Goal: Information Seeking & Learning: Learn about a topic

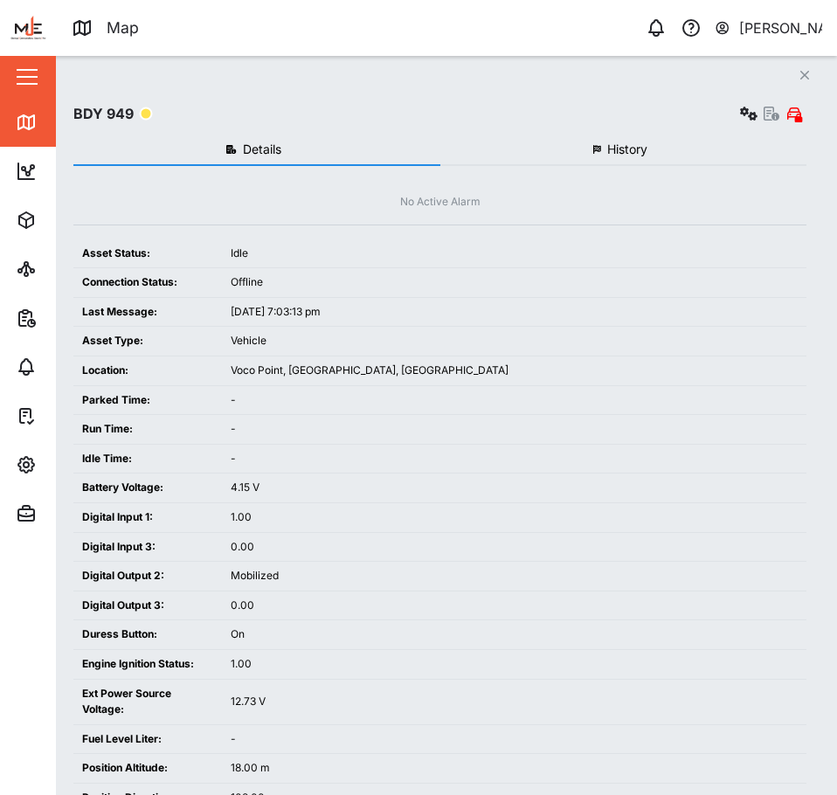
scroll to position [581, 273]
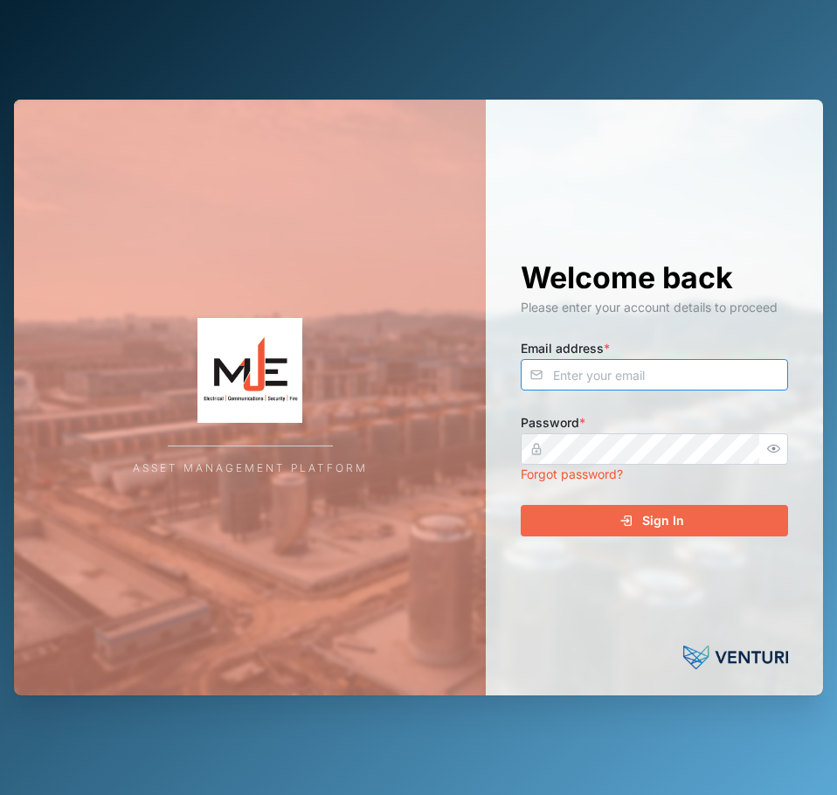
click at [646, 375] on input "Email address *" at bounding box center [653, 374] width 267 height 31
type input "declan.delahunty@venturi.io"
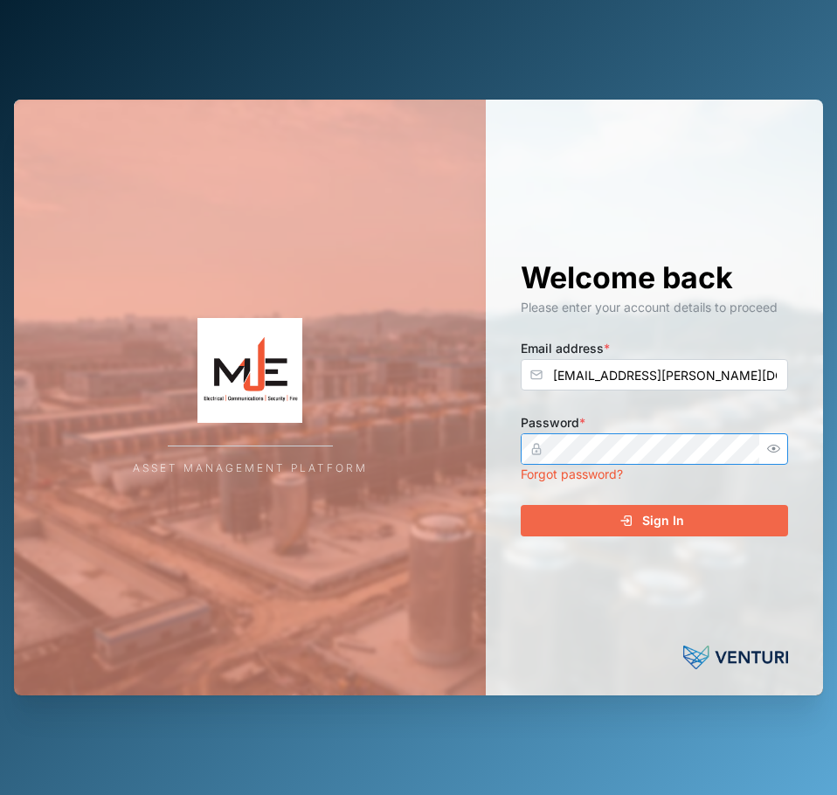
click at [520, 505] on button "Sign In" at bounding box center [653, 520] width 267 height 31
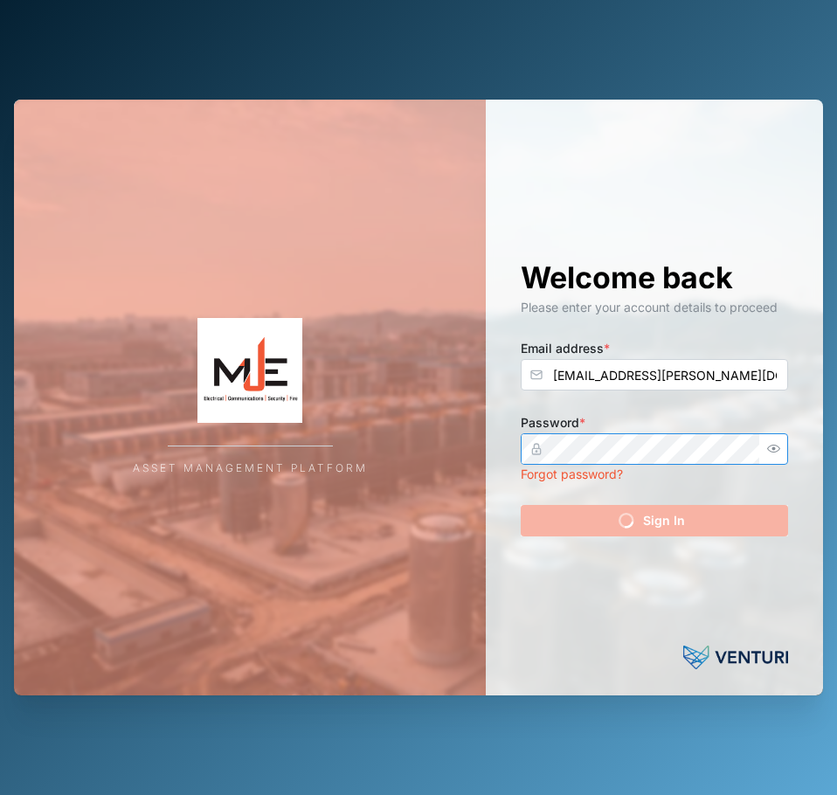
click at [777, 440] on button "button" at bounding box center [773, 448] width 23 height 23
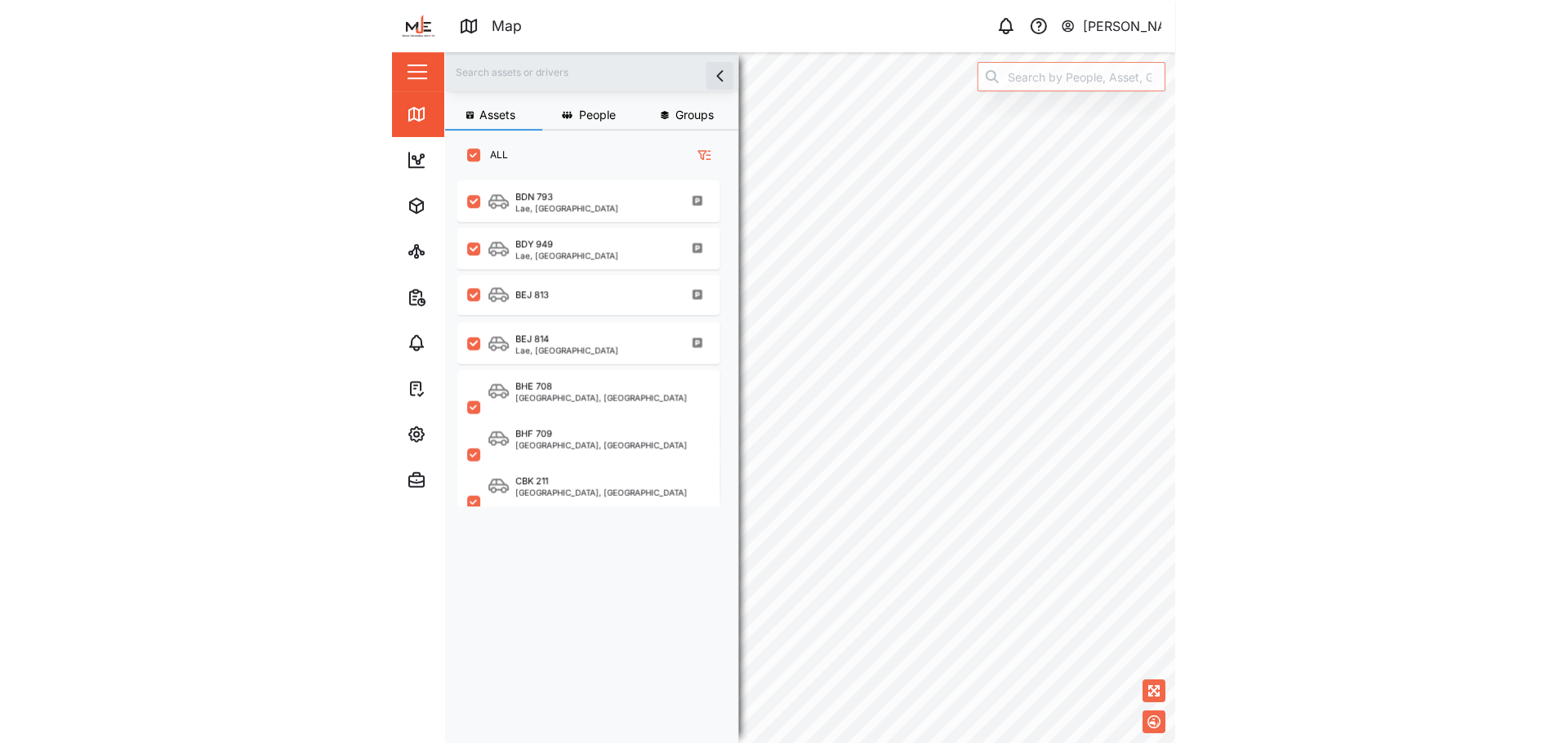
scroll to position [543, 255]
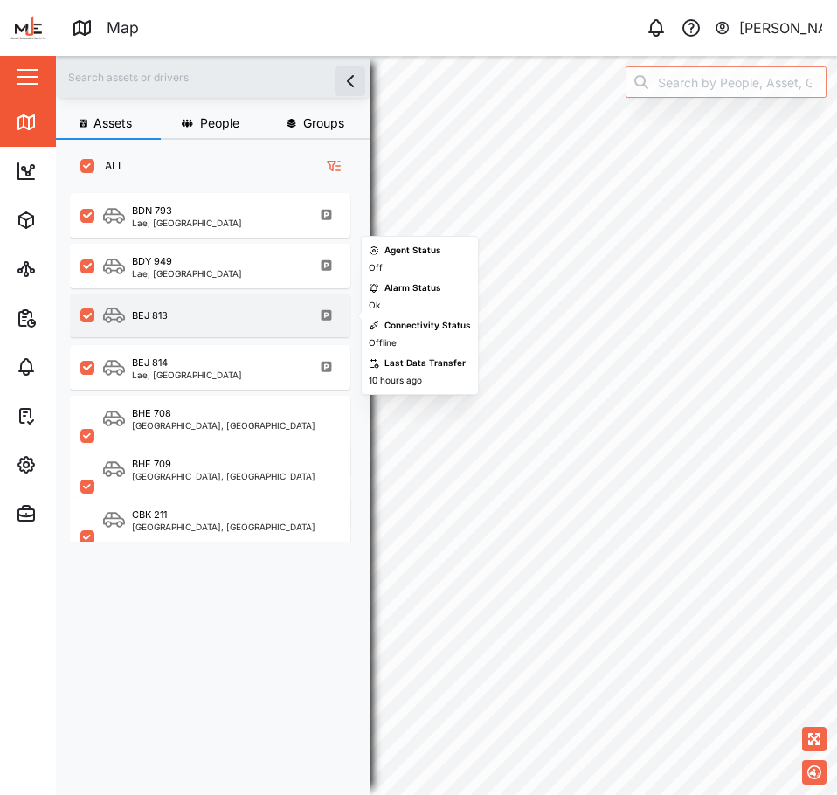
click at [215, 325] on div "BEJ 813" at bounding box center [221, 316] width 237 height 22
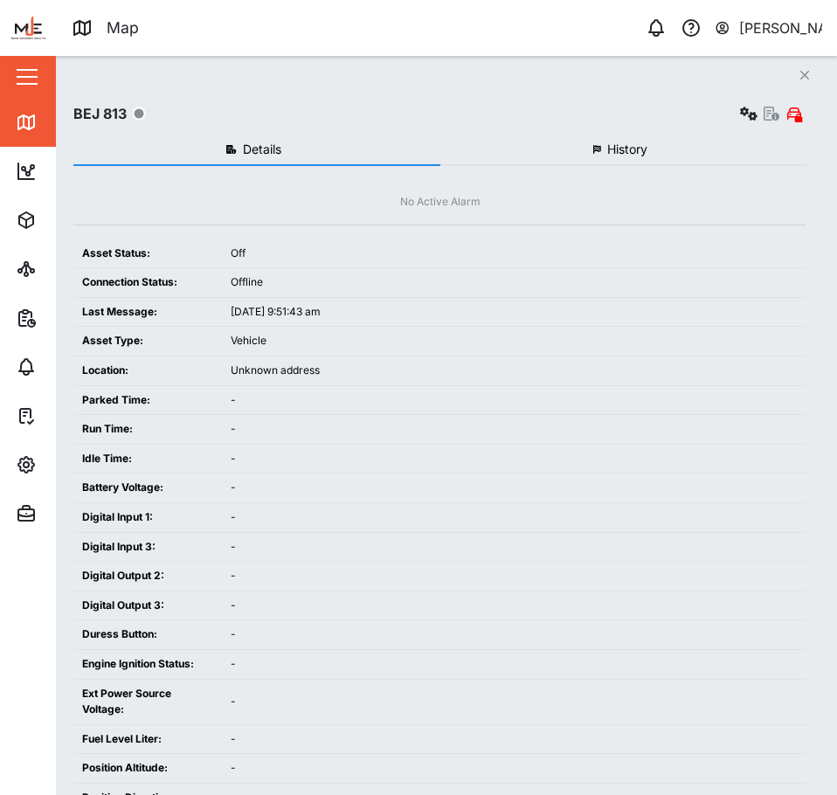
click at [795, 72] on button "Close" at bounding box center [804, 75] width 24 height 24
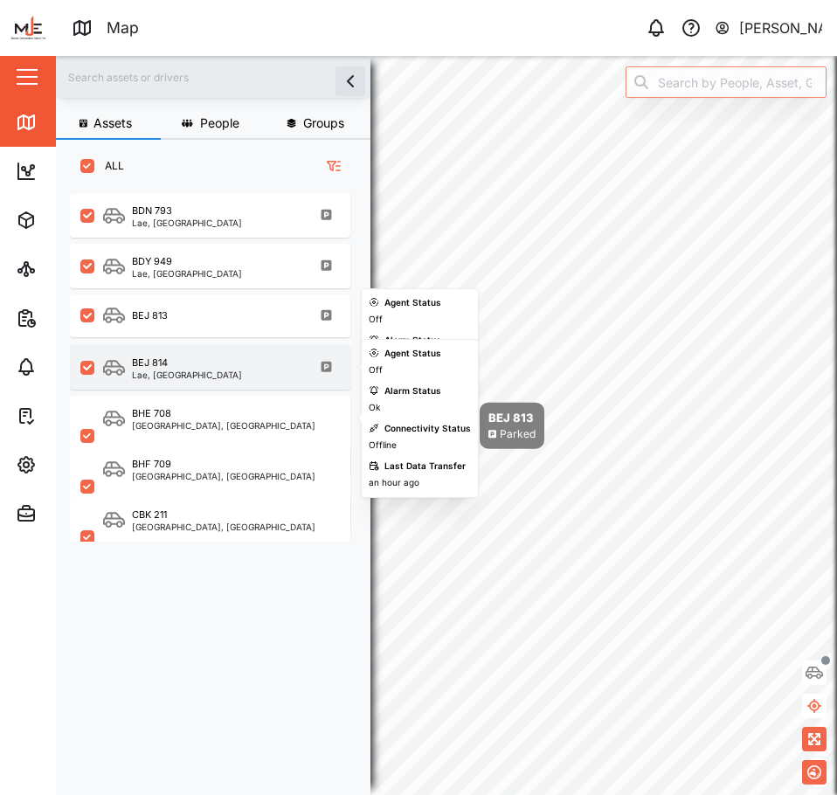
click at [176, 377] on div "Lae, Momase Region" at bounding box center [187, 374] width 110 height 9
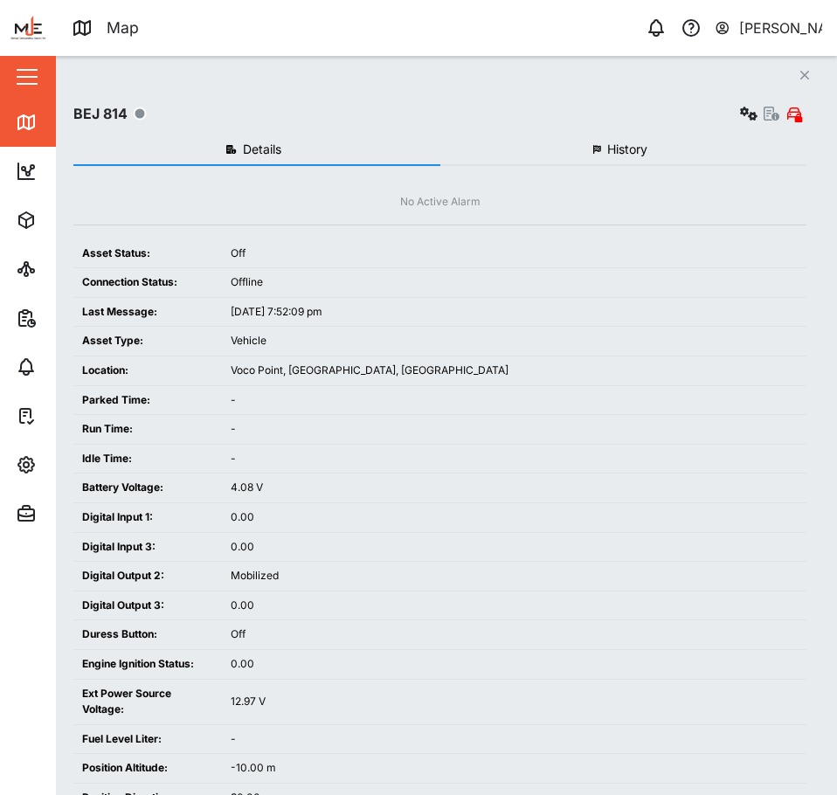
click at [334, 279] on div "Offline" at bounding box center [514, 282] width 567 height 17
click at [814, 74] on button "Close" at bounding box center [804, 75] width 24 height 24
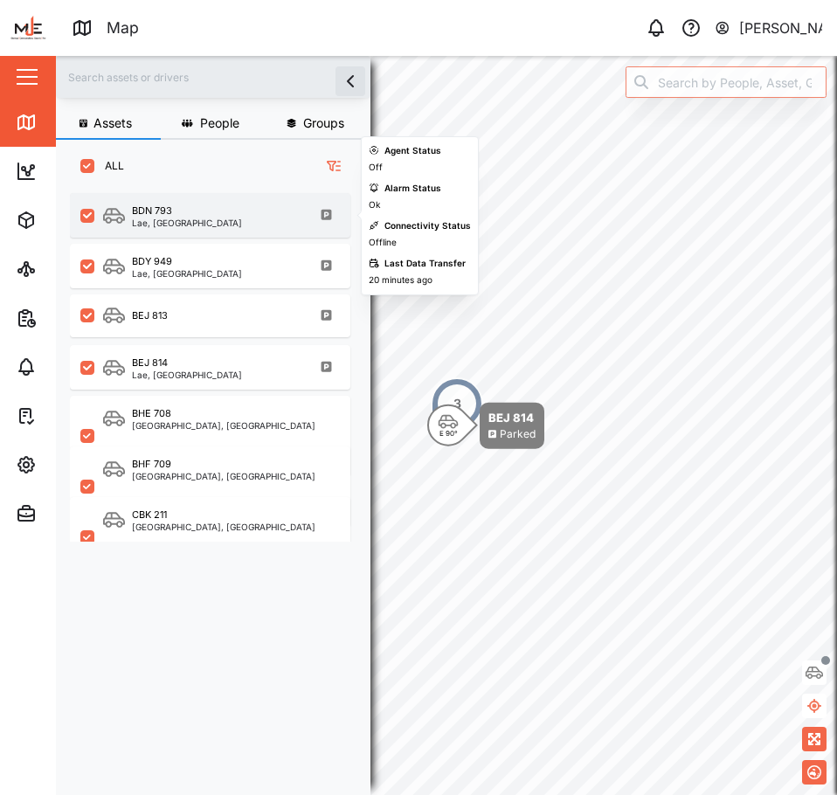
click at [207, 218] on div "Lae, Momase Region" at bounding box center [187, 222] width 110 height 9
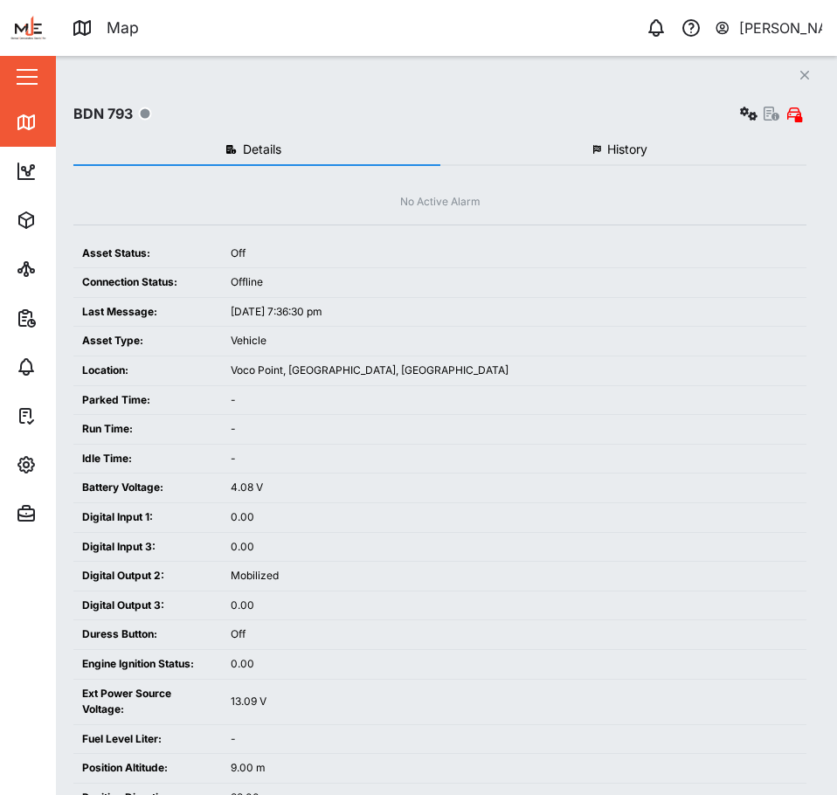
click at [807, 79] on icon "Close" at bounding box center [804, 75] width 10 height 14
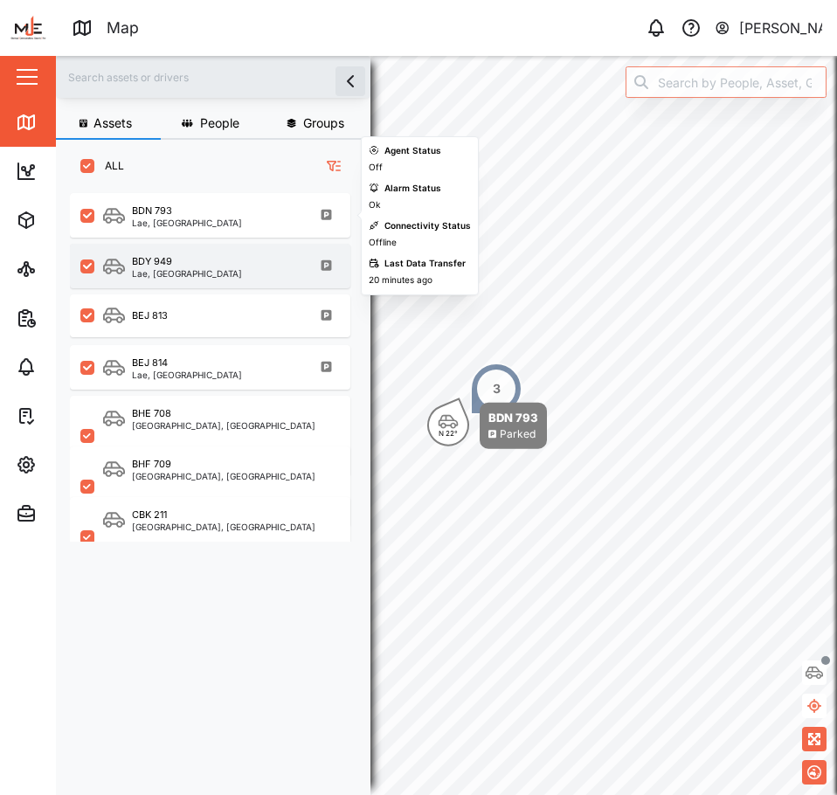
click at [231, 265] on div "BDY 949 Lae, Momase Region" at bounding box center [221, 266] width 237 height 24
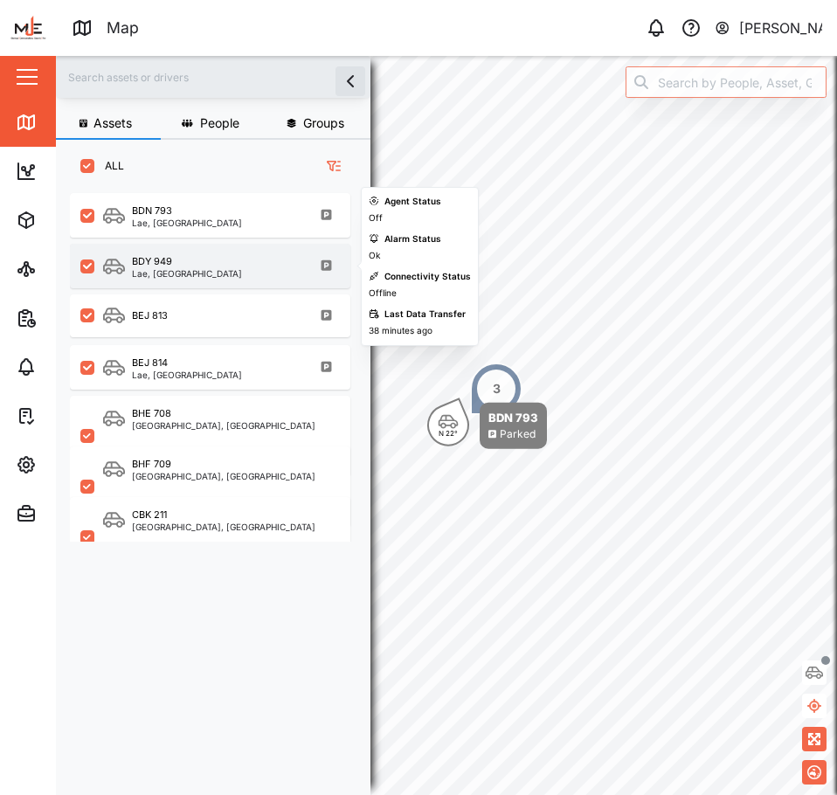
click at [166, 263] on div "BDY 949" at bounding box center [152, 261] width 40 height 15
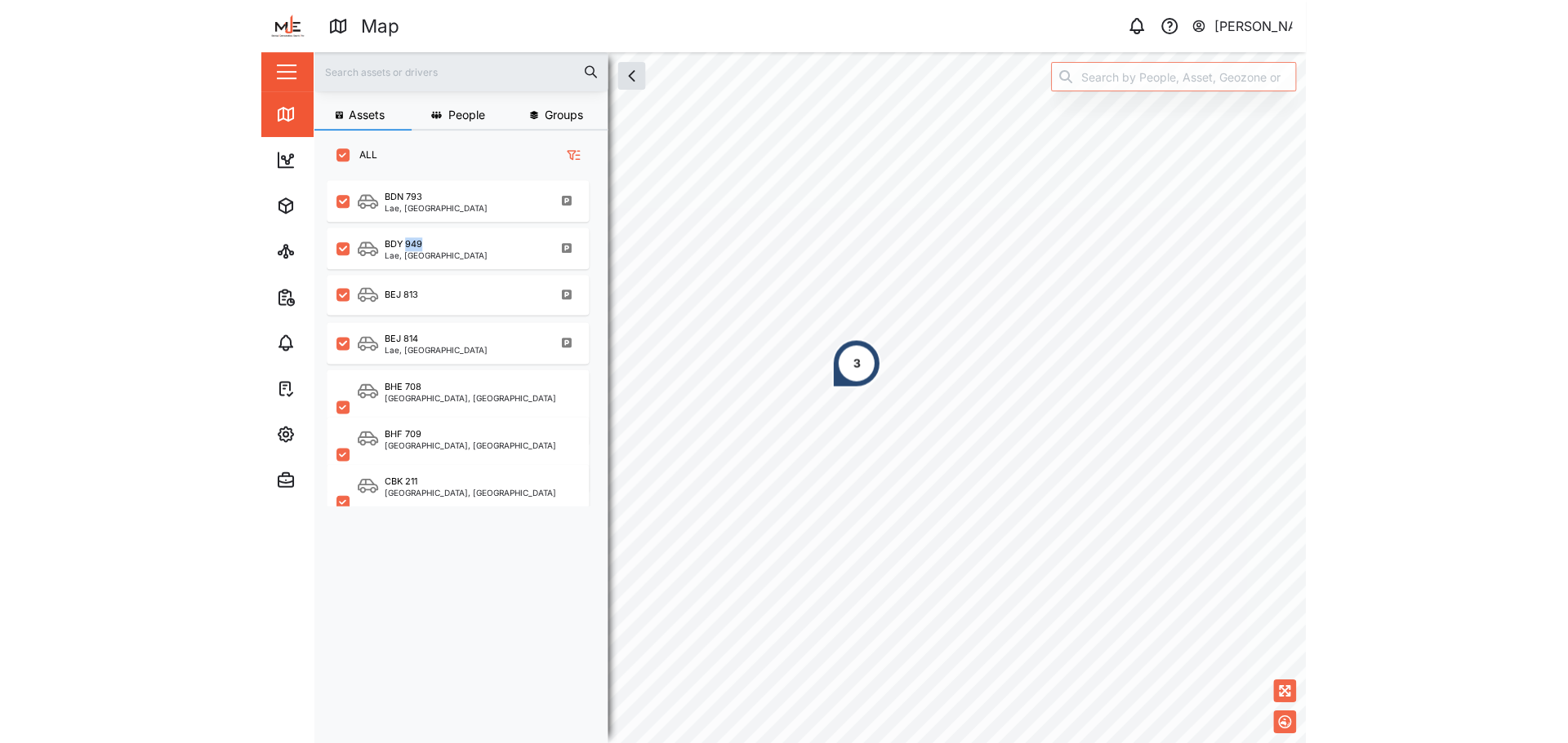
scroll to position [544, 255]
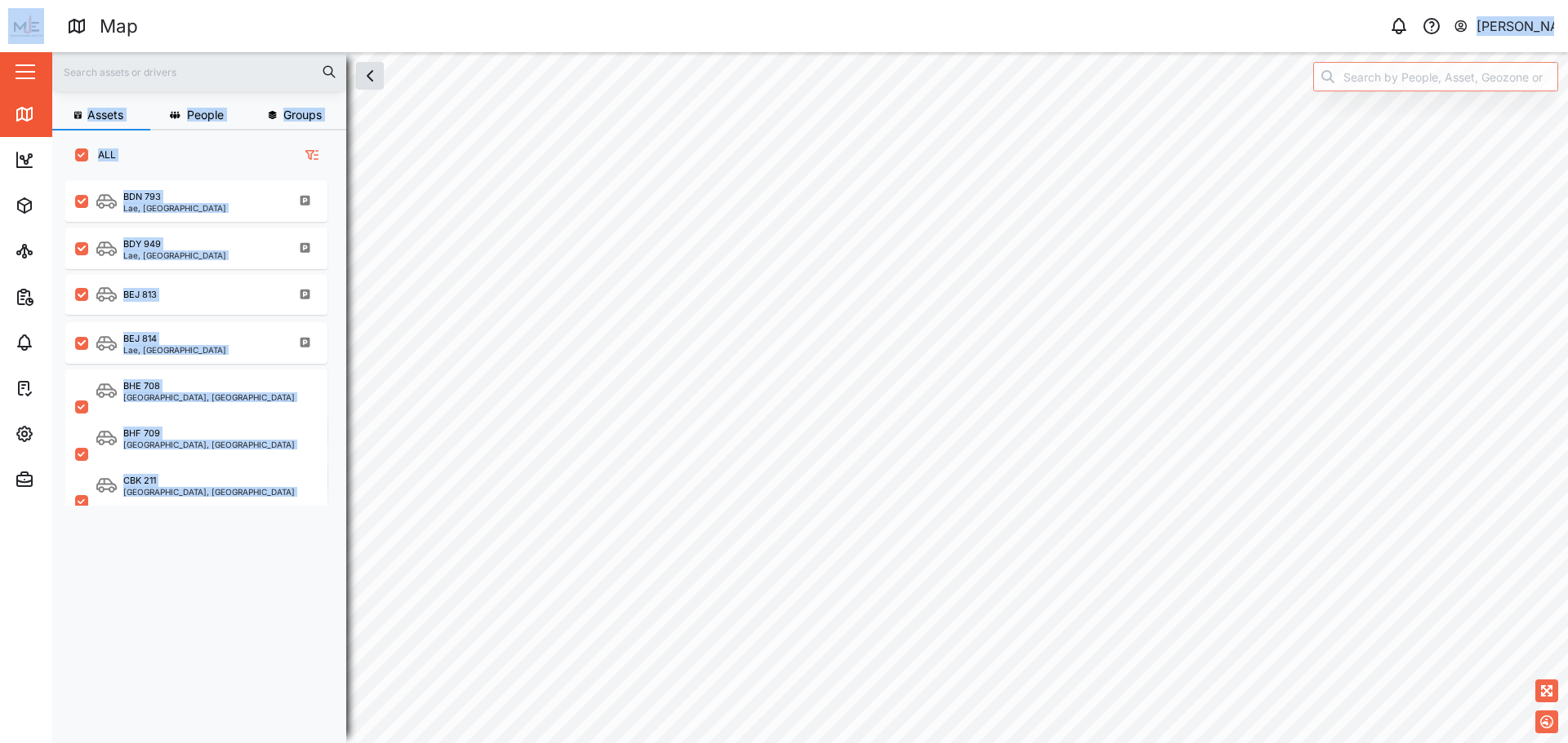
click at [827, 273] on div "Map 0 Declan Delahunty Close Map Dashboard Assets ATS Camera Generator Personne…" at bounding box center [784, 371] width 1568 height 743
click at [180, 173] on div "Assets People Groups ALL BDN 793 Lae, Momase Region BDY 949 Lae, Momase Region …" at bounding box center [199, 415] width 294 height 629
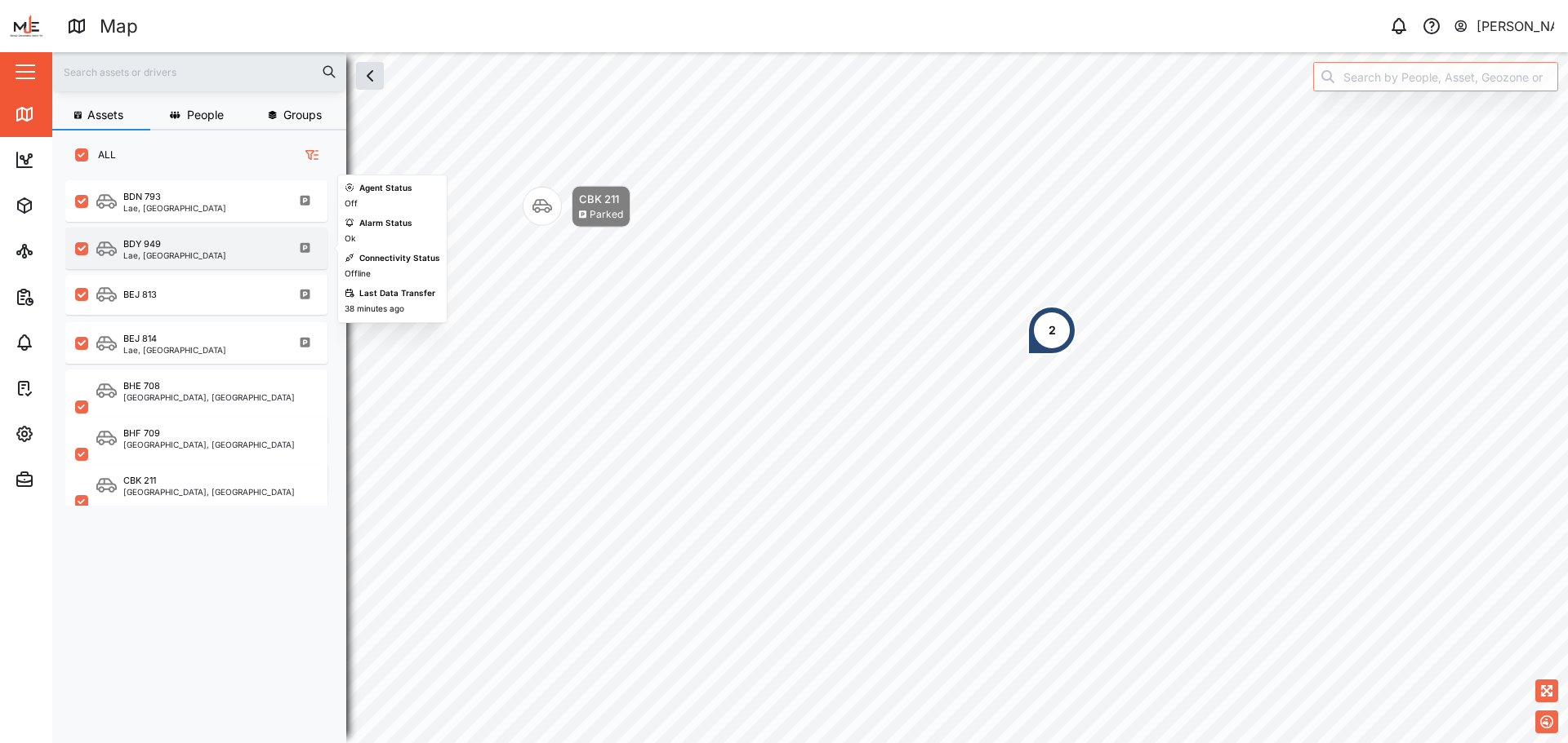
click at [162, 261] on div "BDY 949 Lae, Momase Region" at bounding box center [196, 249] width 262 height 42
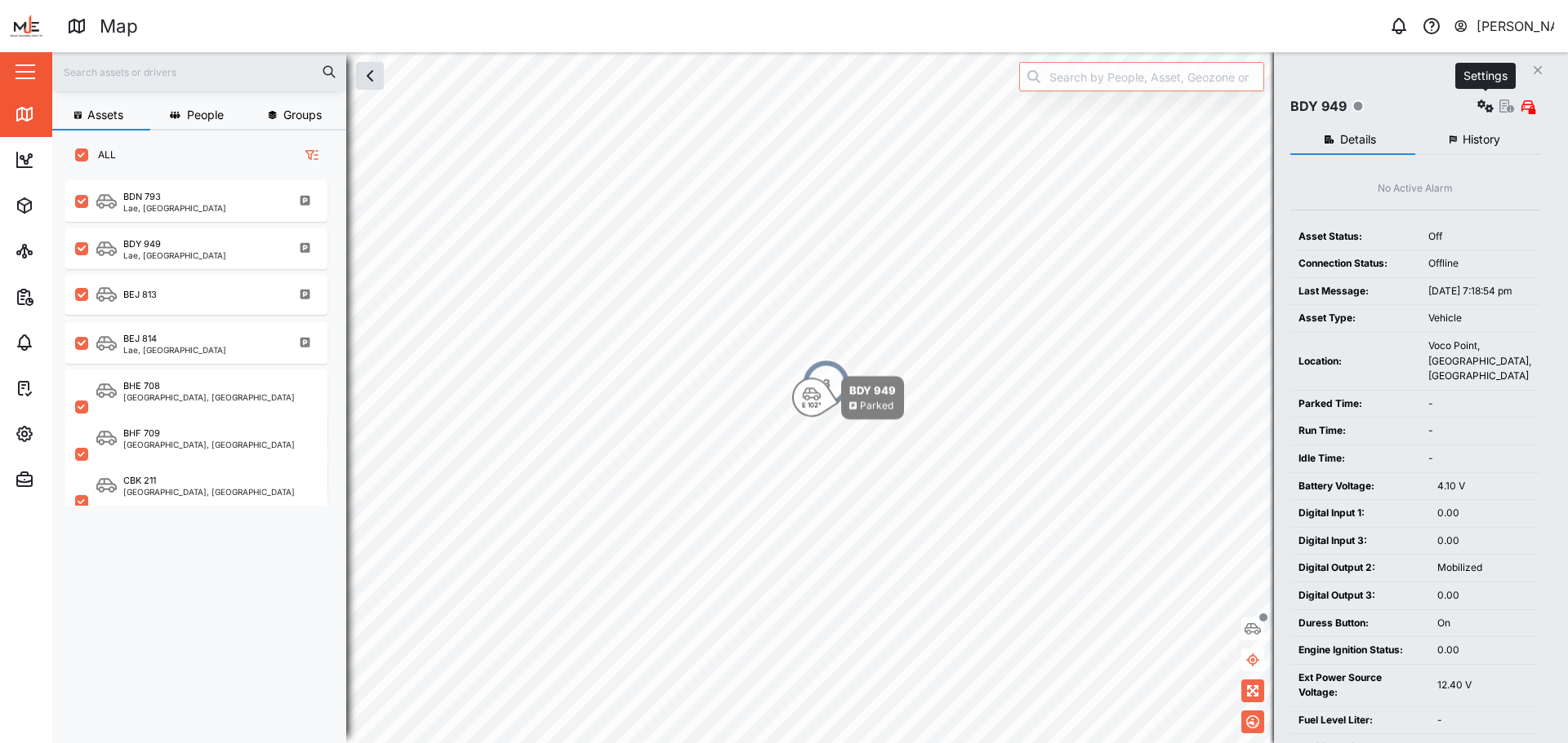
click at [1485, 97] on button "button" at bounding box center [1485, 106] width 22 height 22
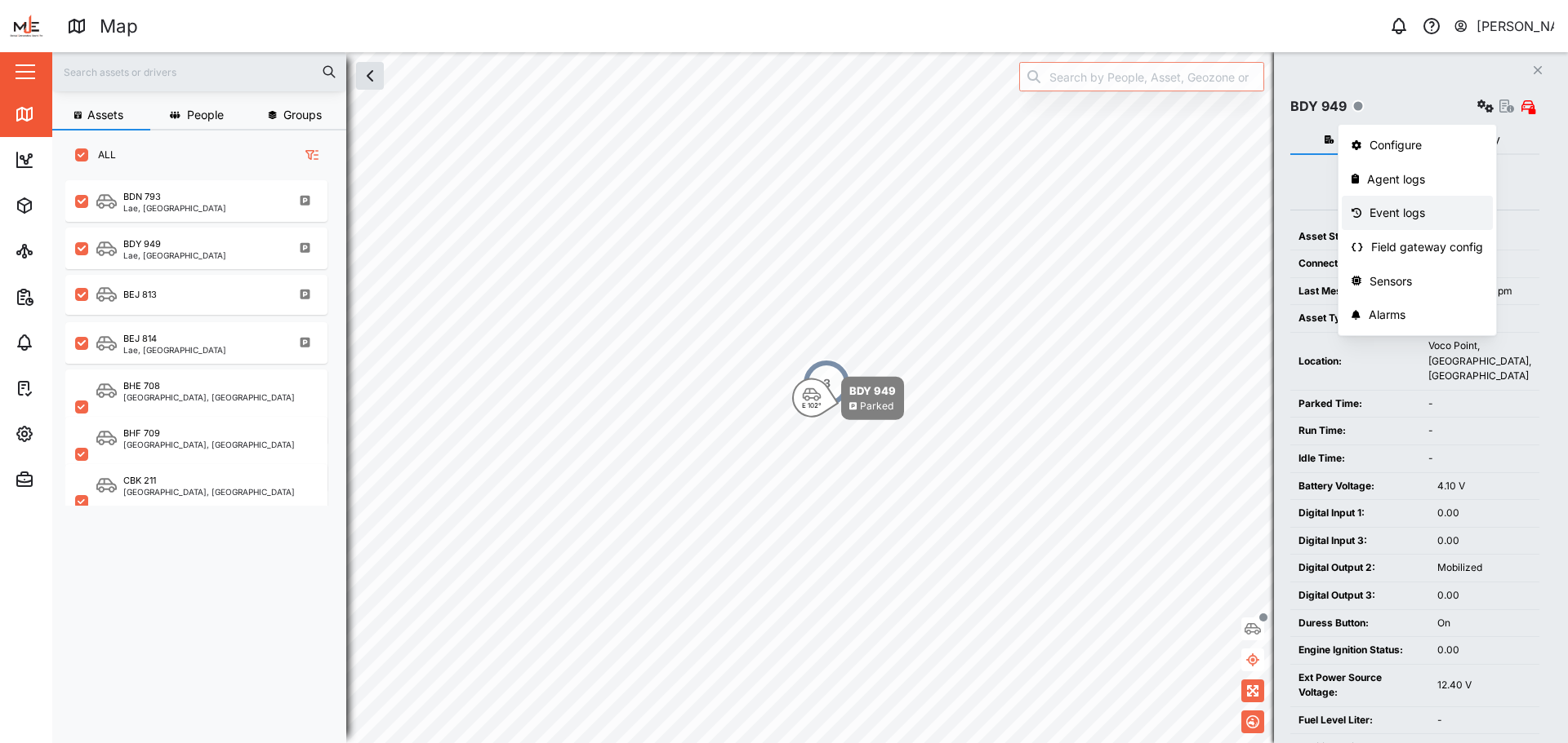
click at [1387, 207] on div "Event logs" at bounding box center [1425, 212] width 113 height 18
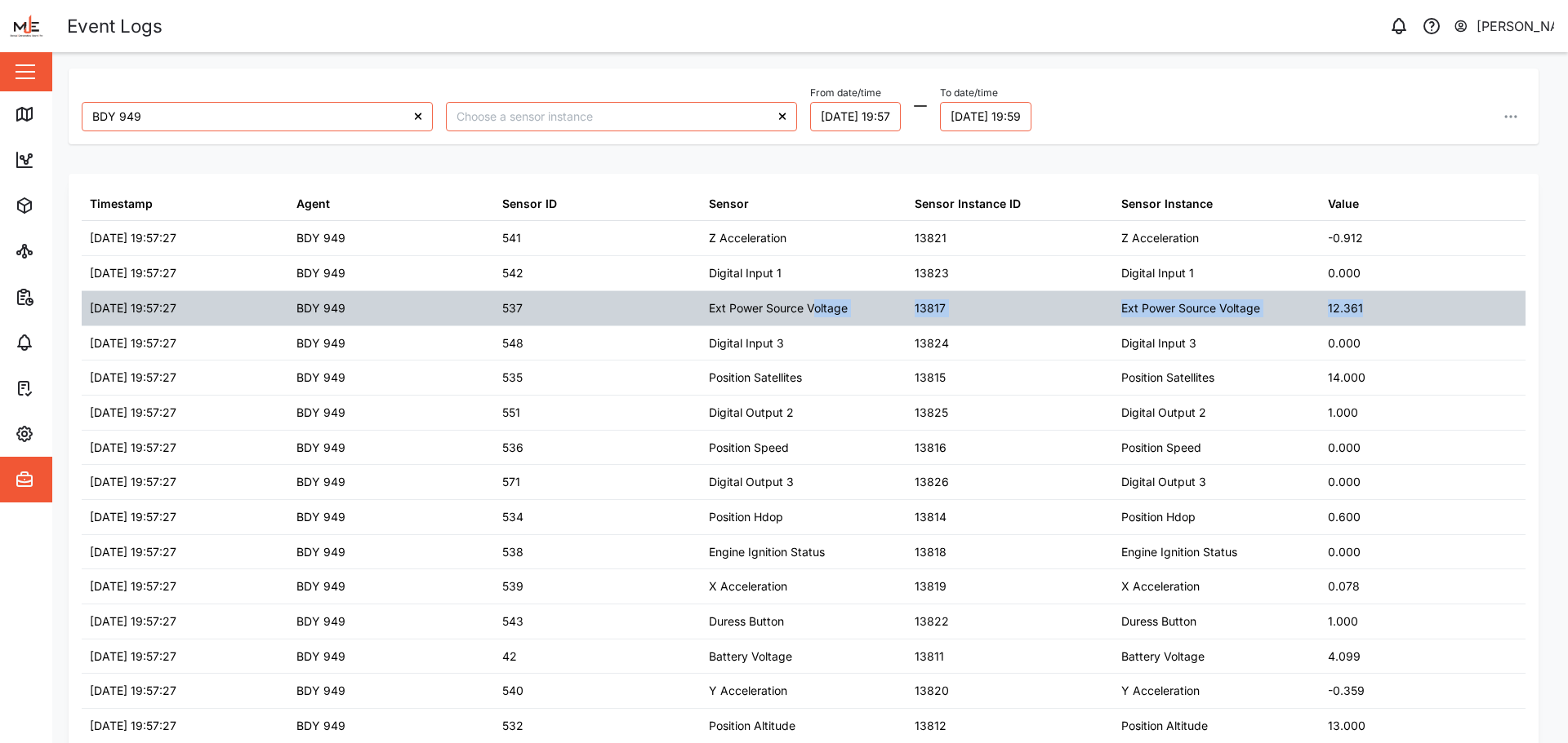
drag, startPoint x: 1288, startPoint y: 300, endPoint x: 813, endPoint y: 293, distance: 475.1
click at [813, 293] on div "01/10/2025 19:57:27 BDY 949 537 Ext Power Source Voltage 13817 Ext Power Source…" at bounding box center [803, 309] width 1444 height 36
click at [813, 293] on div "Ext Power Source Voltage" at bounding box center [803, 308] width 207 height 35
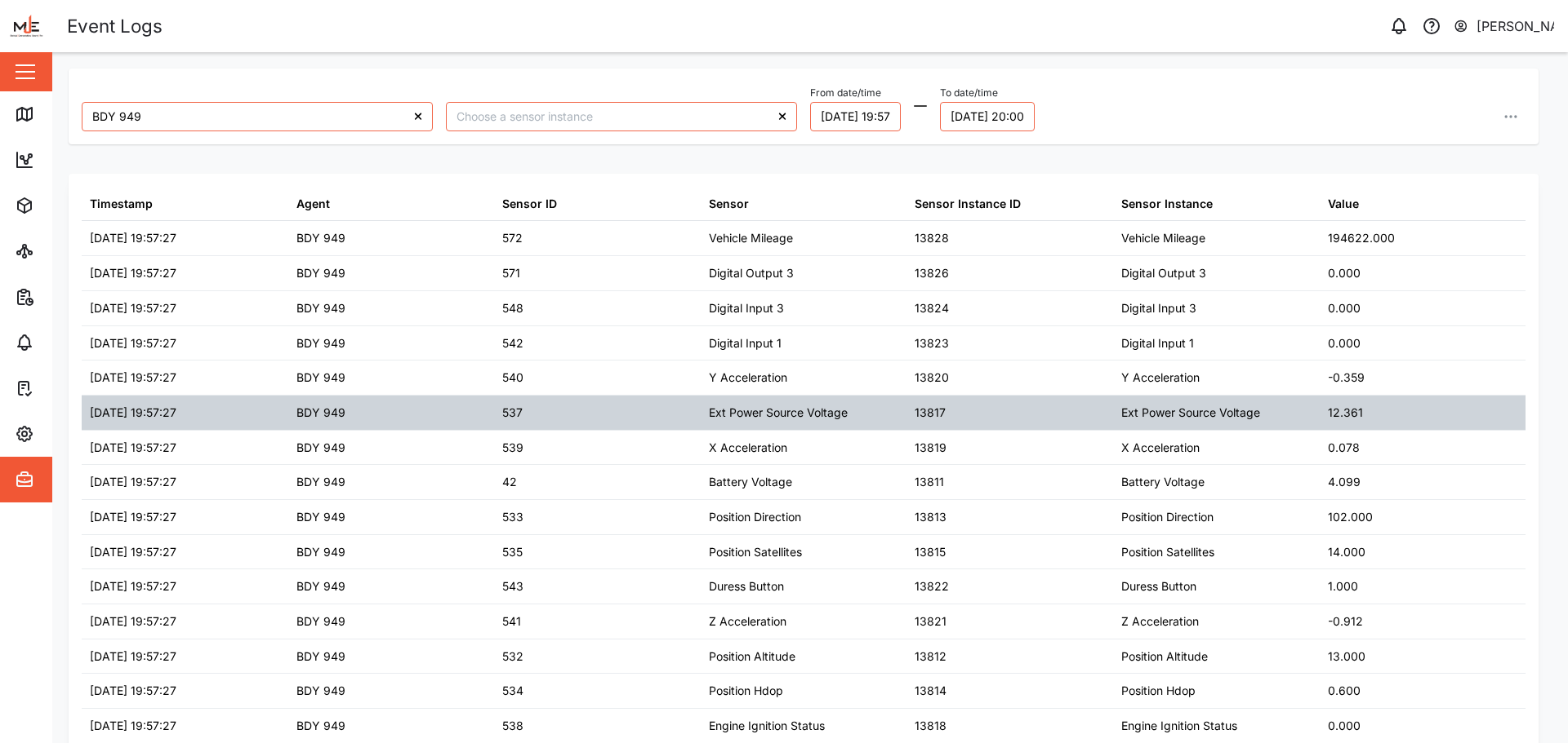
click at [1355, 413] on div "12.361" at bounding box center [1422, 412] width 207 height 35
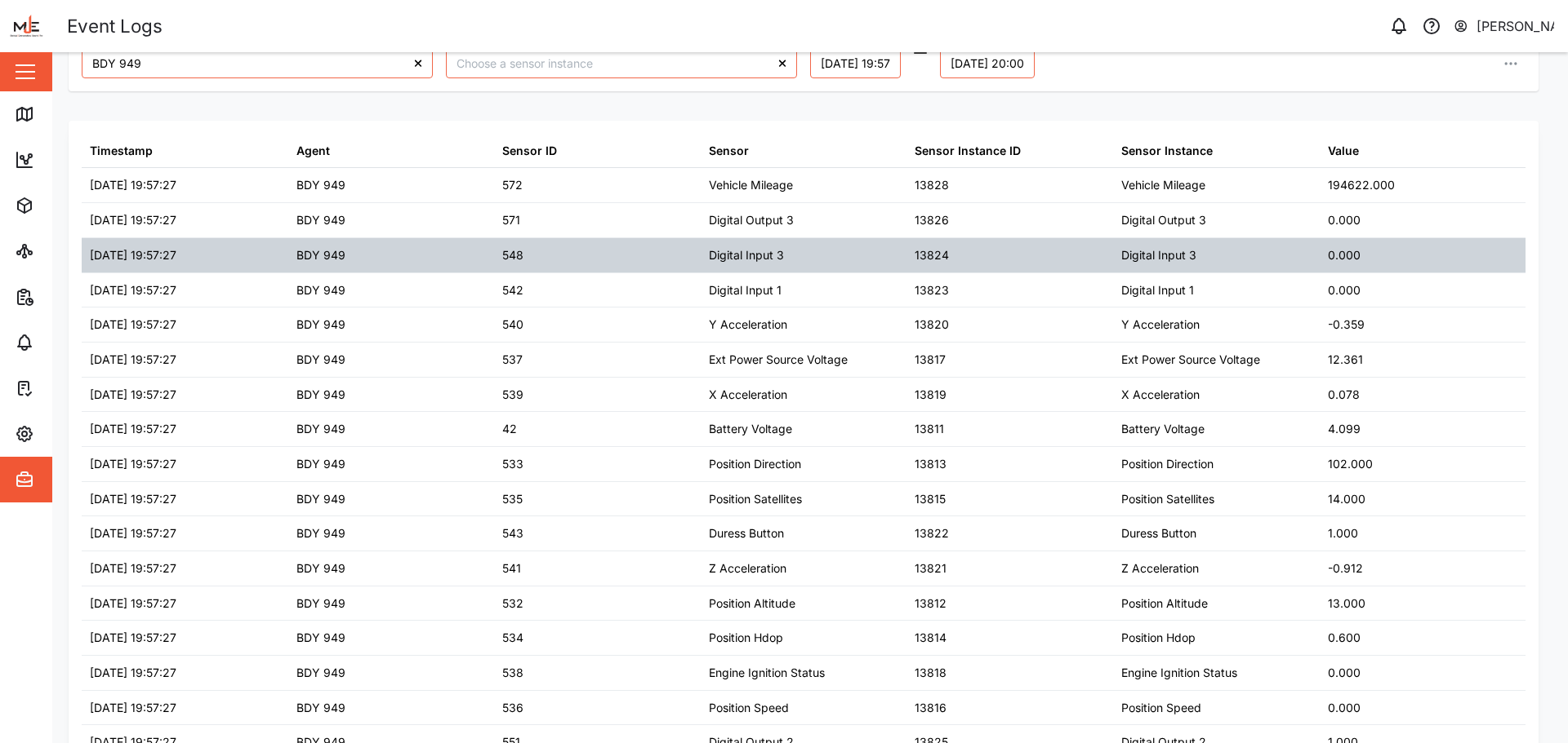
scroll to position [81, 0]
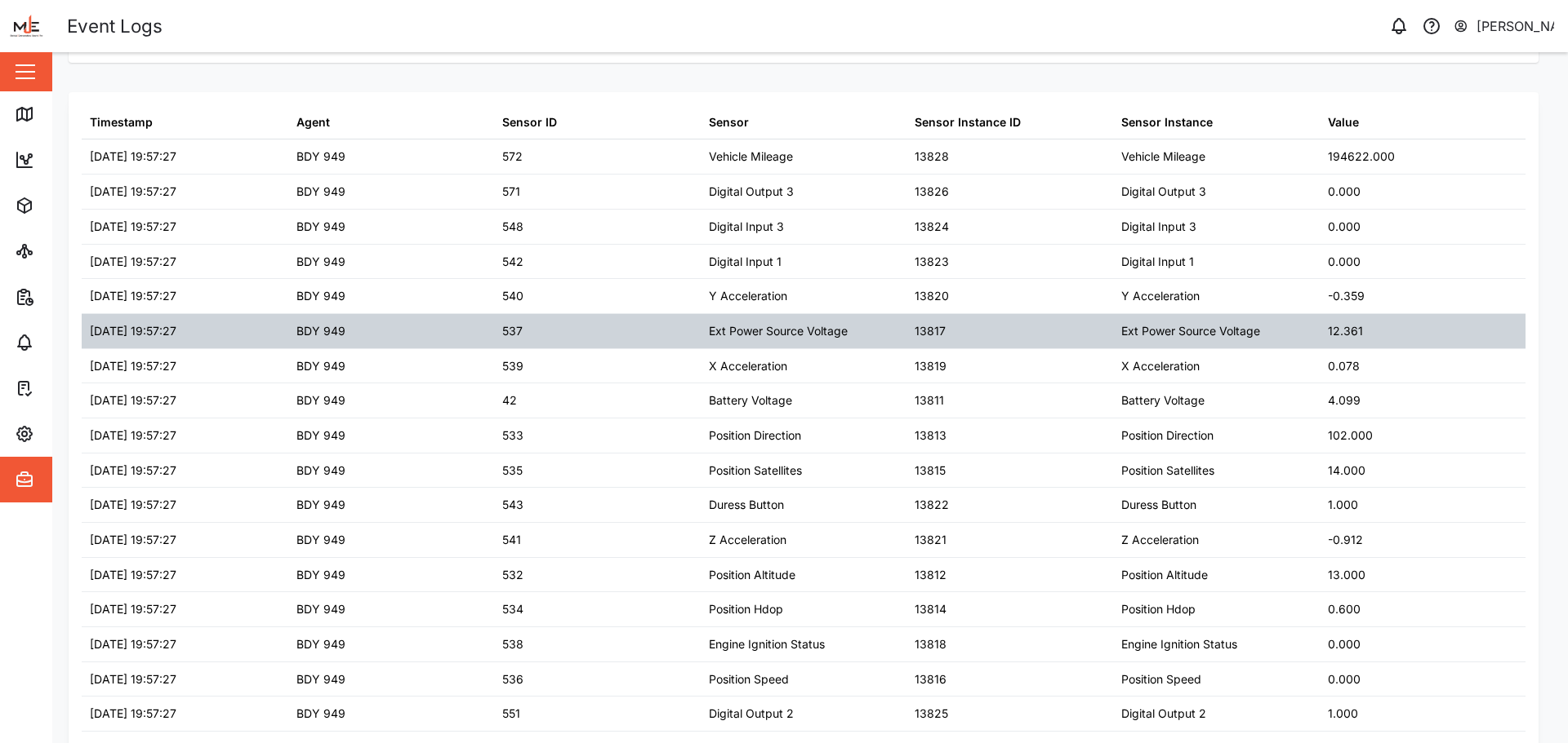
click at [1152, 338] on div "Ext Power Source Voltage" at bounding box center [1190, 331] width 138 height 18
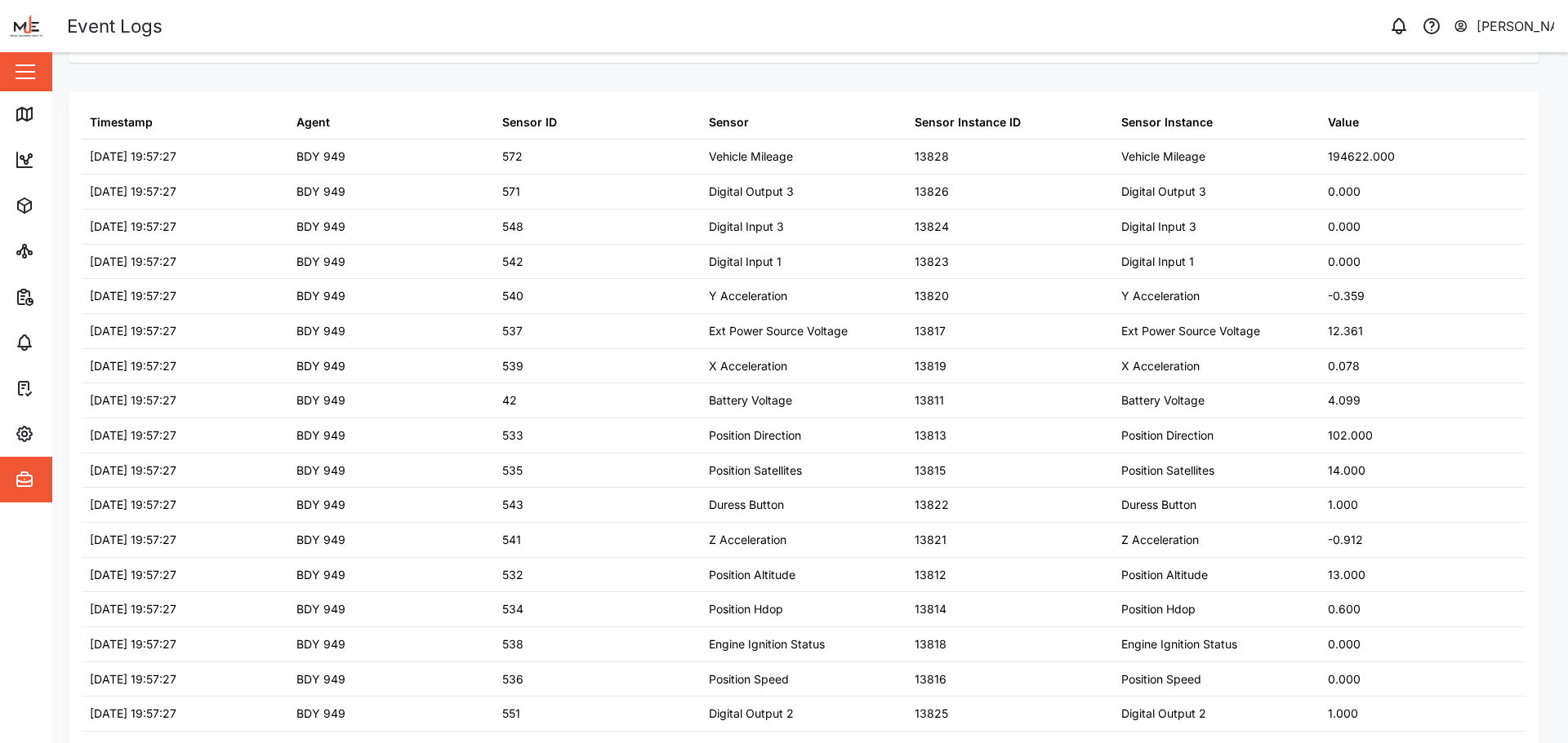
scroll to position [0, 0]
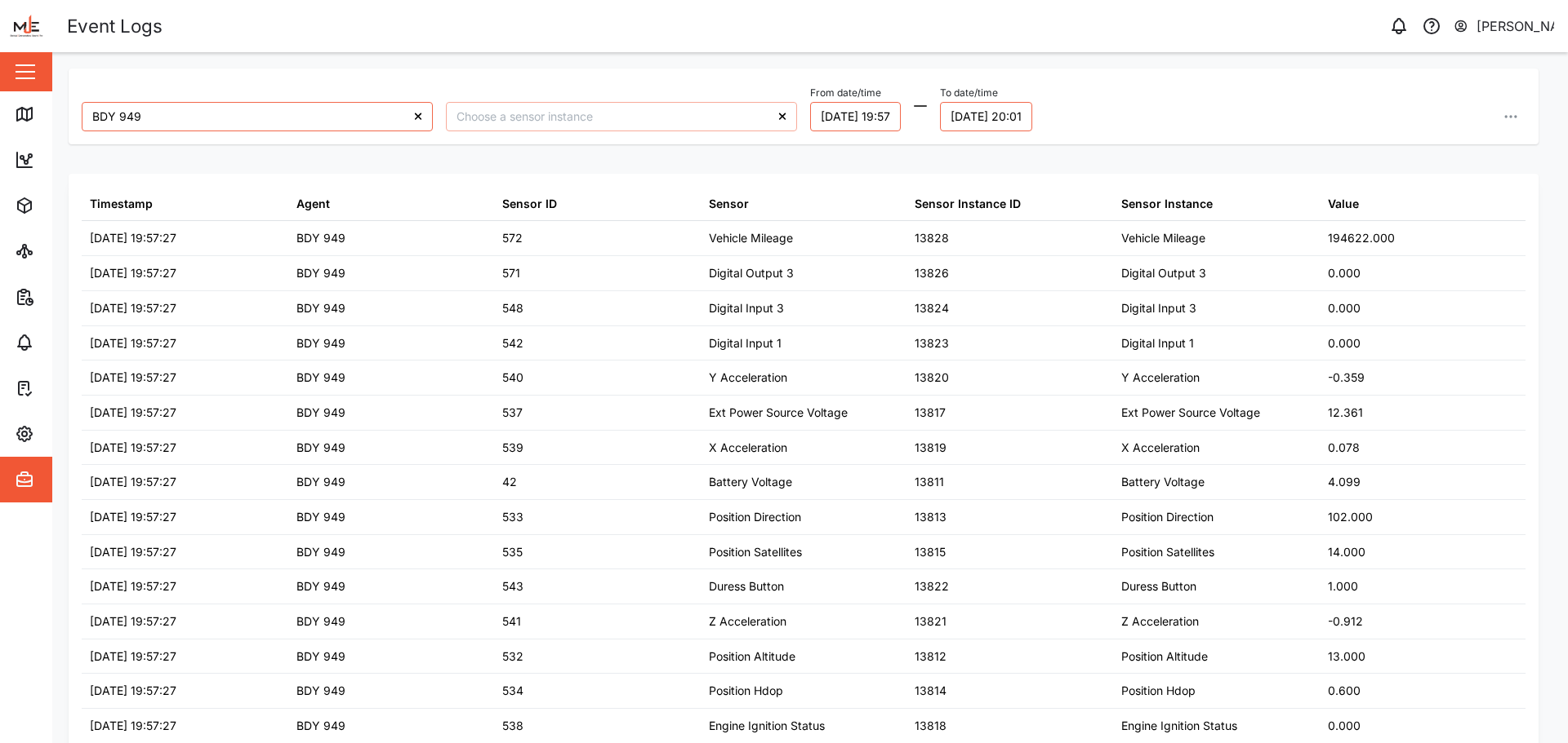
click at [635, 110] on input "search" at bounding box center [621, 116] width 351 height 29
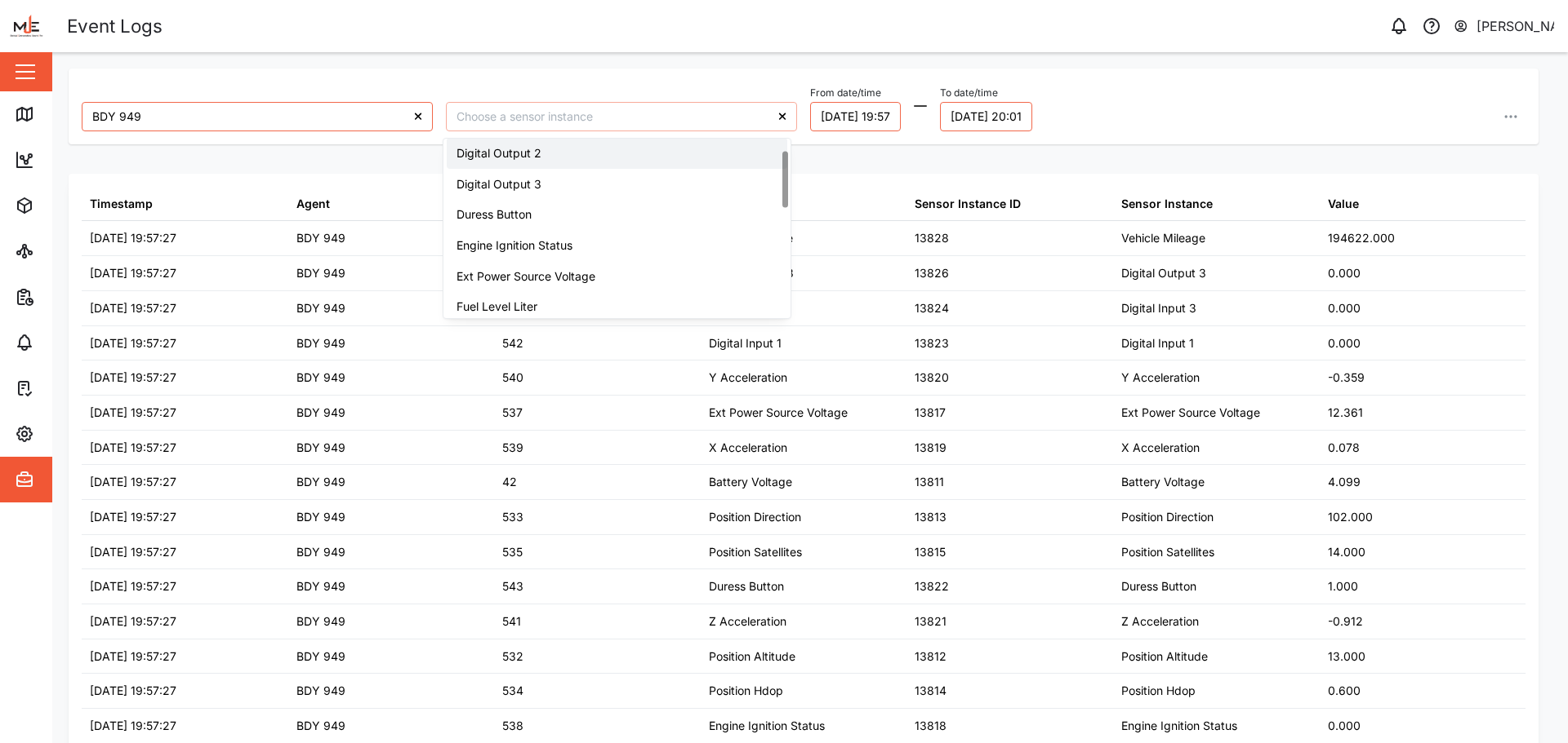
scroll to position [164, 0]
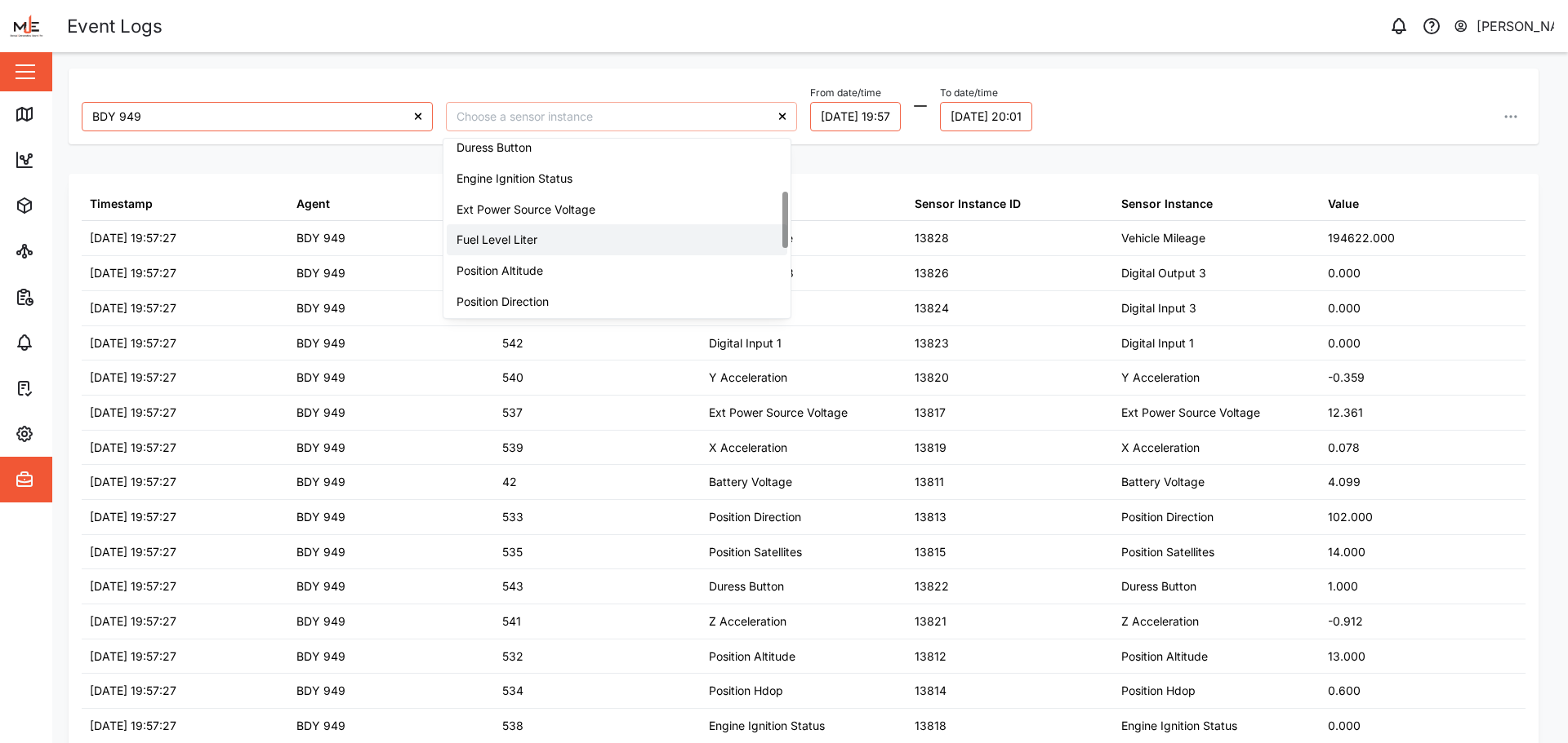
type input "Ext Power Source Voltage"
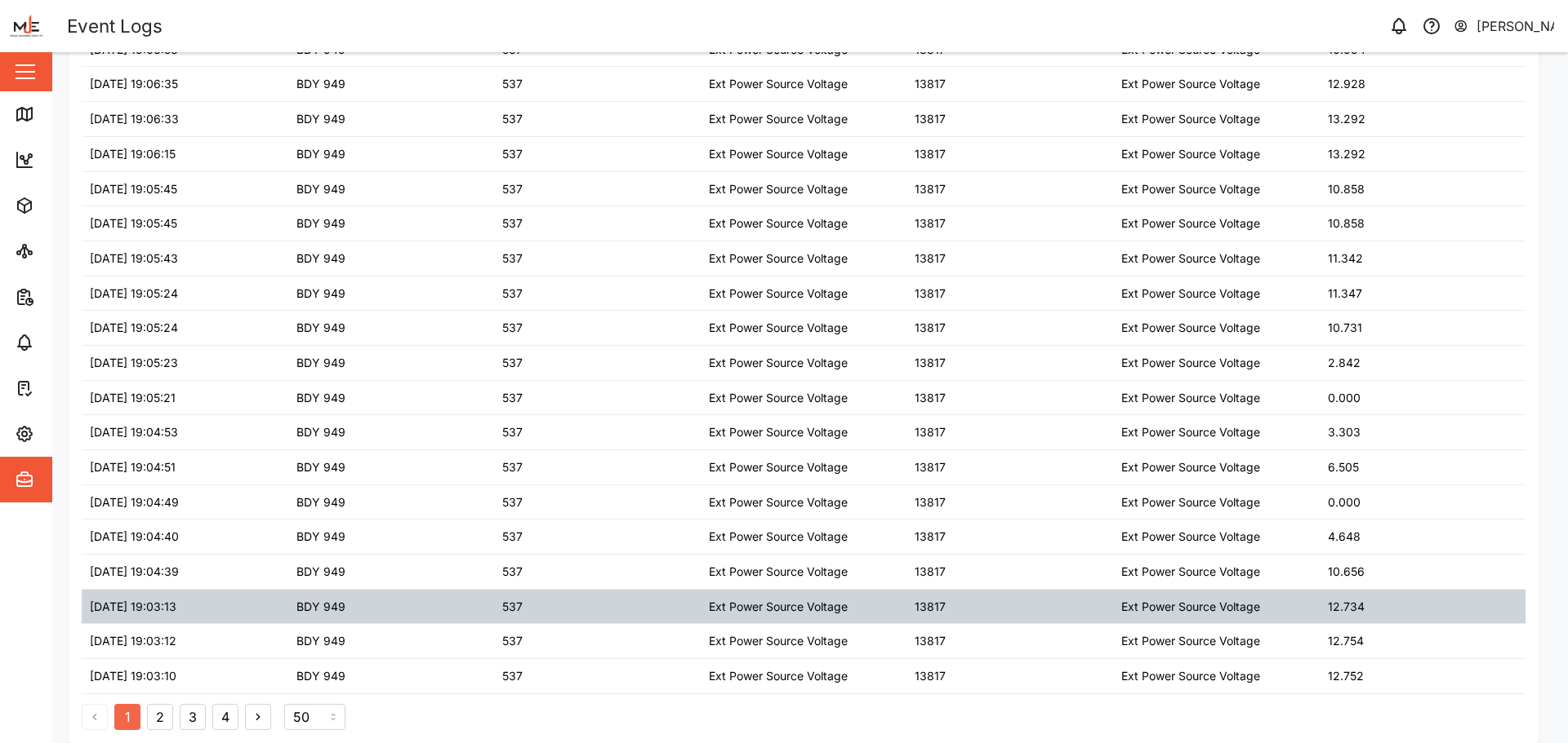
scroll to position [74, 0]
click at [1268, 595] on div "Ext Power Source Voltage" at bounding box center [1216, 607] width 207 height 35
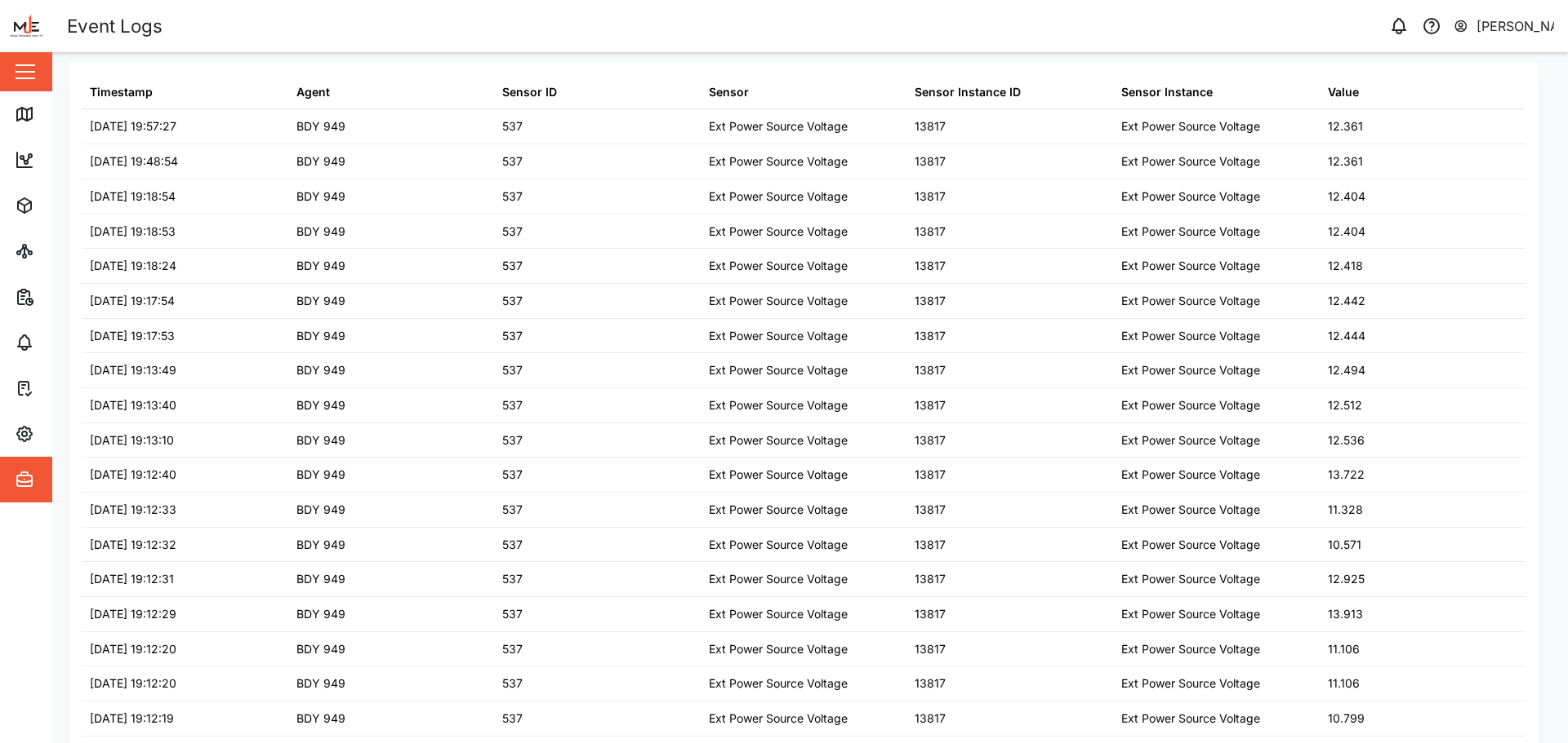
scroll to position [245, 0]
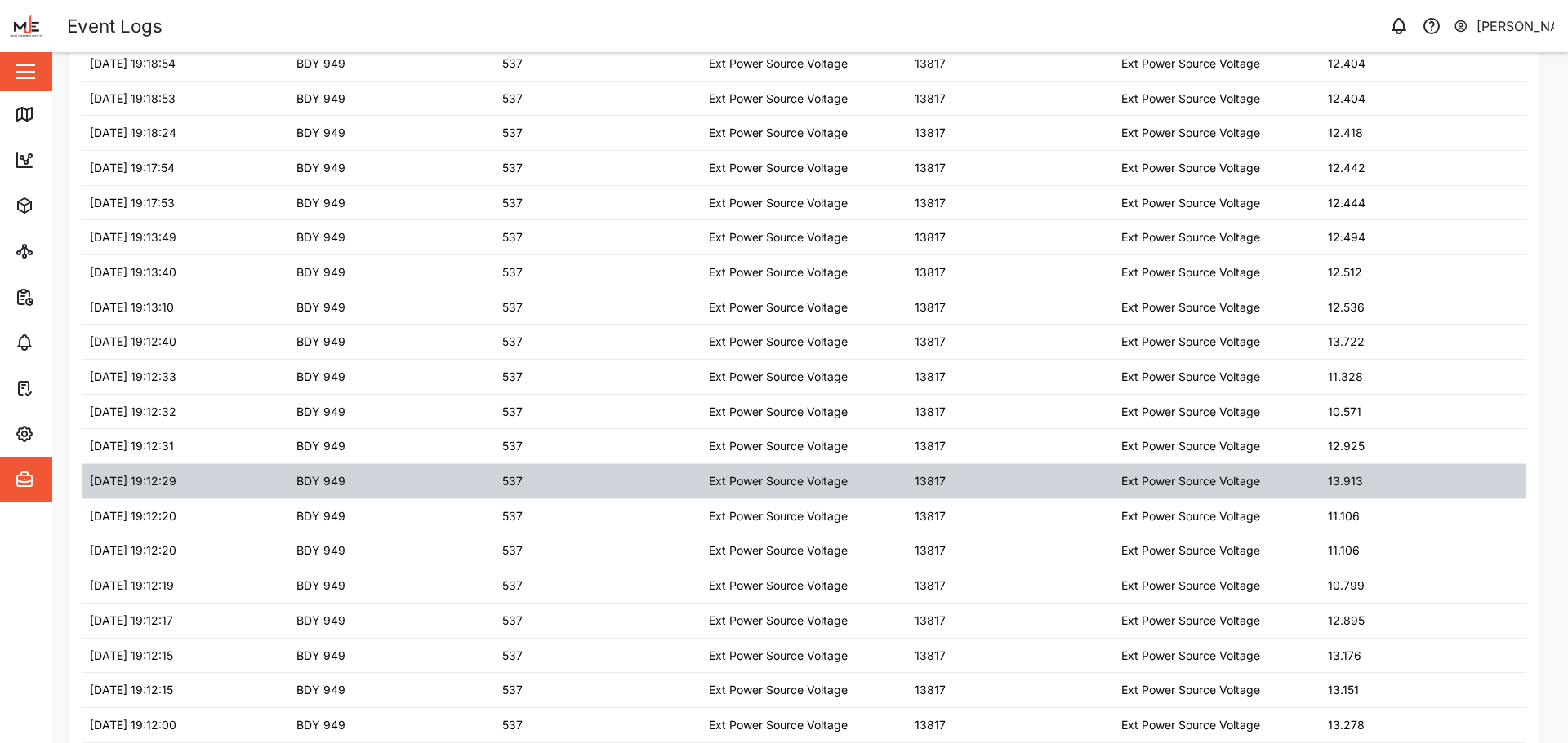
click at [1329, 482] on div "13.913" at bounding box center [1345, 481] width 36 height 18
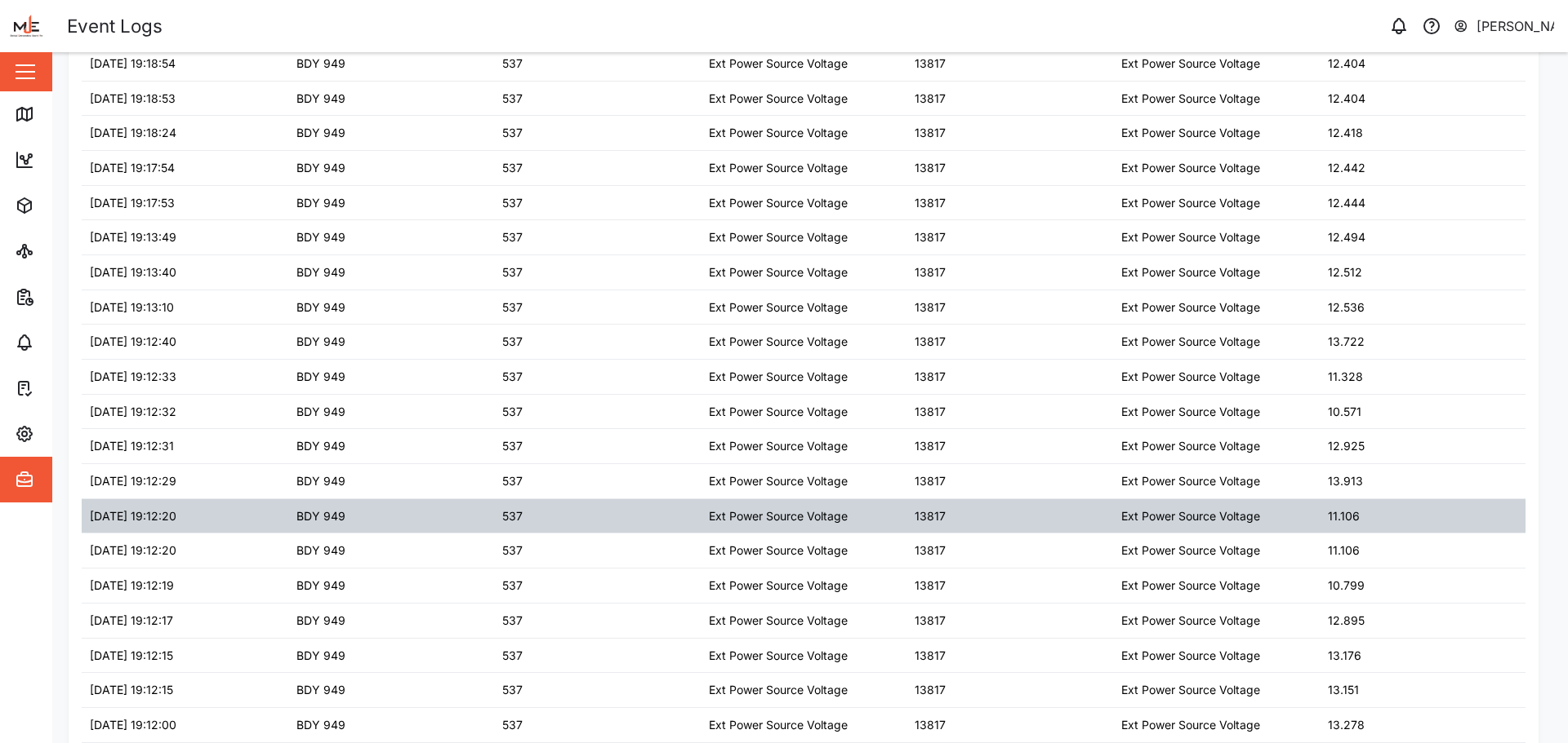
click at [1307, 502] on div "Ext Power Source Voltage" at bounding box center [1216, 516] width 207 height 35
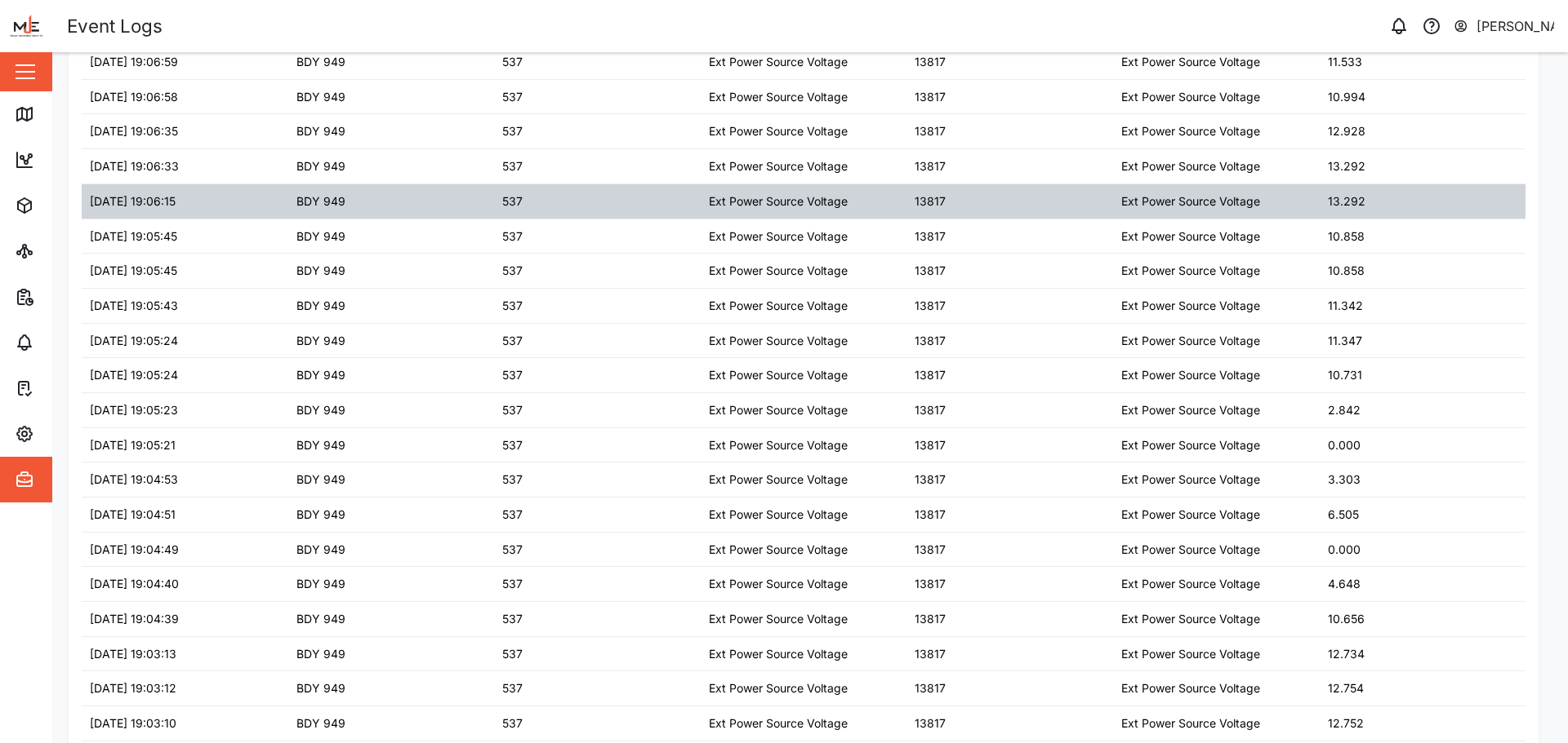
scroll to position [1224, 0]
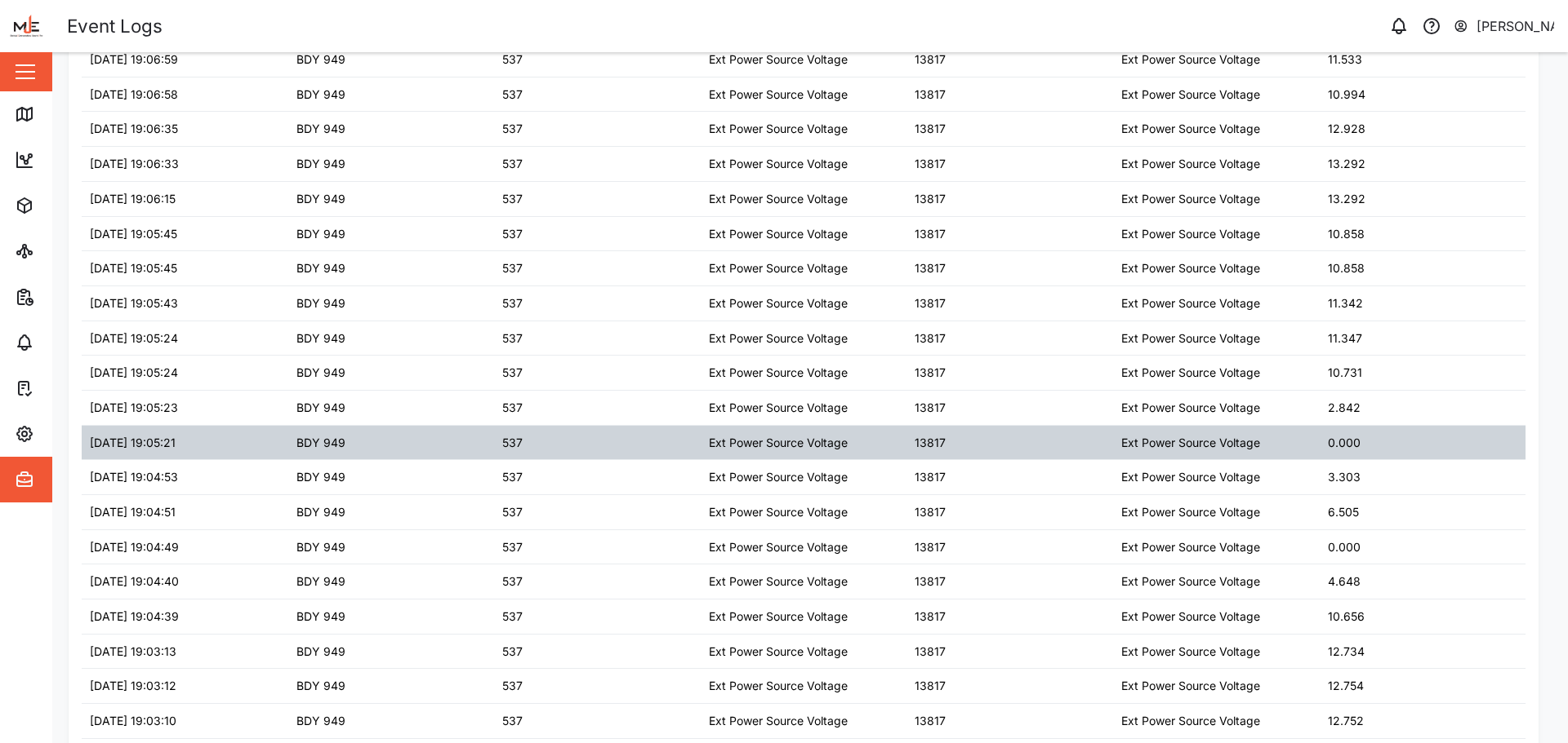
click at [1349, 447] on div "0.000" at bounding box center [1422, 443] width 207 height 35
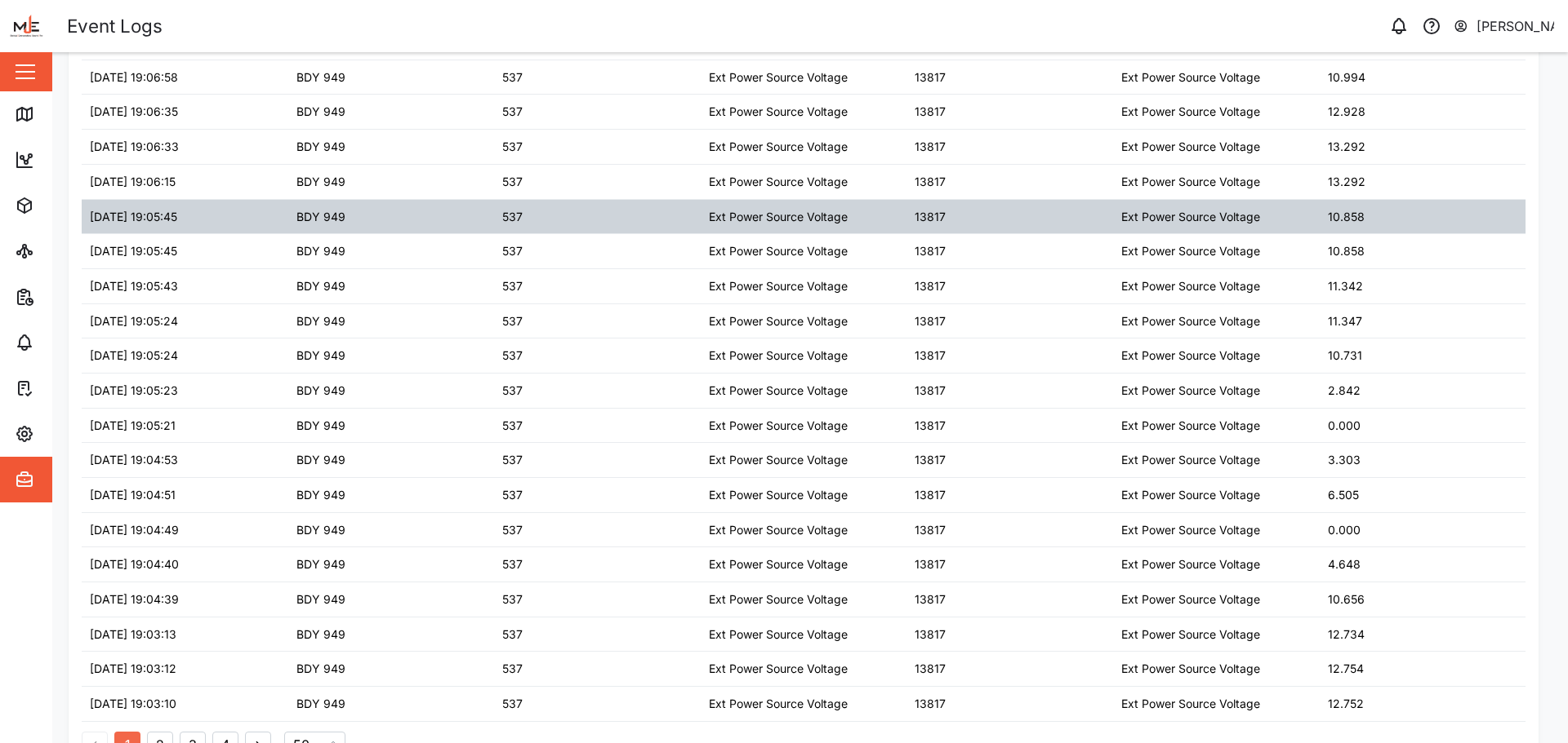
scroll to position [1269, 0]
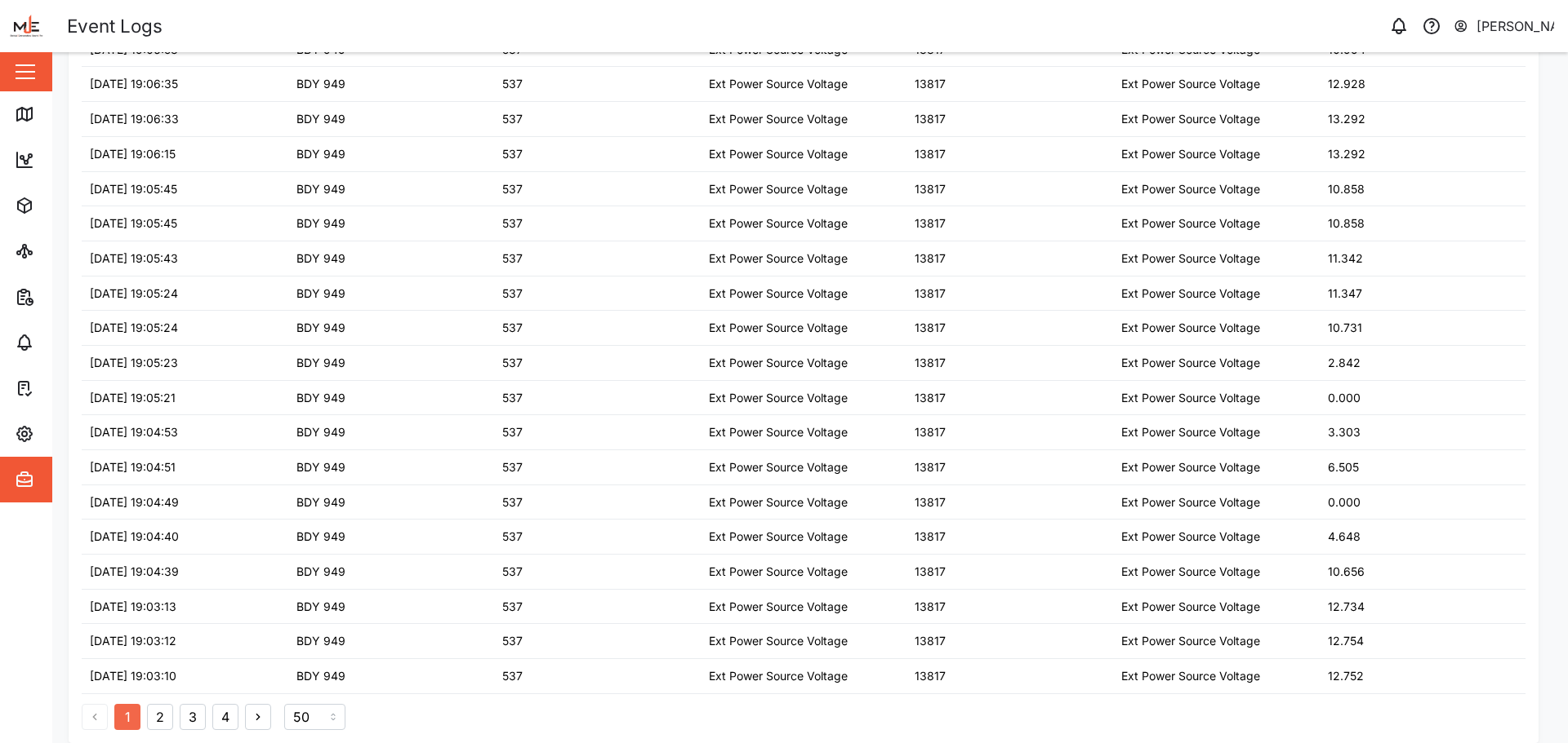
click at [198, 711] on button "3" at bounding box center [193, 718] width 26 height 26
click at [170, 718] on button "2" at bounding box center [160, 718] width 26 height 26
click at [158, 707] on button "2" at bounding box center [160, 718] width 26 height 26
click at [198, 714] on button "3" at bounding box center [193, 718] width 26 height 26
click at [176, 722] on div "1 2 3 4" at bounding box center [176, 718] width 190 height 26
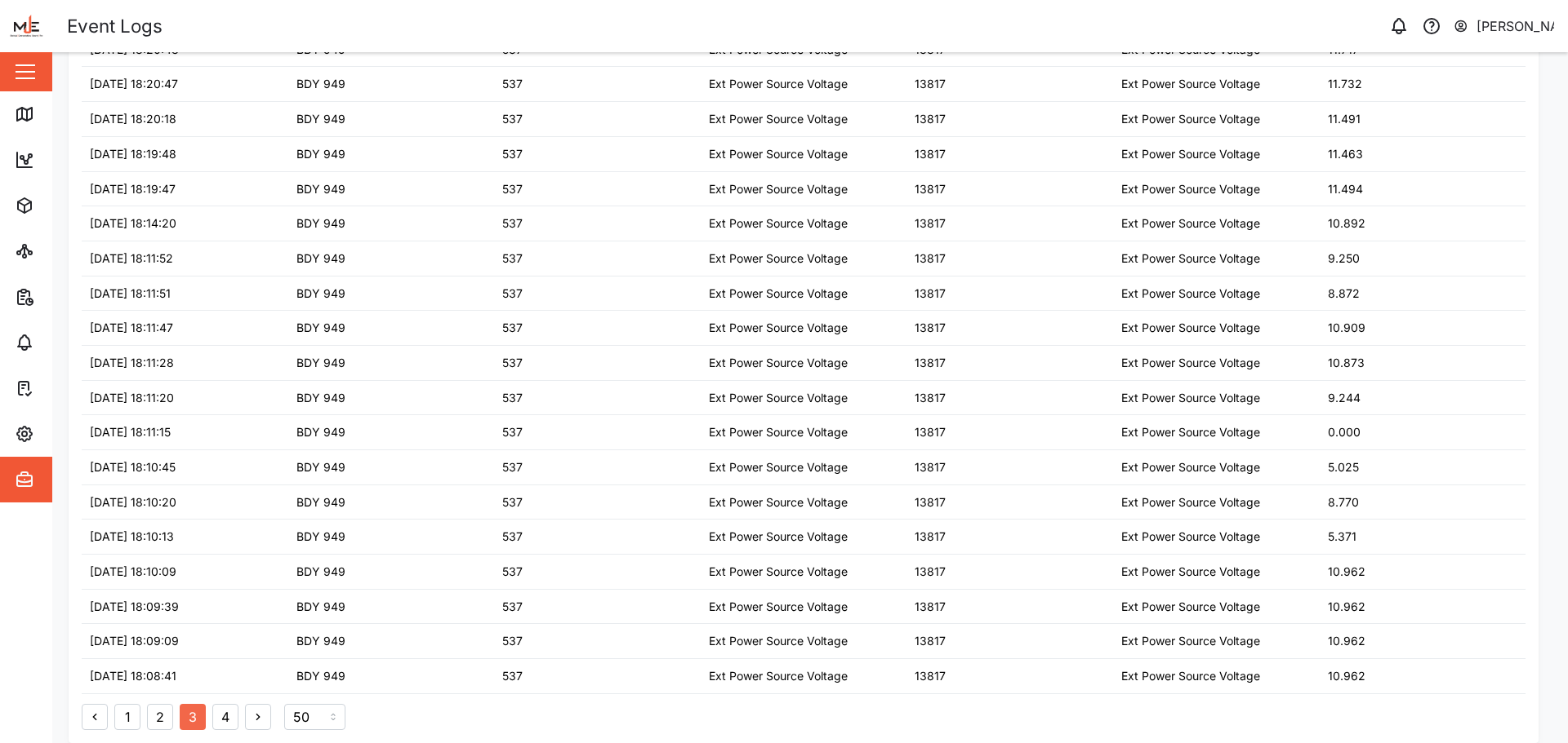
click at [165, 722] on button "2" at bounding box center [160, 718] width 26 height 26
click at [125, 718] on button "1" at bounding box center [127, 718] width 26 height 26
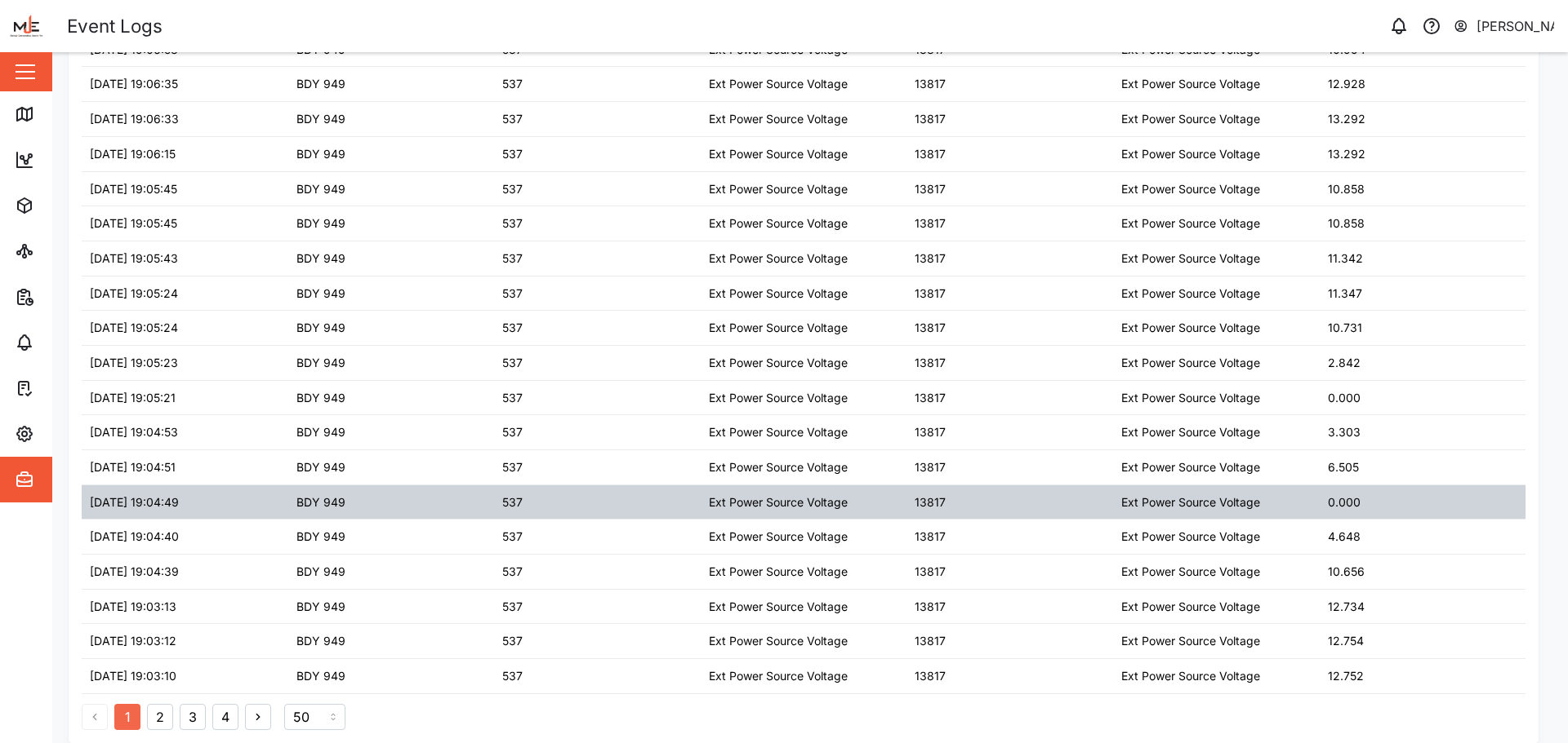
click at [713, 511] on div "Ext Power Source Voltage" at bounding box center [778, 502] width 138 height 18
click at [720, 504] on div "Ext Power Source Voltage" at bounding box center [778, 502] width 138 height 18
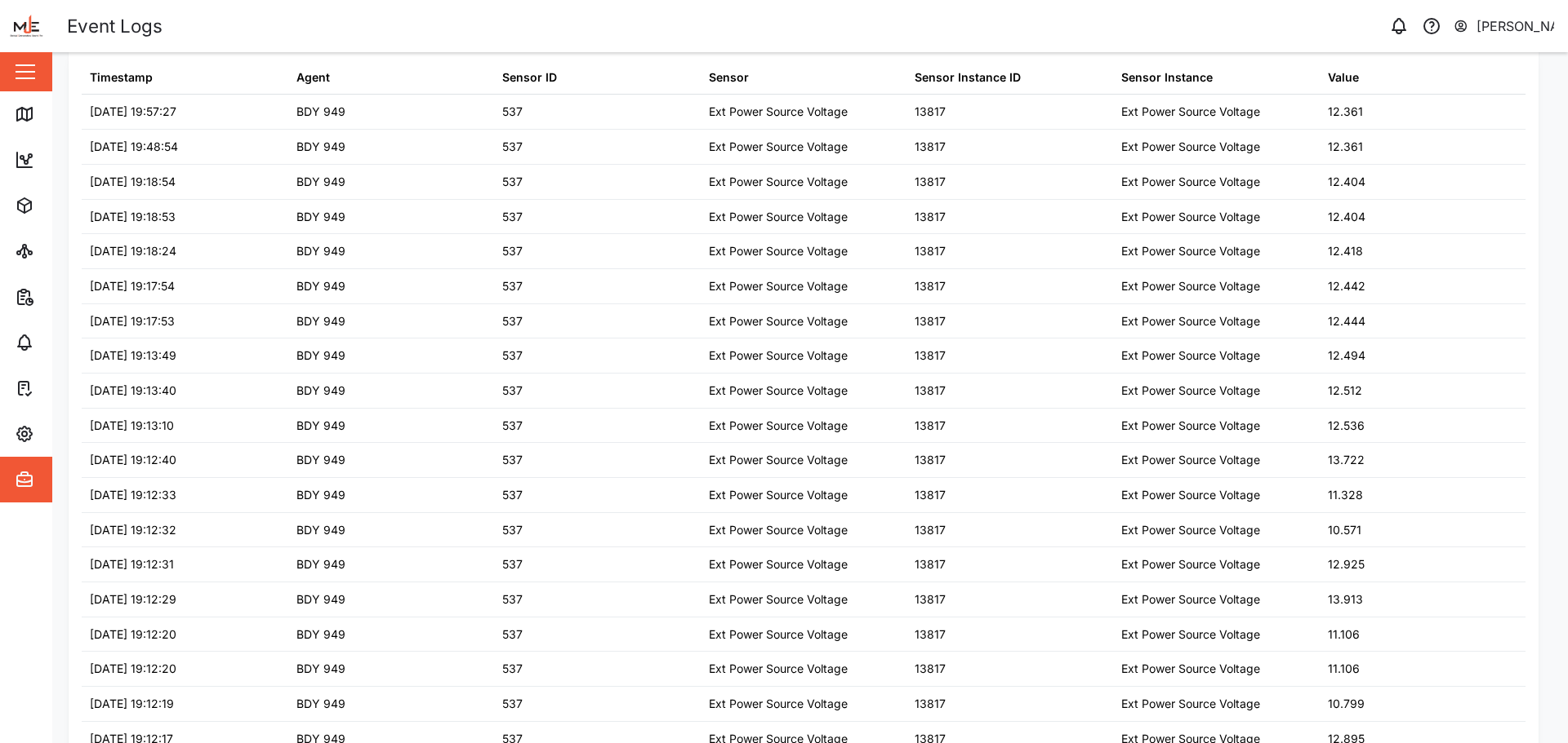
scroll to position [0, 0]
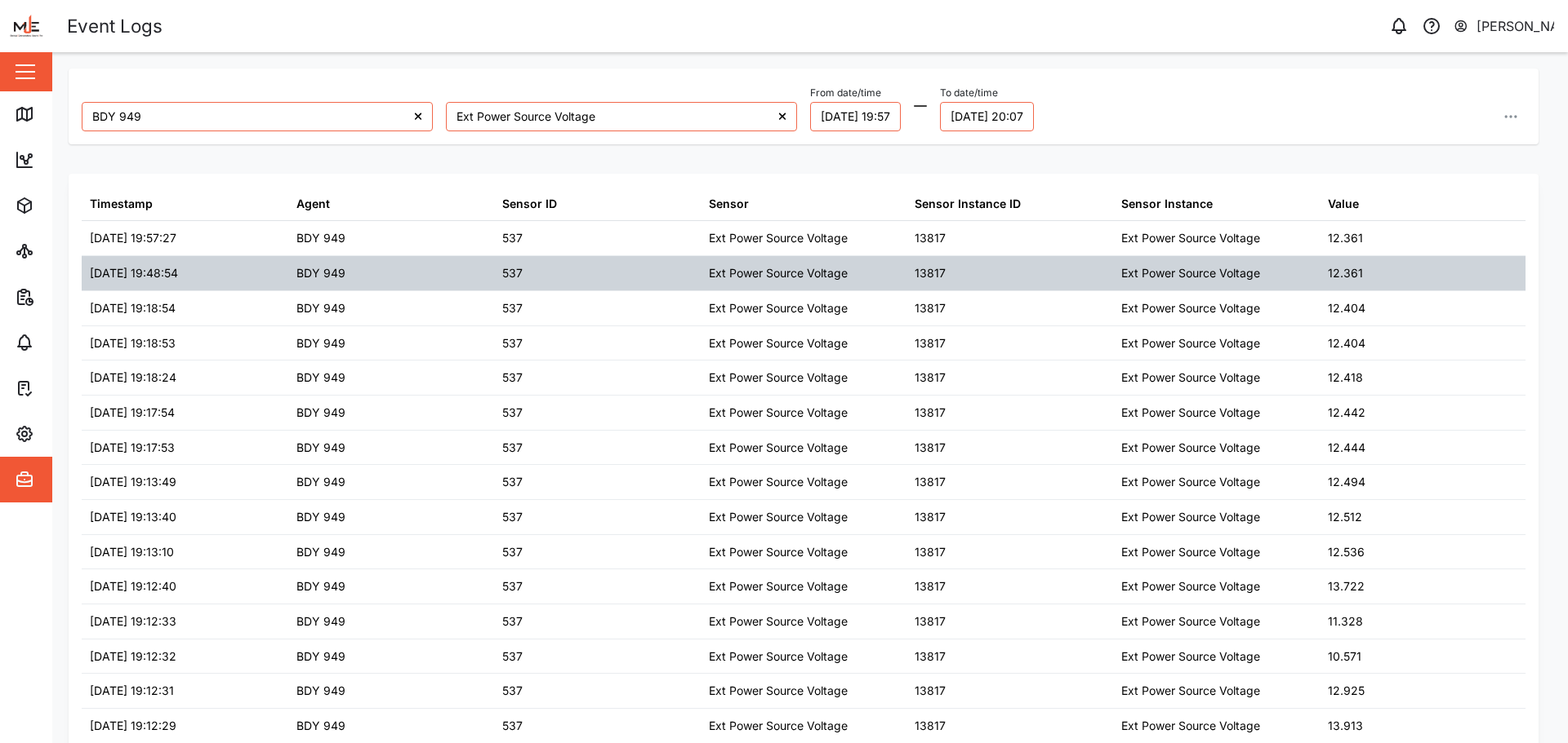
click at [1058, 267] on div "13817" at bounding box center [1009, 273] width 207 height 35
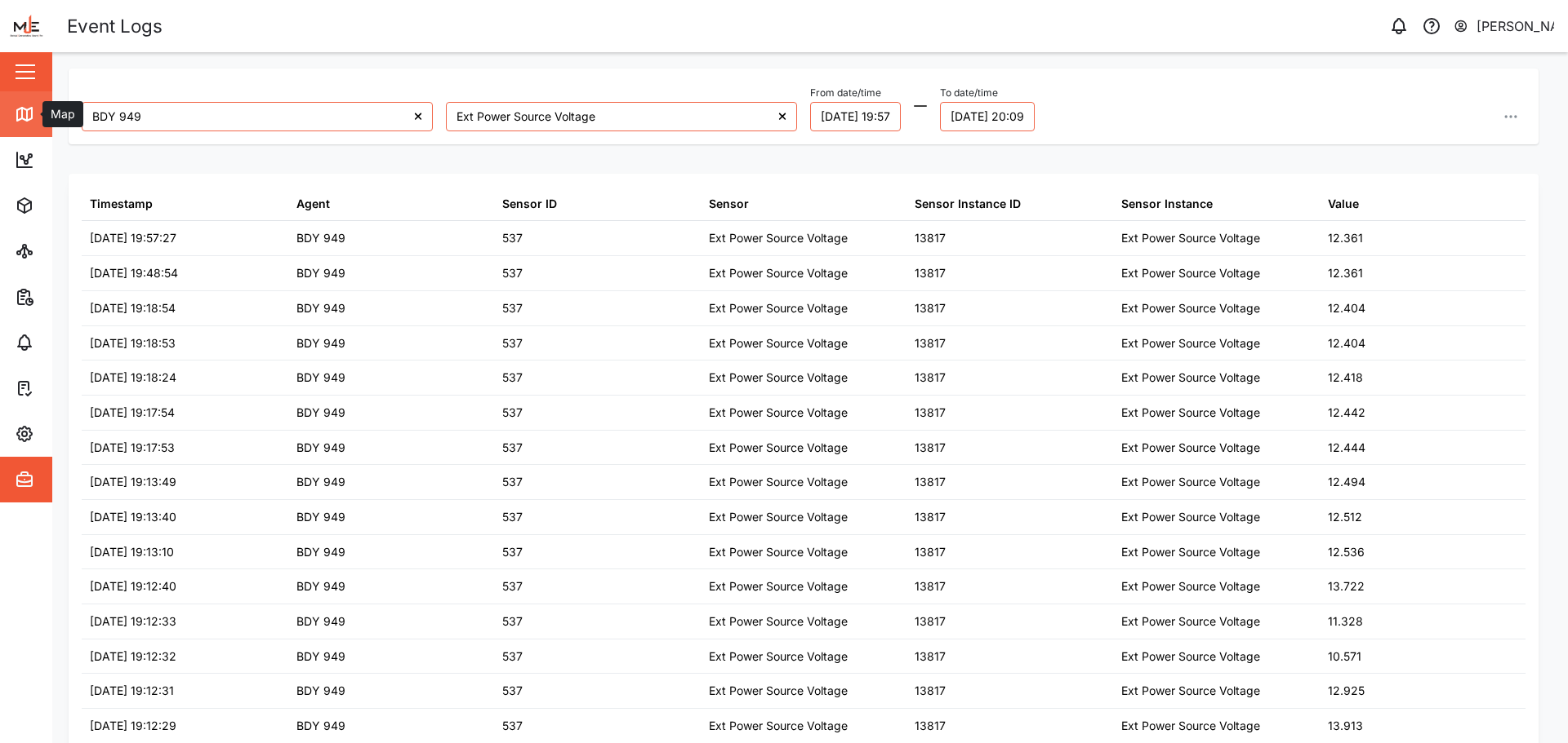
click at [22, 107] on icon at bounding box center [24, 114] width 20 height 20
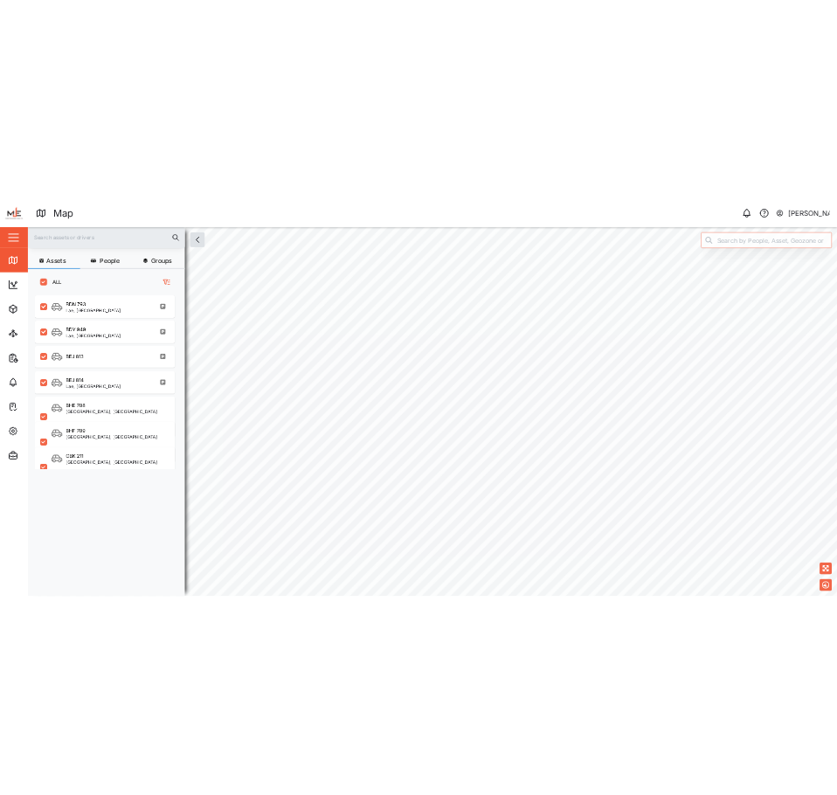
scroll to position [582, 273]
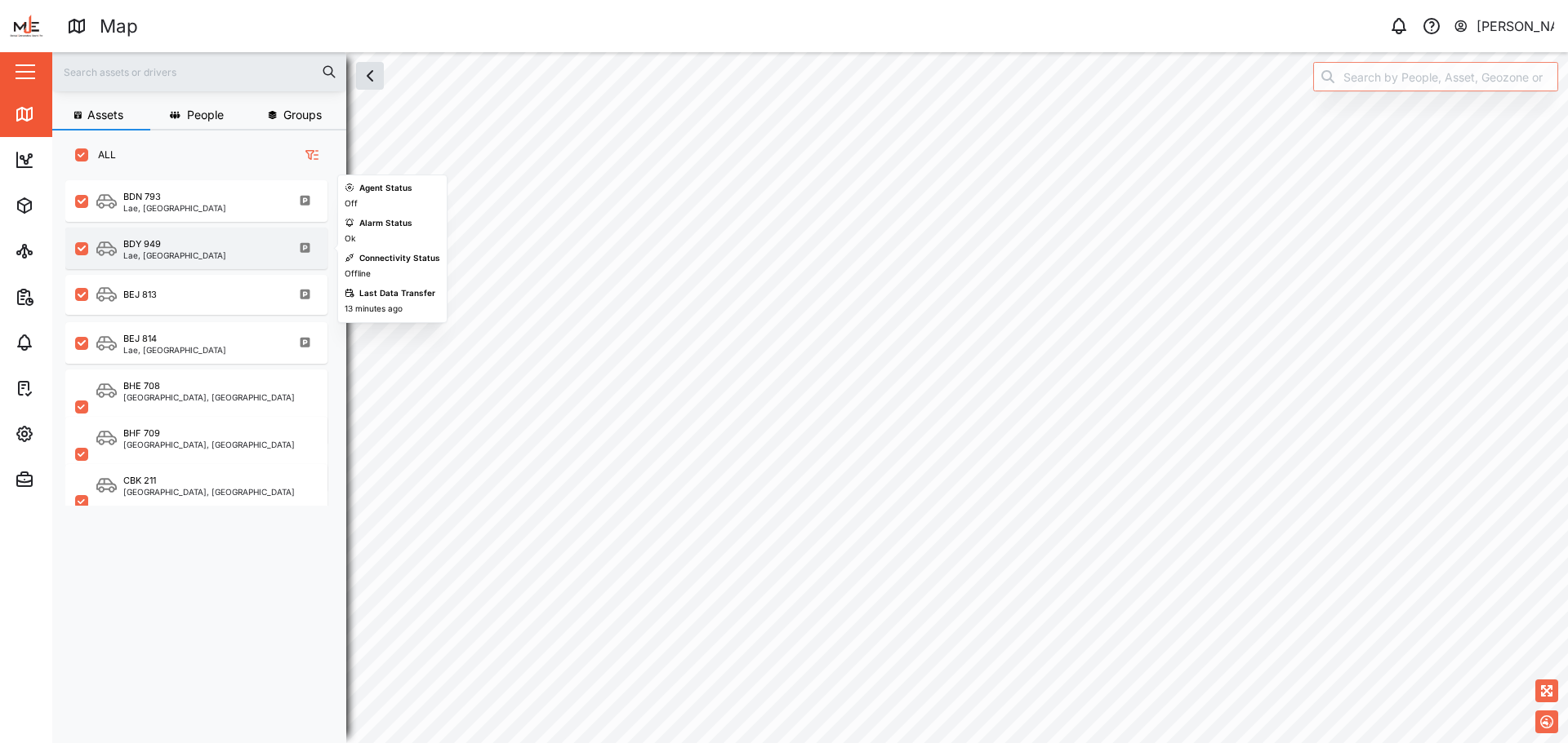
click at [185, 267] on div "BDY 949 Lae, Momase Region" at bounding box center [196, 249] width 262 height 42
click at [200, 299] on div "BEJ 813" at bounding box center [207, 295] width 222 height 21
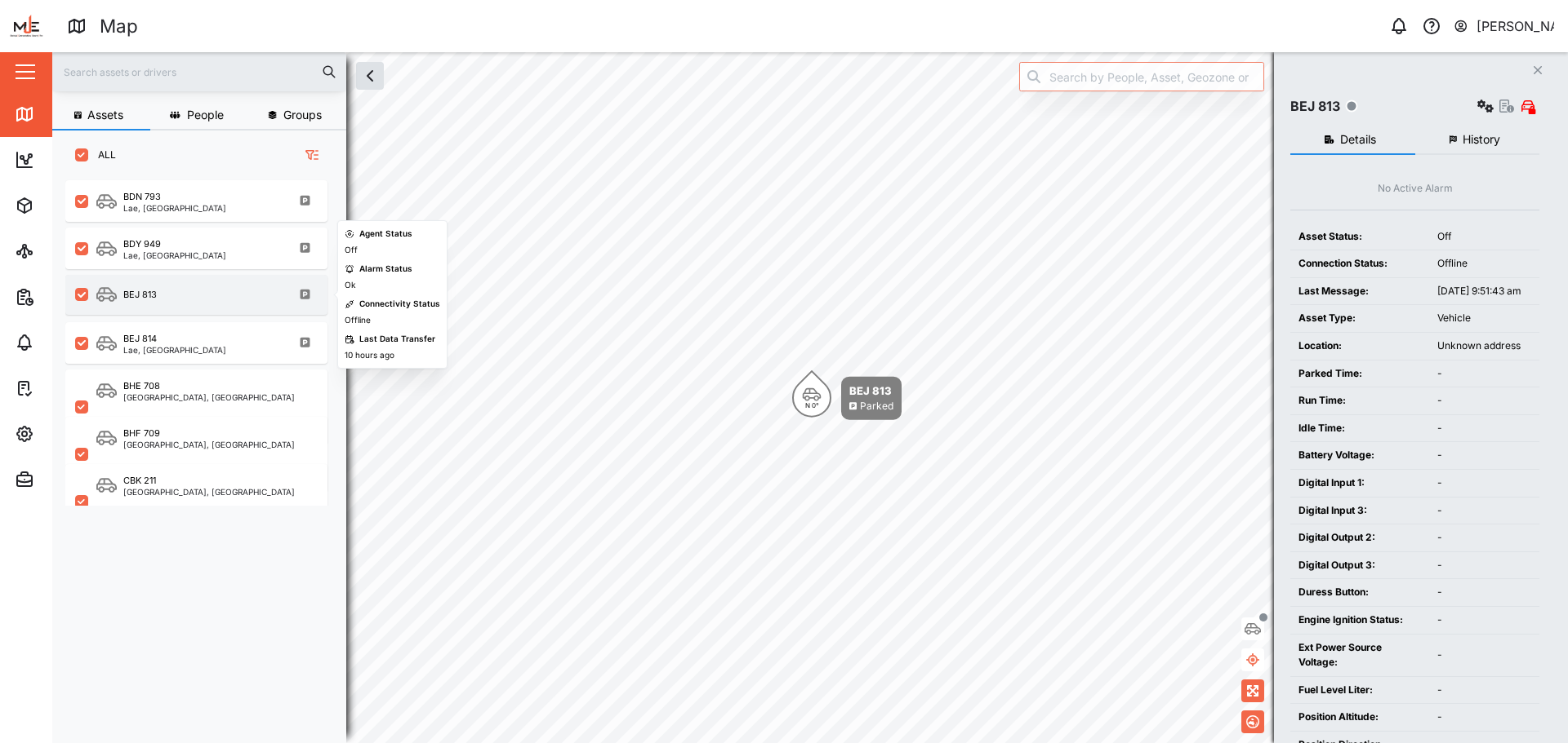
click at [165, 279] on div "BEJ 813" at bounding box center [196, 294] width 262 height 40
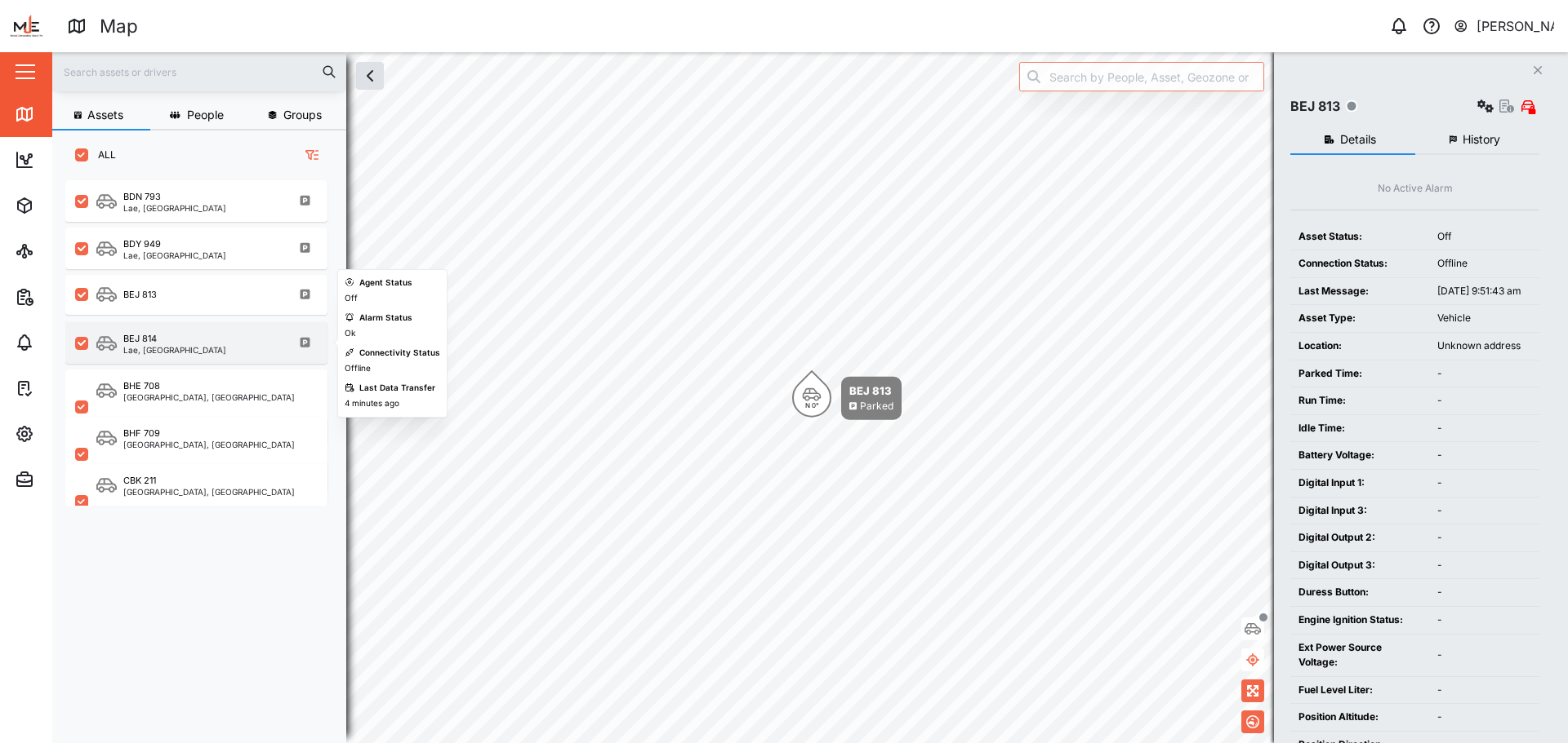
click at [194, 348] on div "Lae, Momase Region" at bounding box center [175, 350] width 103 height 8
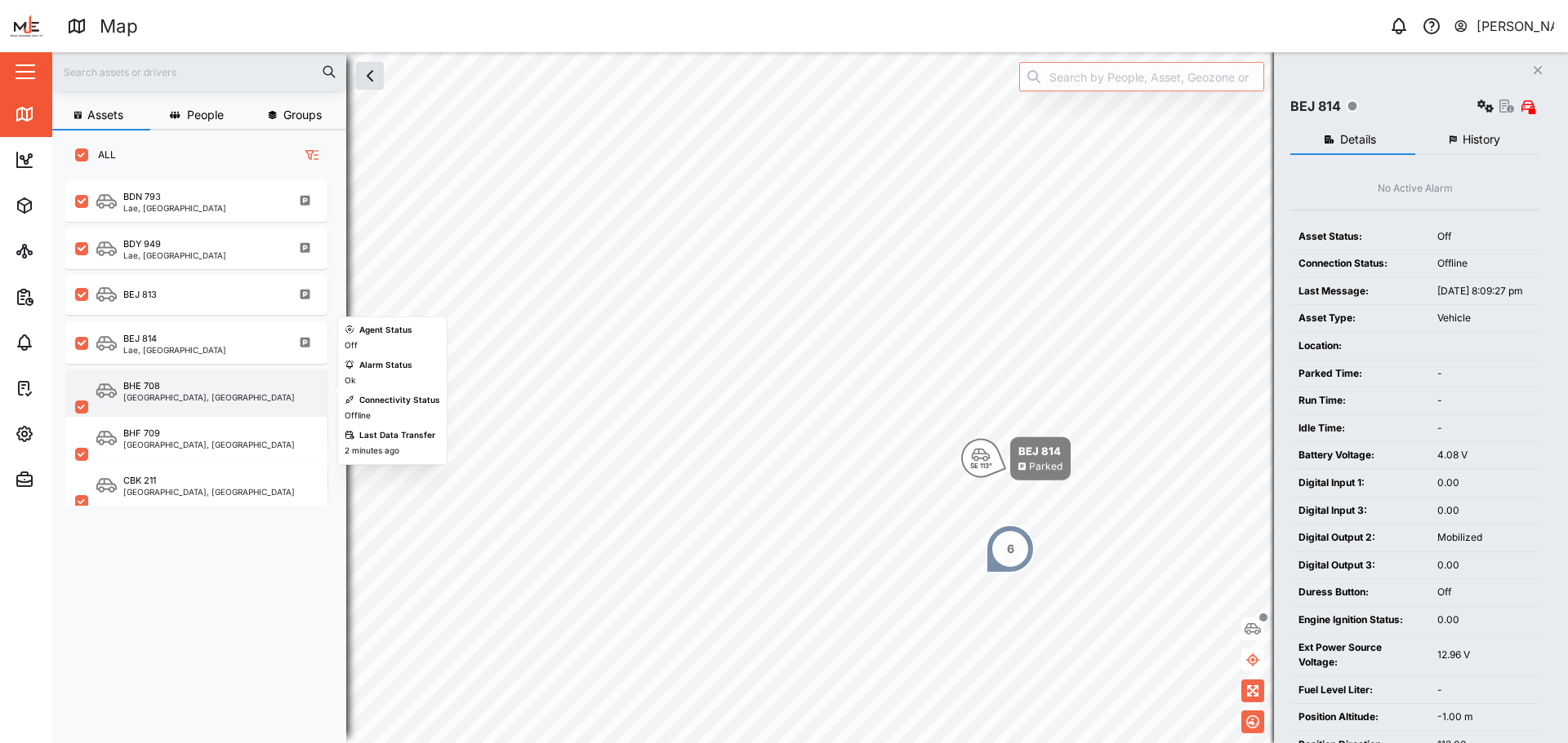
click at [203, 392] on div "BHE 708" at bounding box center [209, 386] width 171 height 14
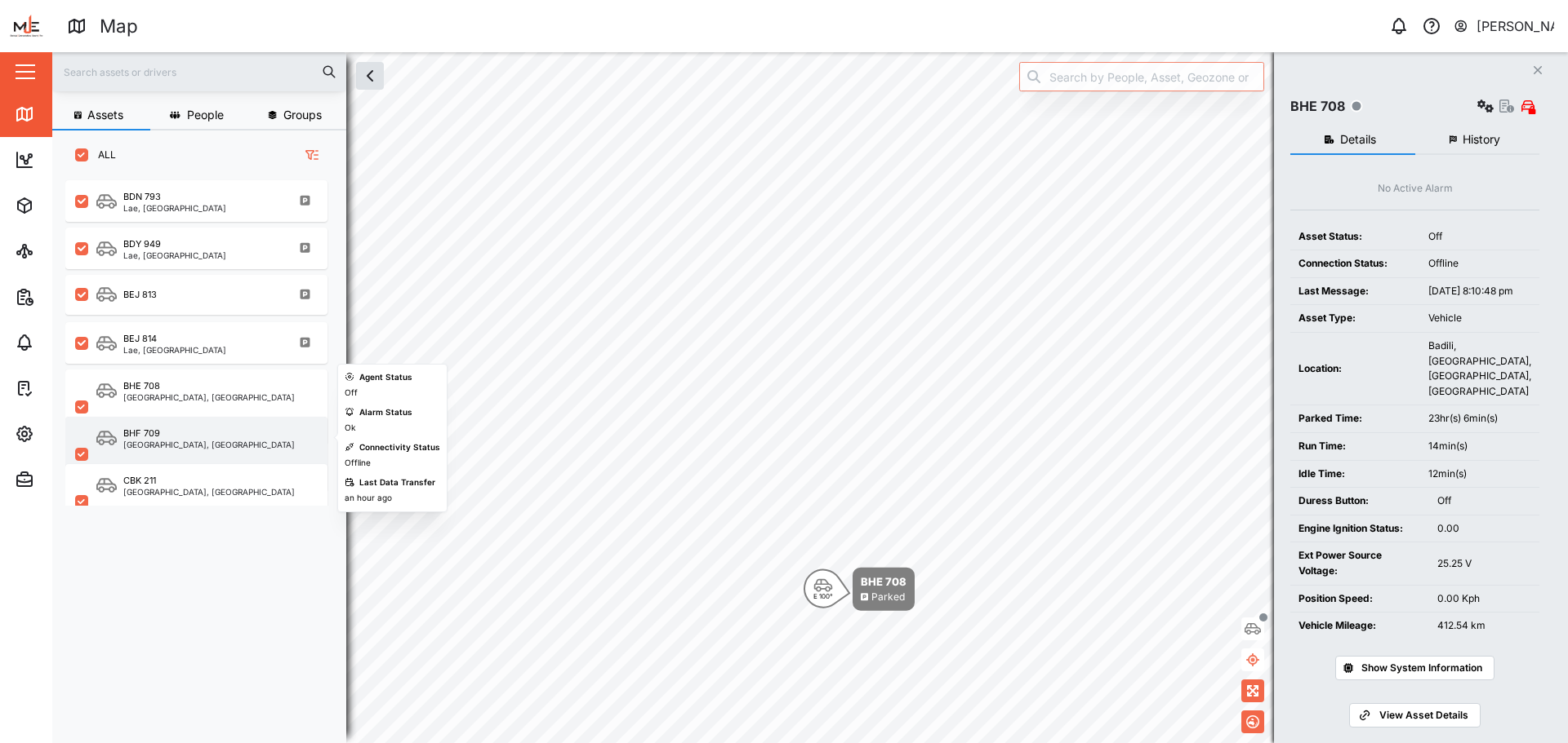
click at [200, 443] on div "[GEOGRAPHIC_DATA], [GEOGRAPHIC_DATA]" at bounding box center [209, 445] width 171 height 8
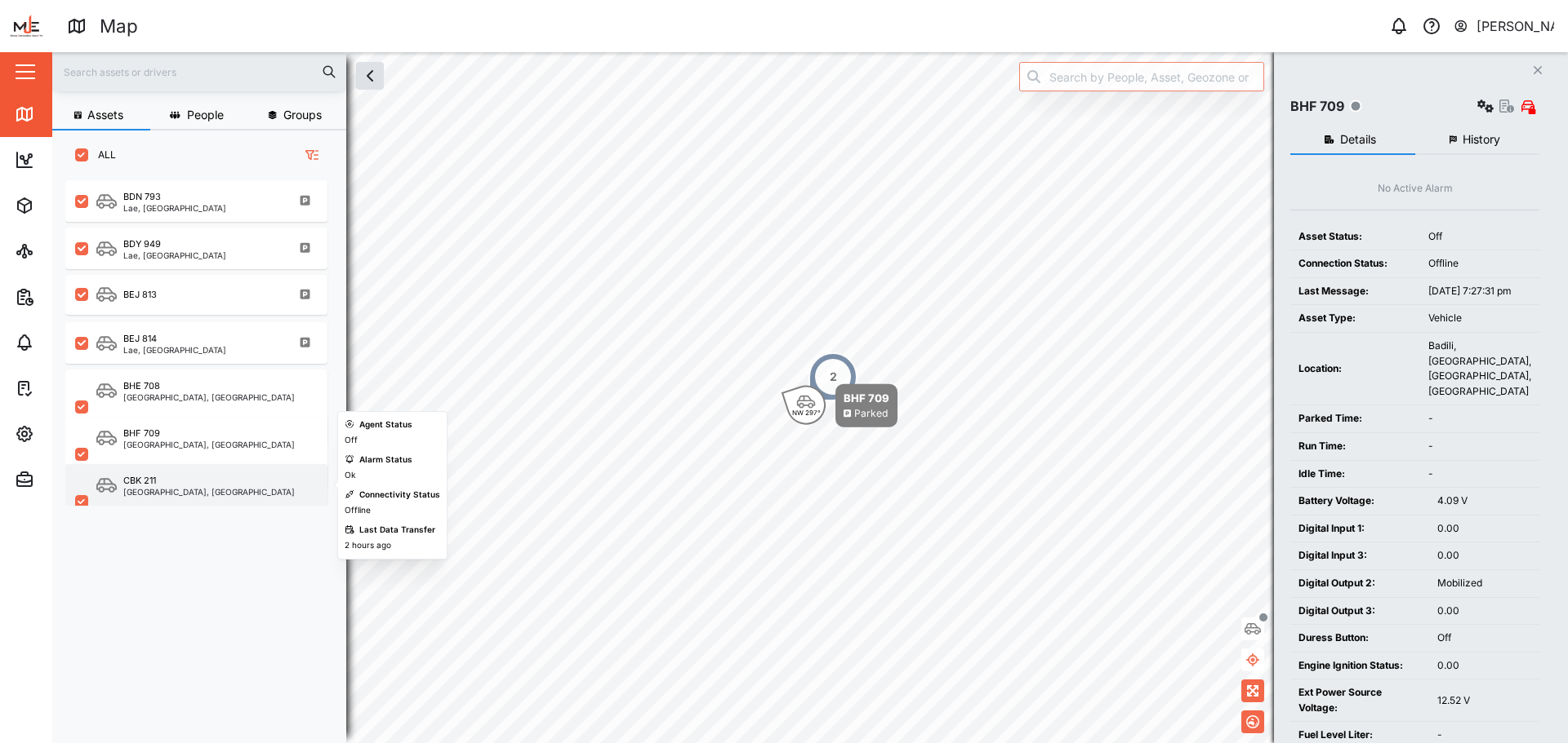
click at [204, 486] on div "CBK 211" at bounding box center [209, 480] width 171 height 14
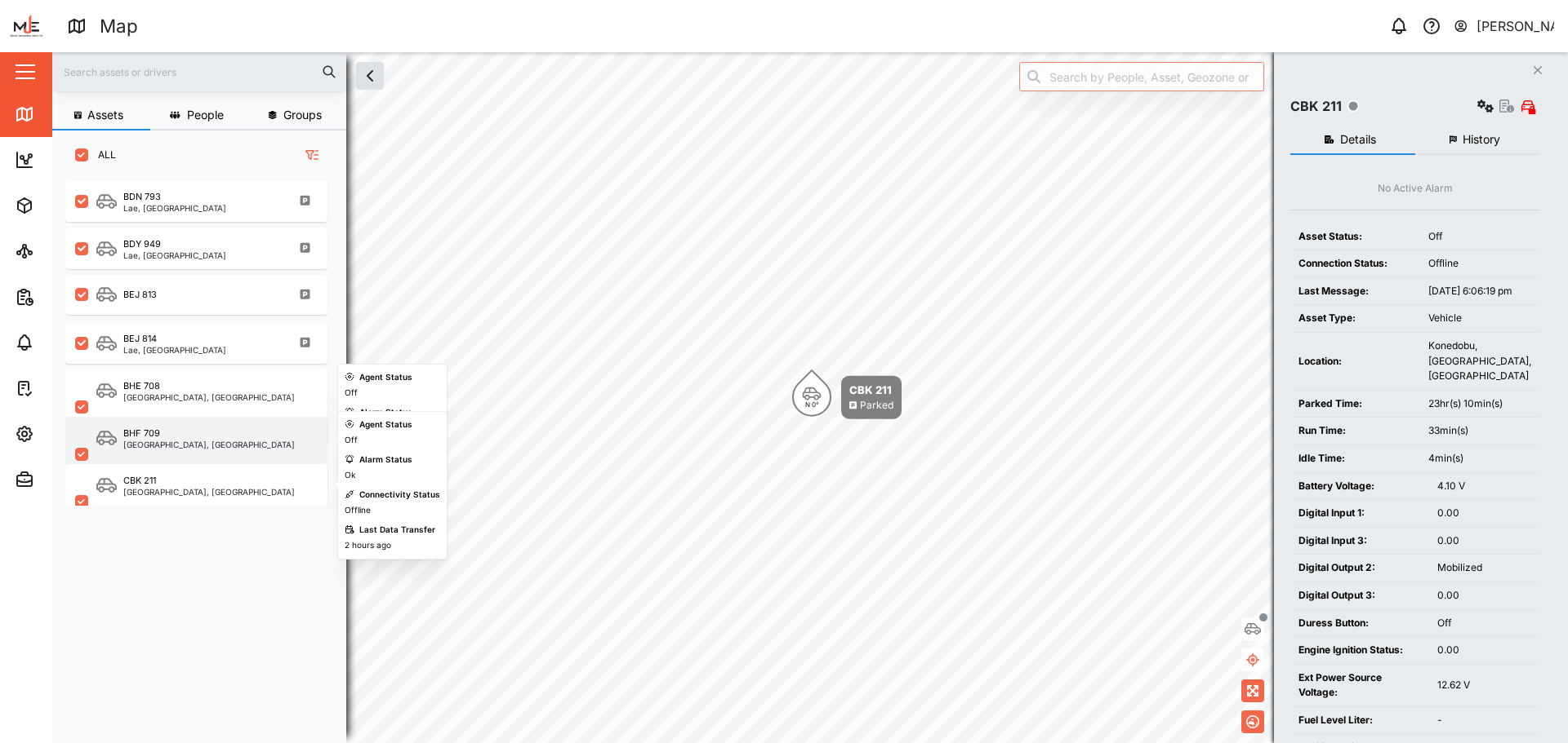
click at [198, 441] on div "[GEOGRAPHIC_DATA], [GEOGRAPHIC_DATA]" at bounding box center [209, 445] width 171 height 8
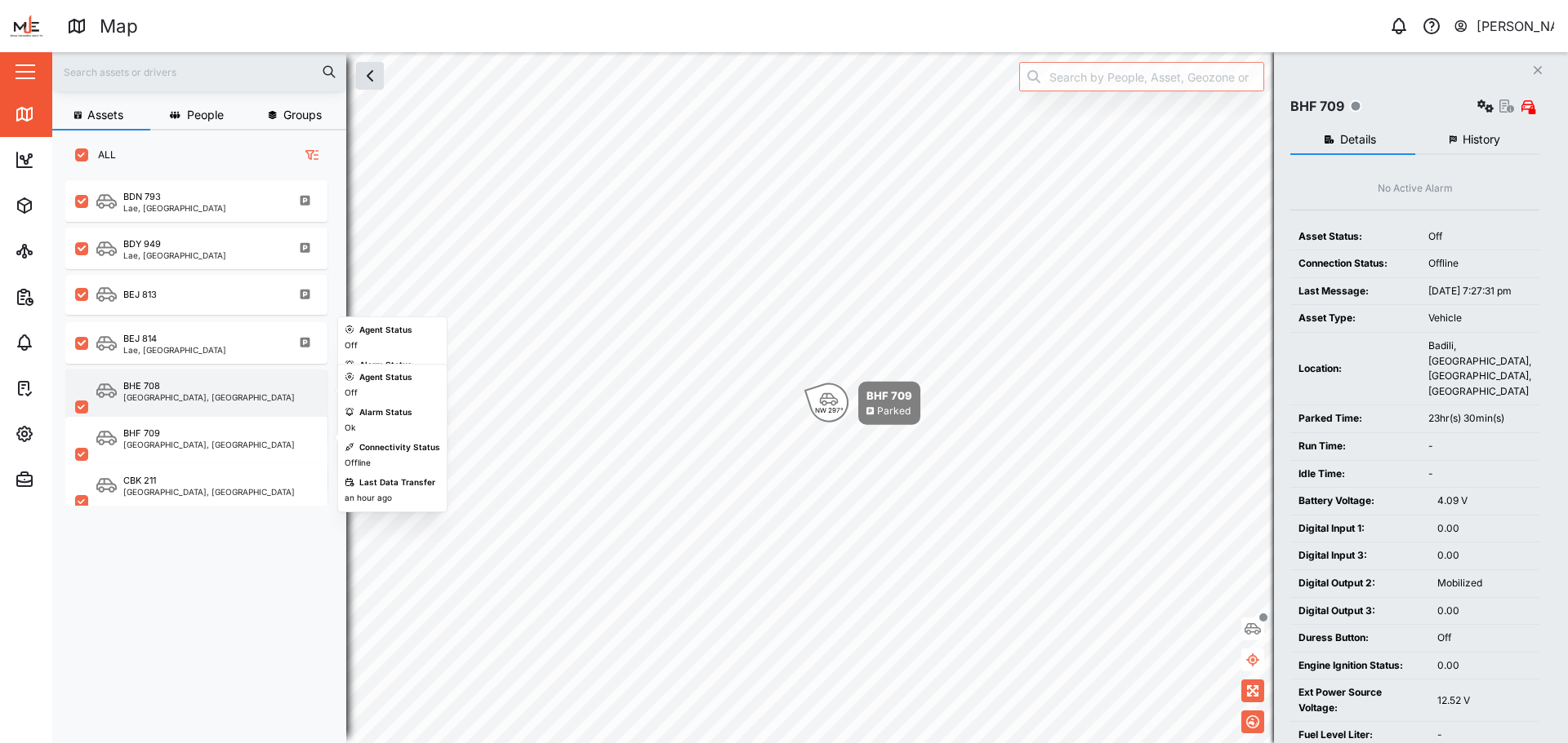
click at [183, 389] on div "BHE 708" at bounding box center [209, 386] width 171 height 14
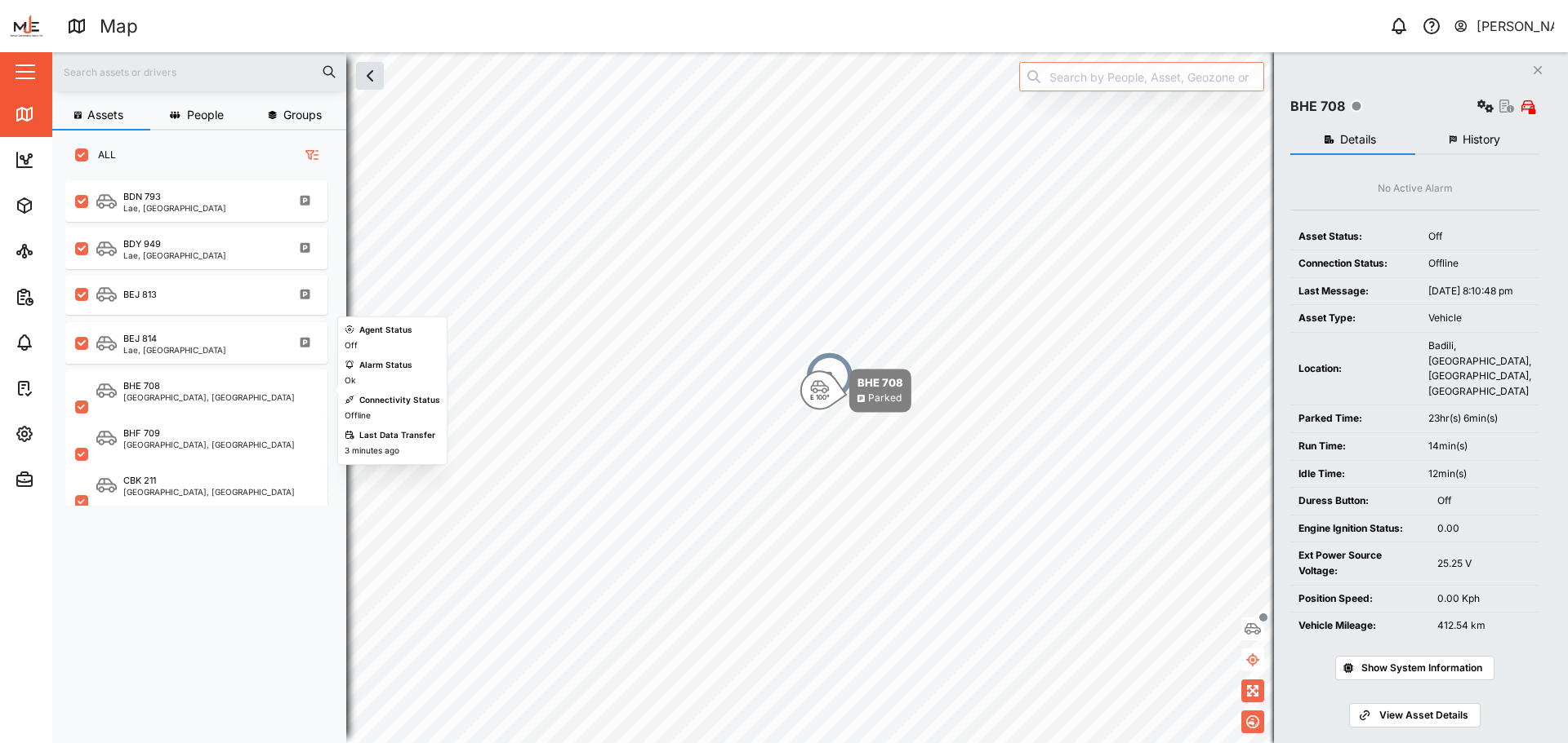
click at [185, 365] on div "BHE 708 Port Moresby, Southern Region" at bounding box center [196, 387] width 262 height 48
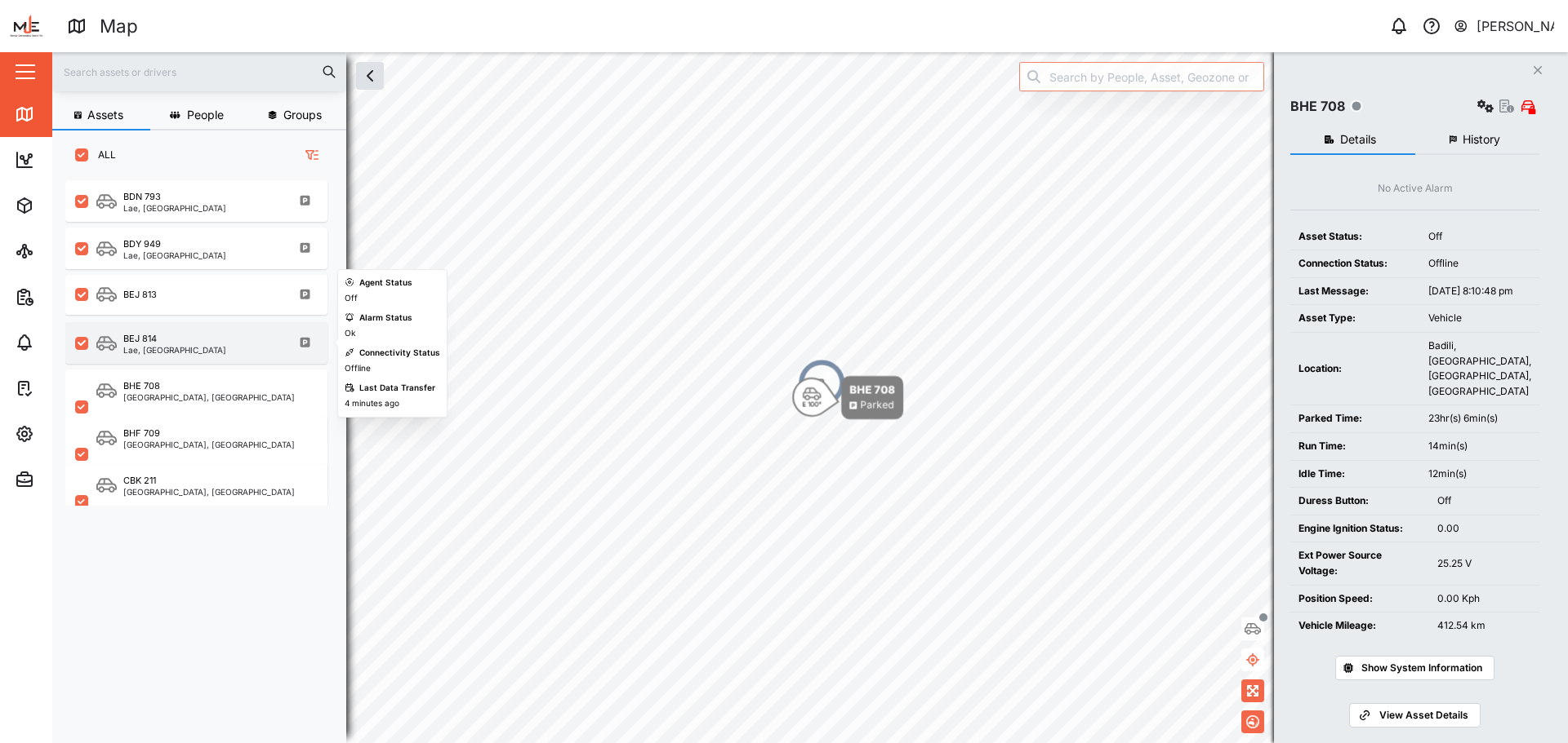
click at [181, 339] on div "BEJ 814" at bounding box center [175, 338] width 103 height 14
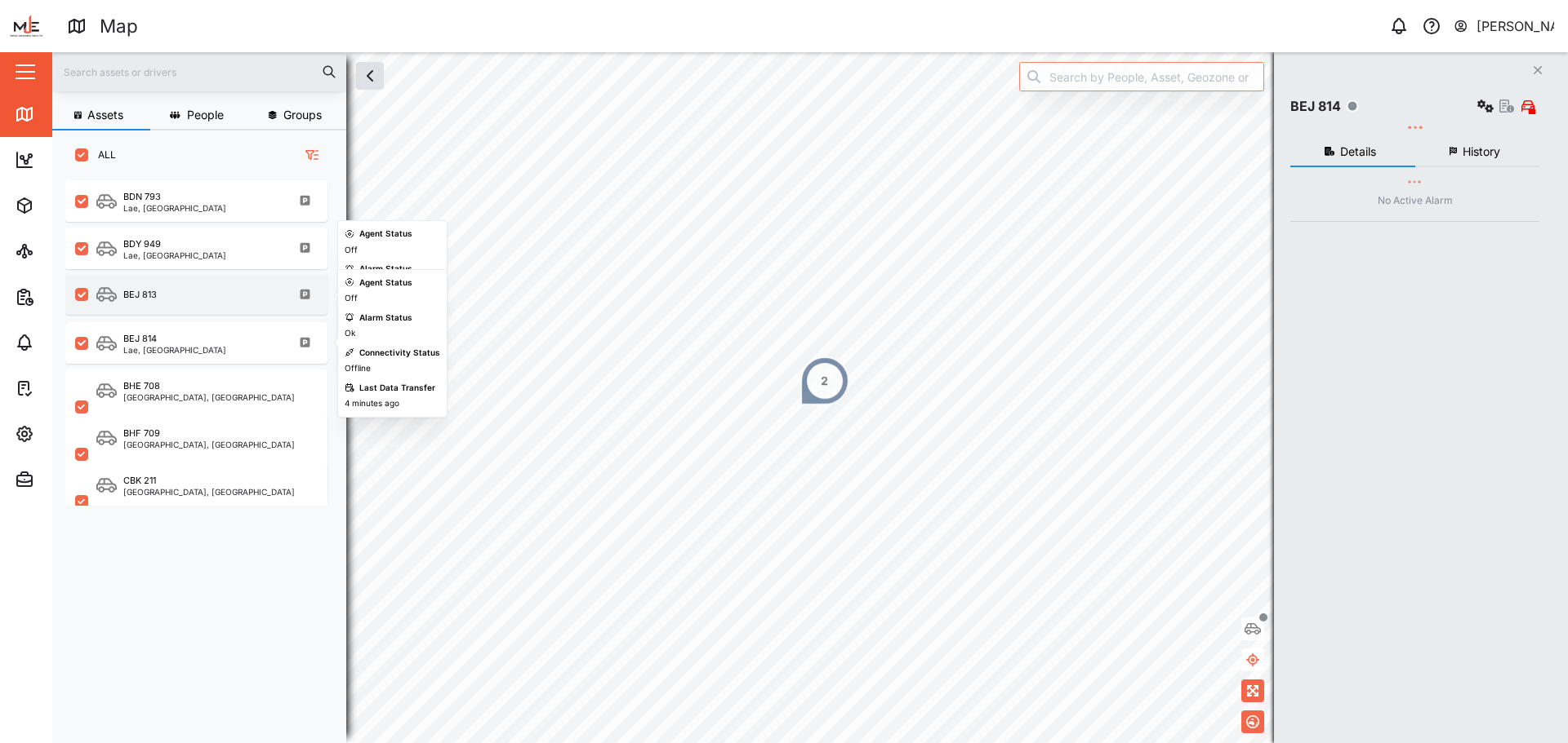
click at [182, 286] on div "BEJ 813" at bounding box center [207, 295] width 222 height 21
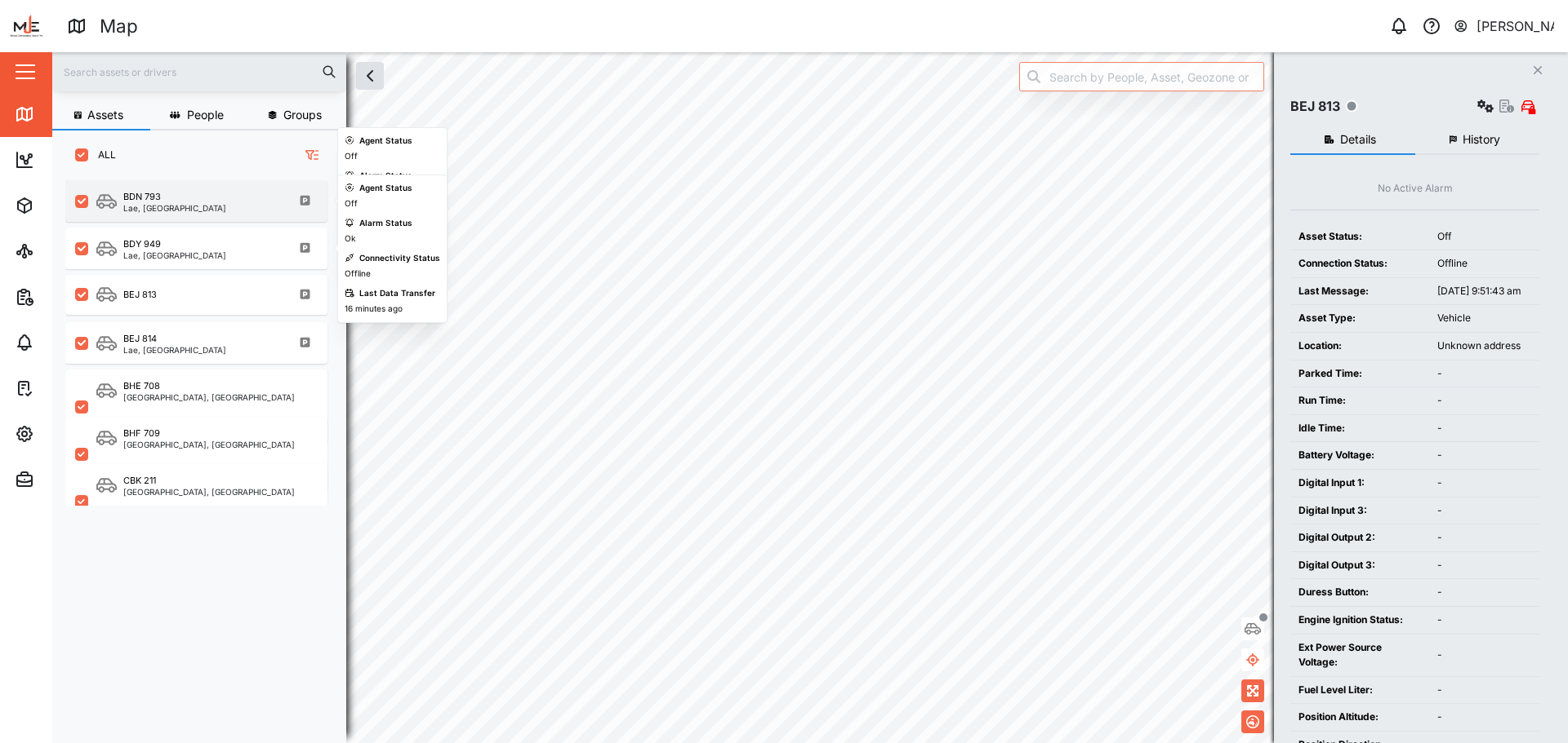
click at [179, 221] on div "BDN 793 Lae, Momase Region" at bounding box center [196, 201] width 262 height 42
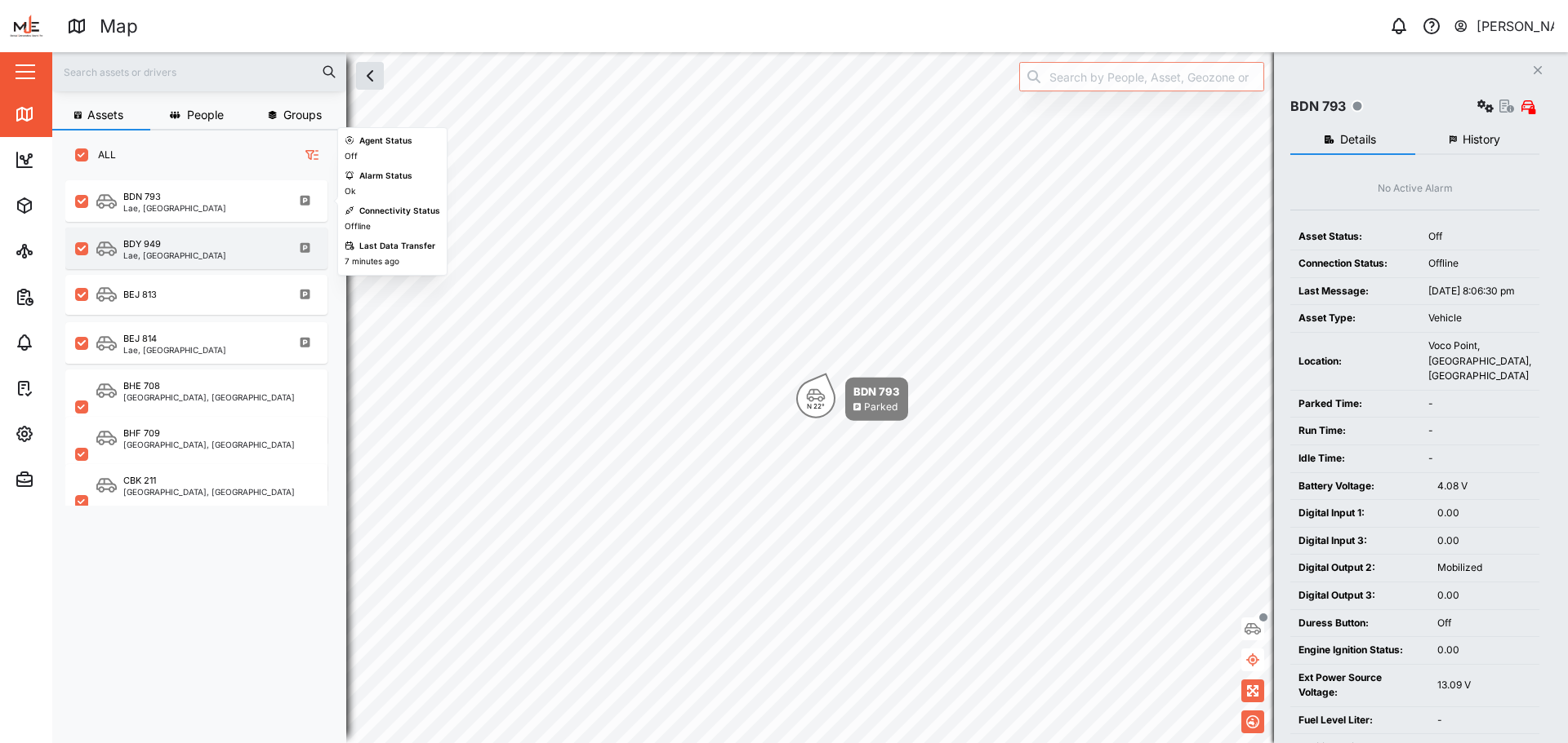
click at [184, 257] on div "Lae, Momase Region" at bounding box center [175, 255] width 103 height 8
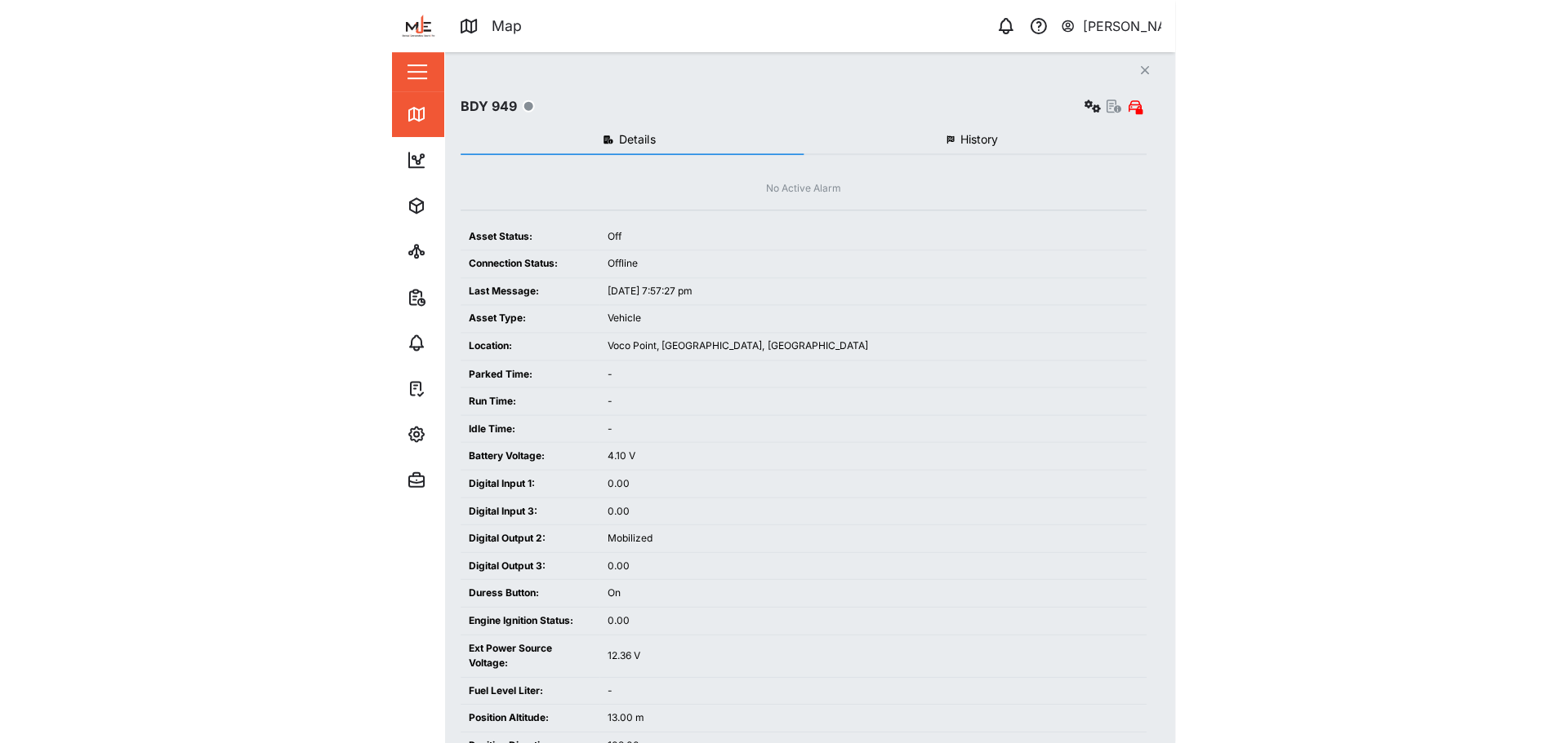
scroll to position [543, 255]
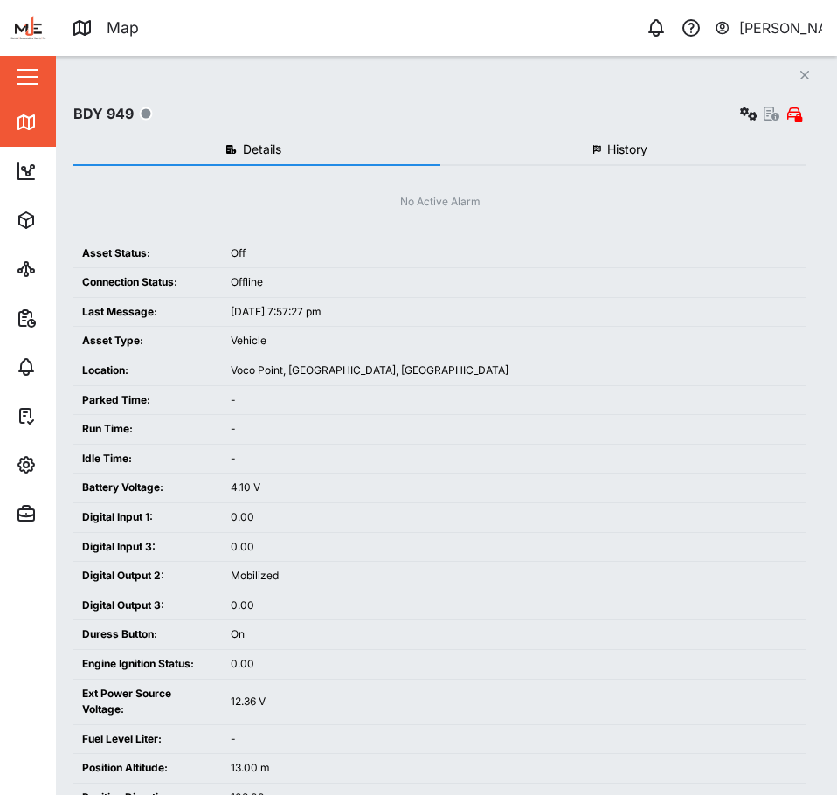
drag, startPoint x: 513, startPoint y: 354, endPoint x: 520, endPoint y: 346, distance: 10.0
click at [514, 354] on td "Vehicle" at bounding box center [514, 342] width 584 height 30
click at [809, 78] on icon "Close" at bounding box center [804, 75] width 10 height 14
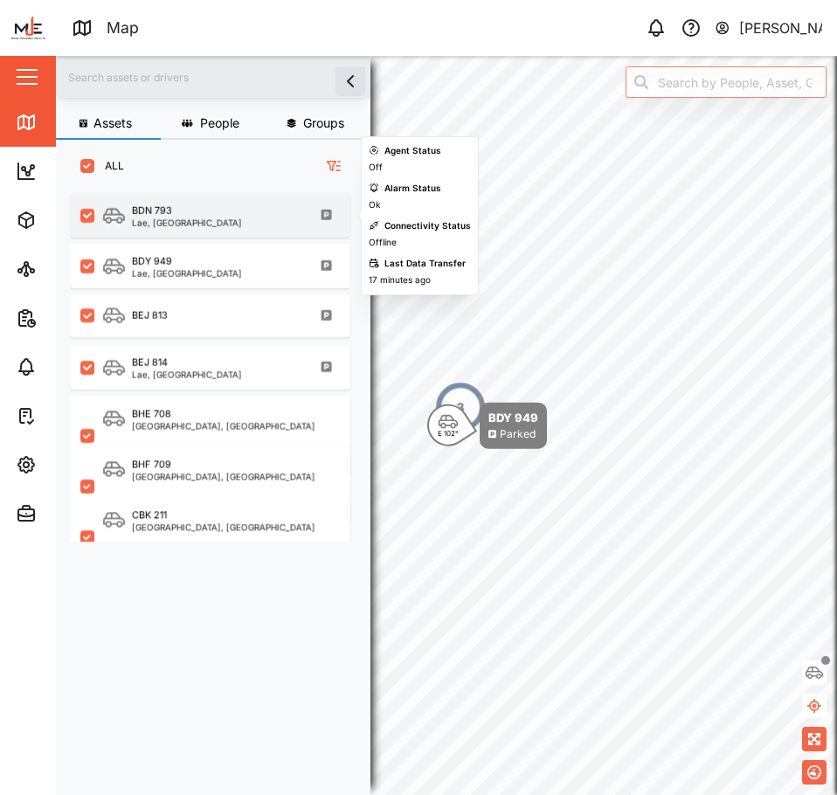
click at [172, 219] on div "Lae, Momase Region" at bounding box center [187, 222] width 110 height 9
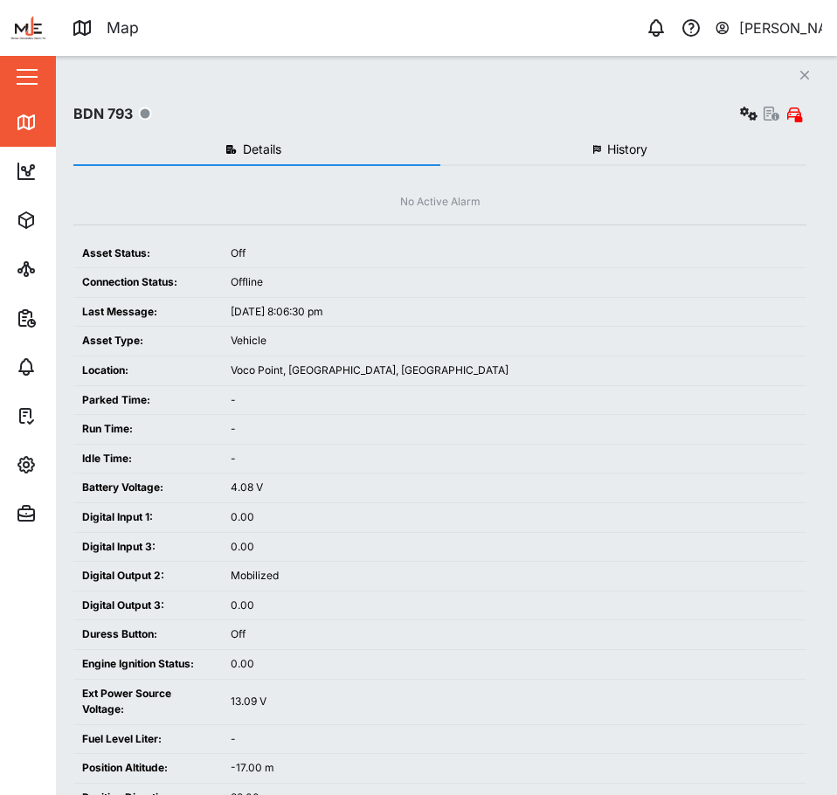
click at [809, 76] on icon "Close" at bounding box center [804, 75] width 10 height 14
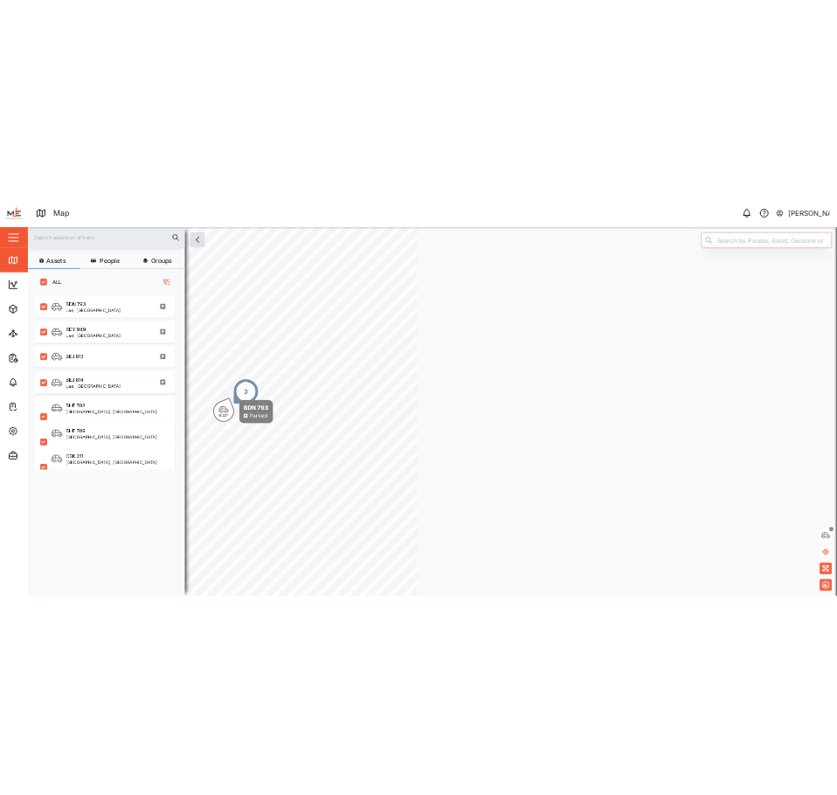
scroll to position [582, 273]
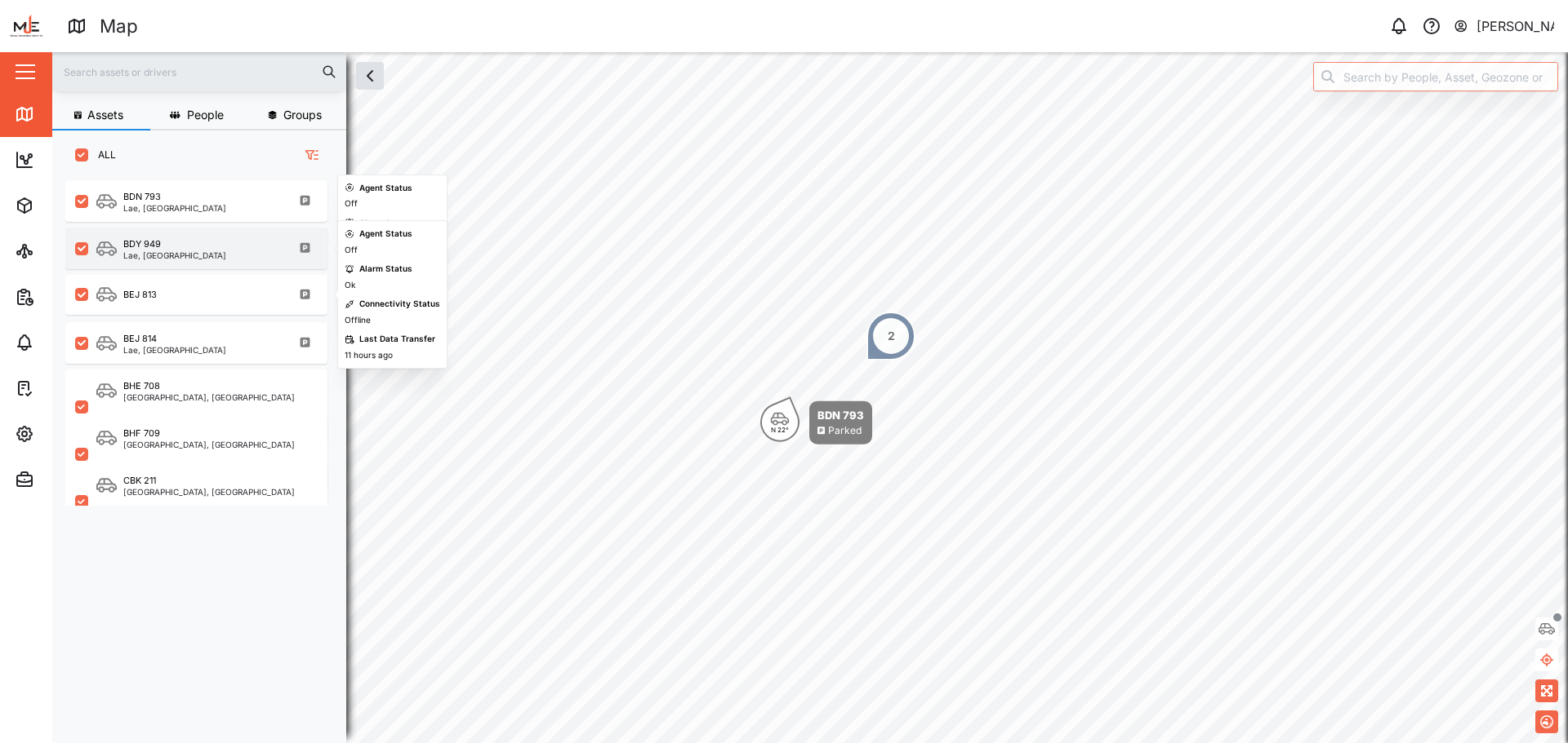
click at [138, 236] on div "BDY 949 Lae, Momase Region" at bounding box center [196, 249] width 262 height 42
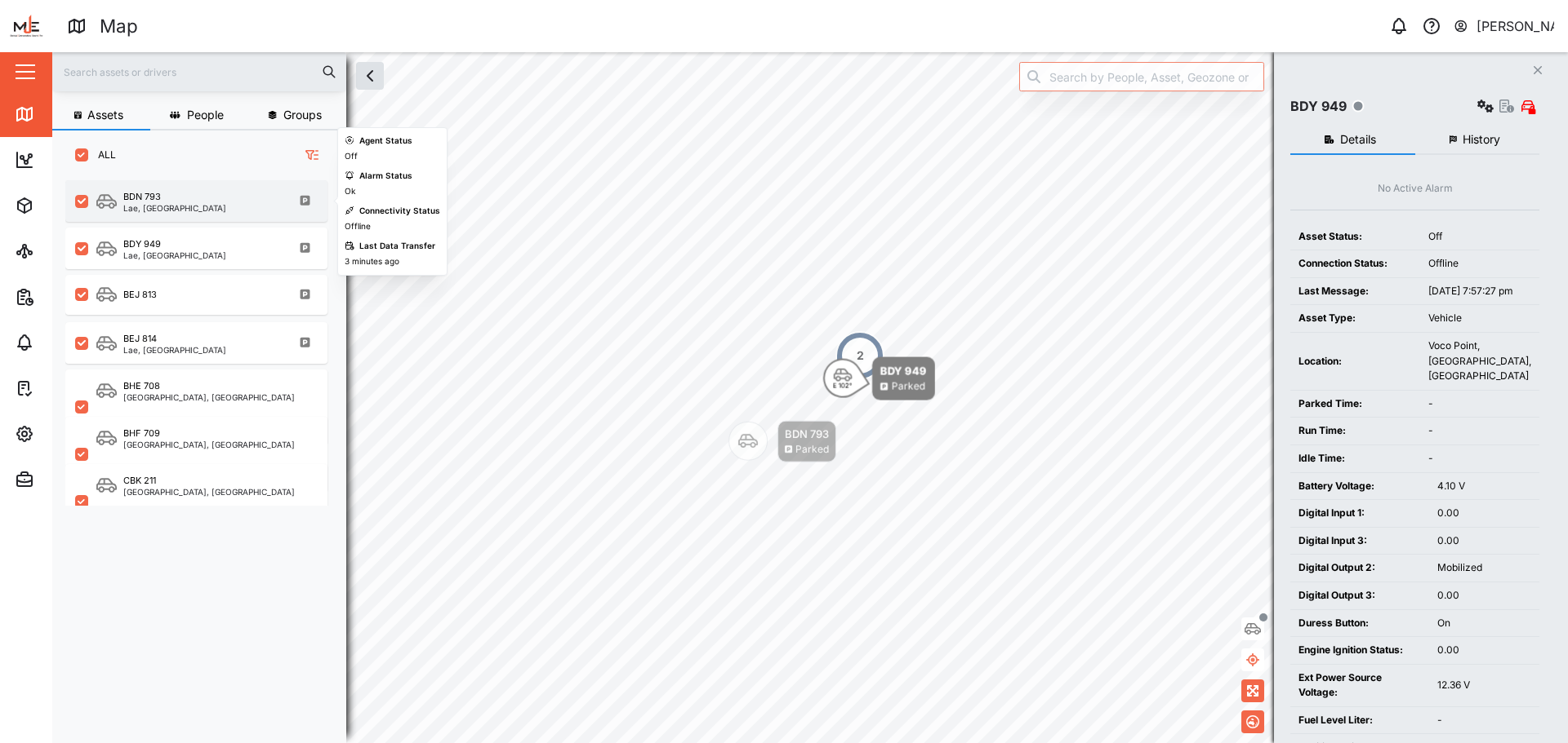
click at [148, 205] on div "Lae, Momase Region" at bounding box center [175, 207] width 103 height 8
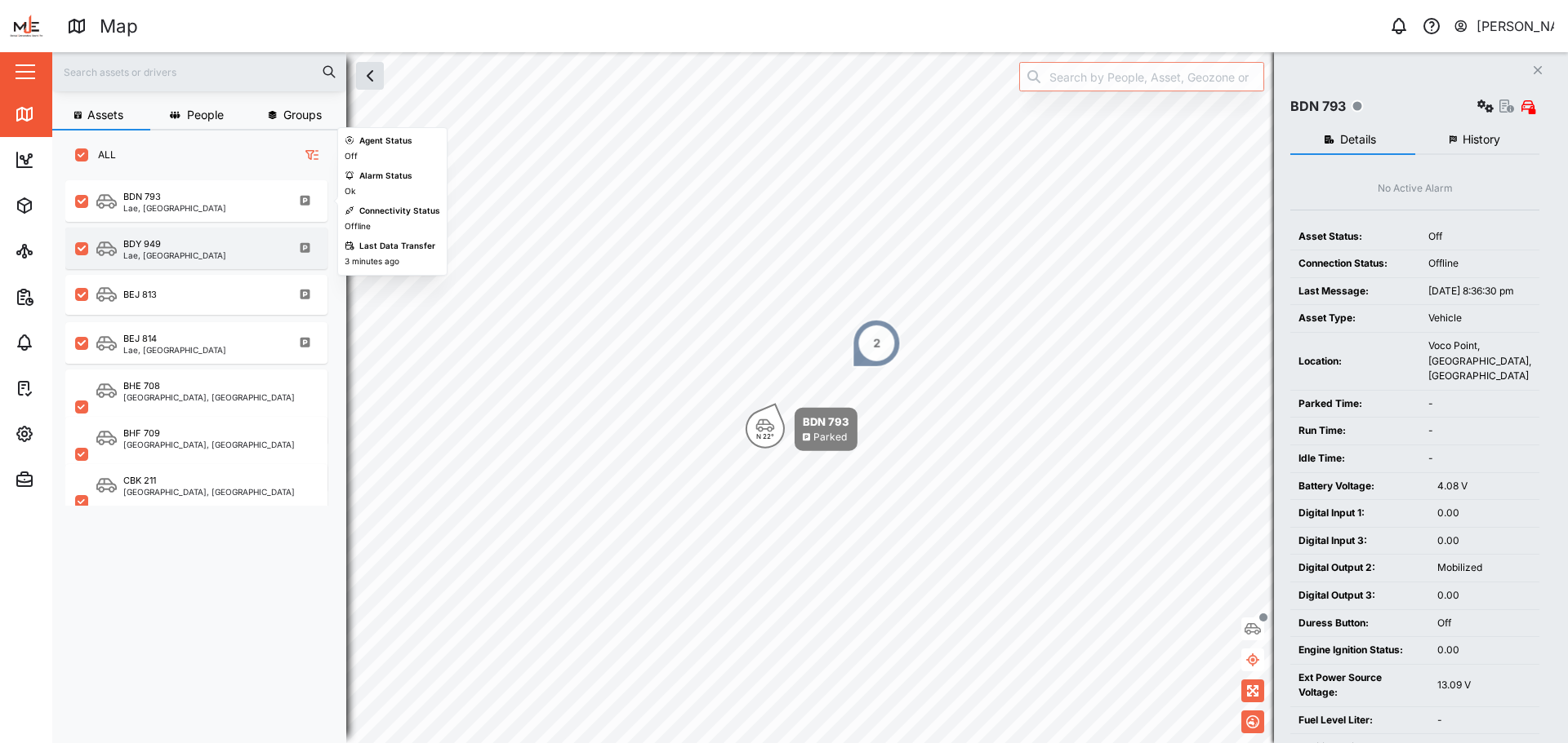
click at [165, 241] on div "BDY 949" at bounding box center [175, 244] width 103 height 14
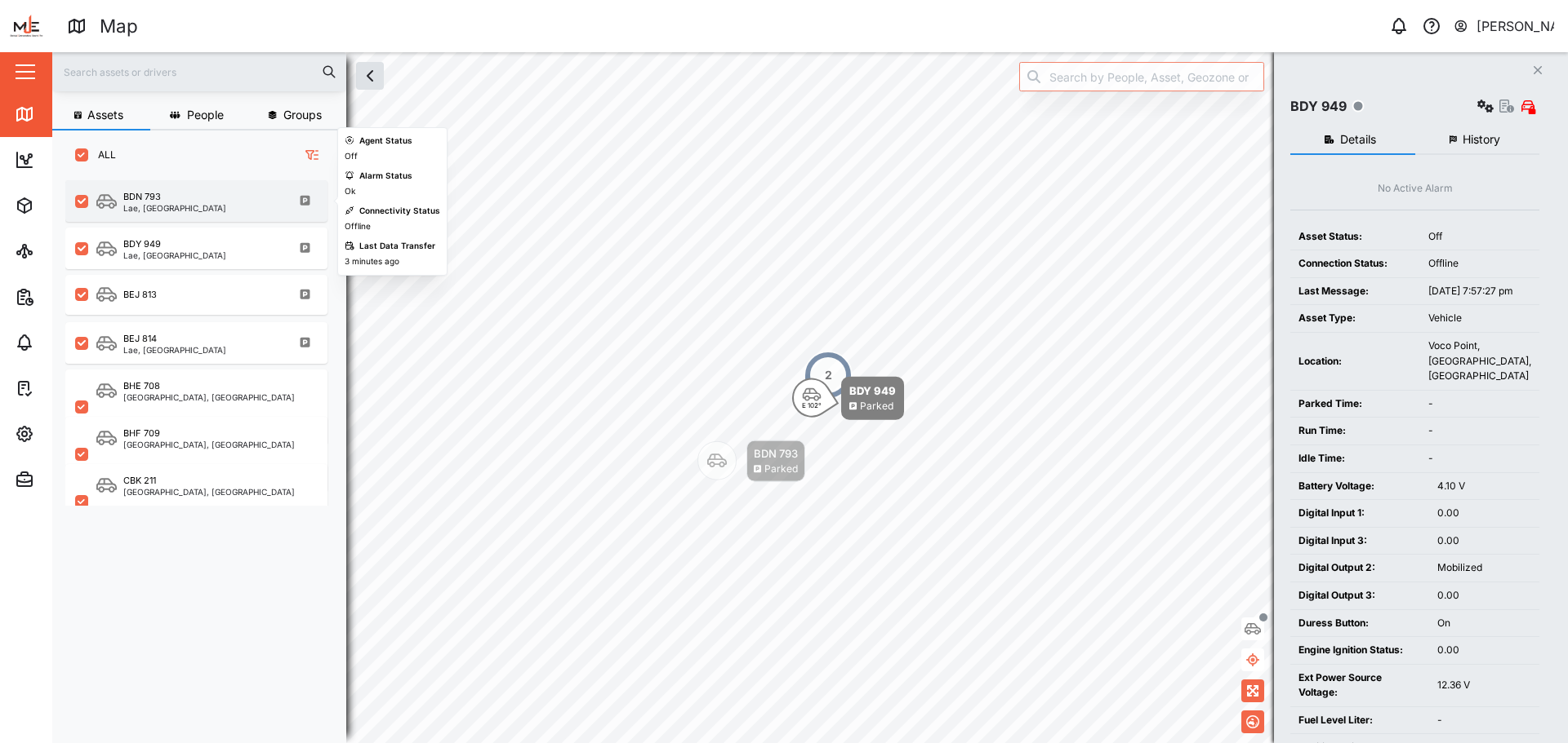
click at [176, 195] on div "BDN 793" at bounding box center [175, 196] width 103 height 14
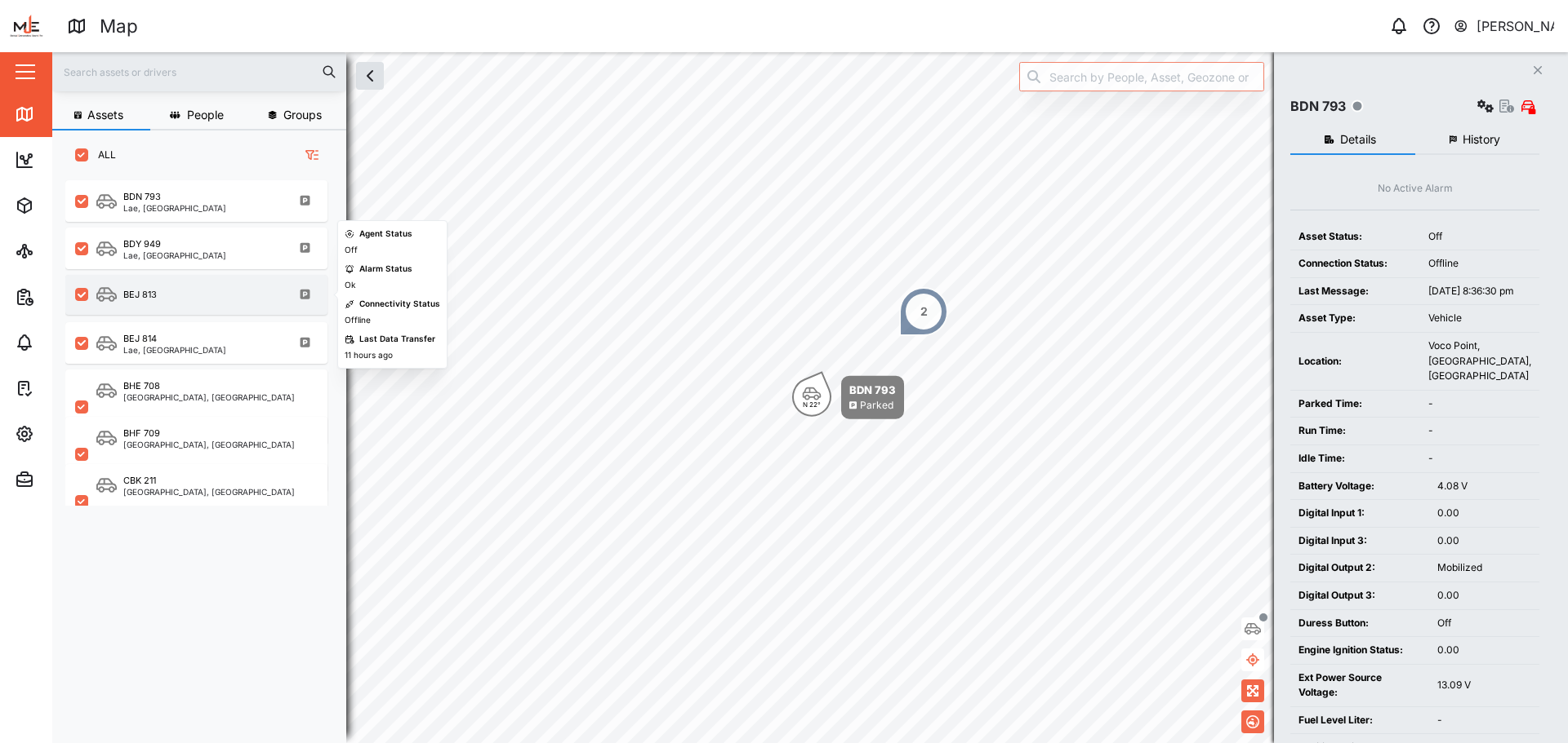
click at [194, 309] on div "BEJ 813" at bounding box center [196, 294] width 262 height 40
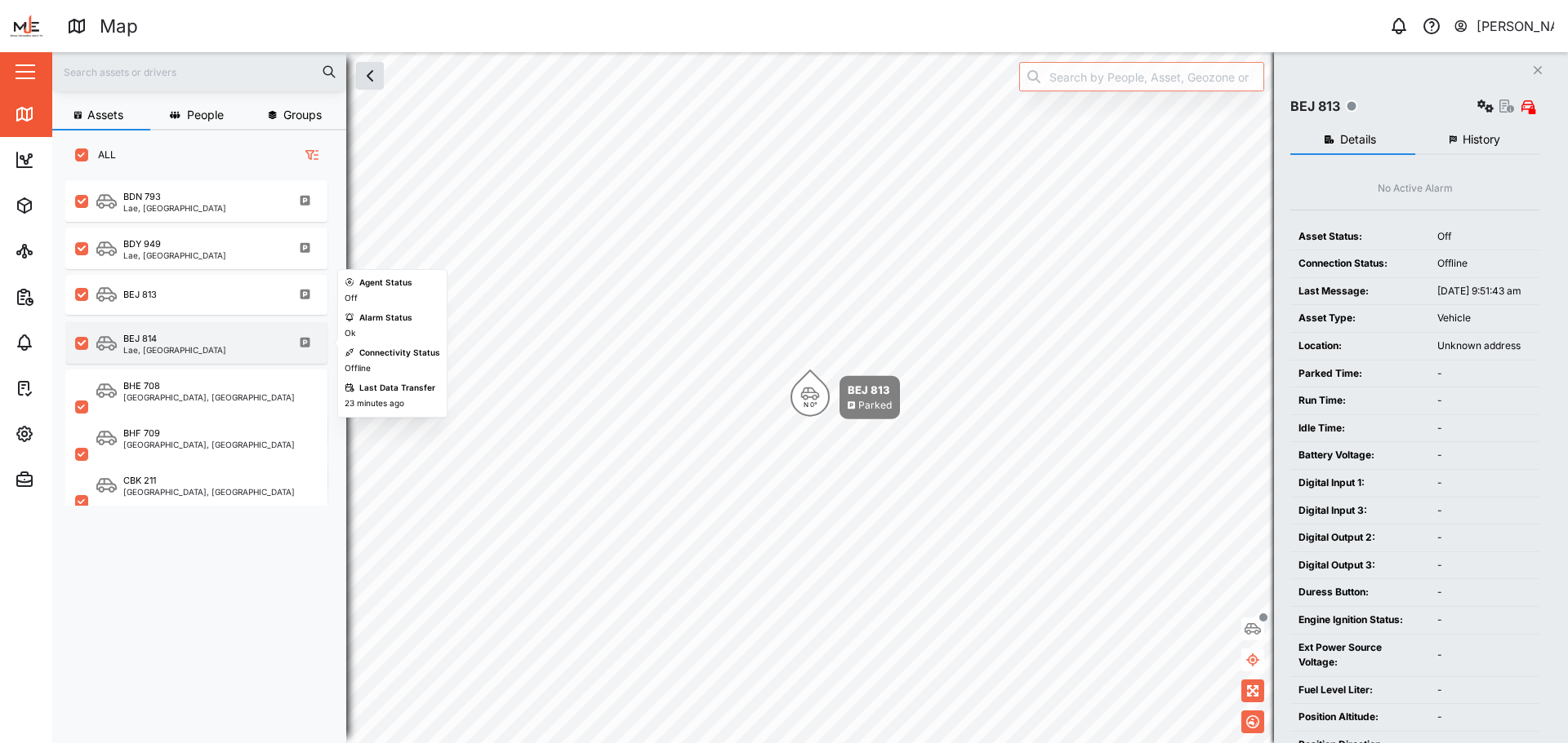
click at [194, 339] on div "BEJ 814" at bounding box center [175, 338] width 103 height 14
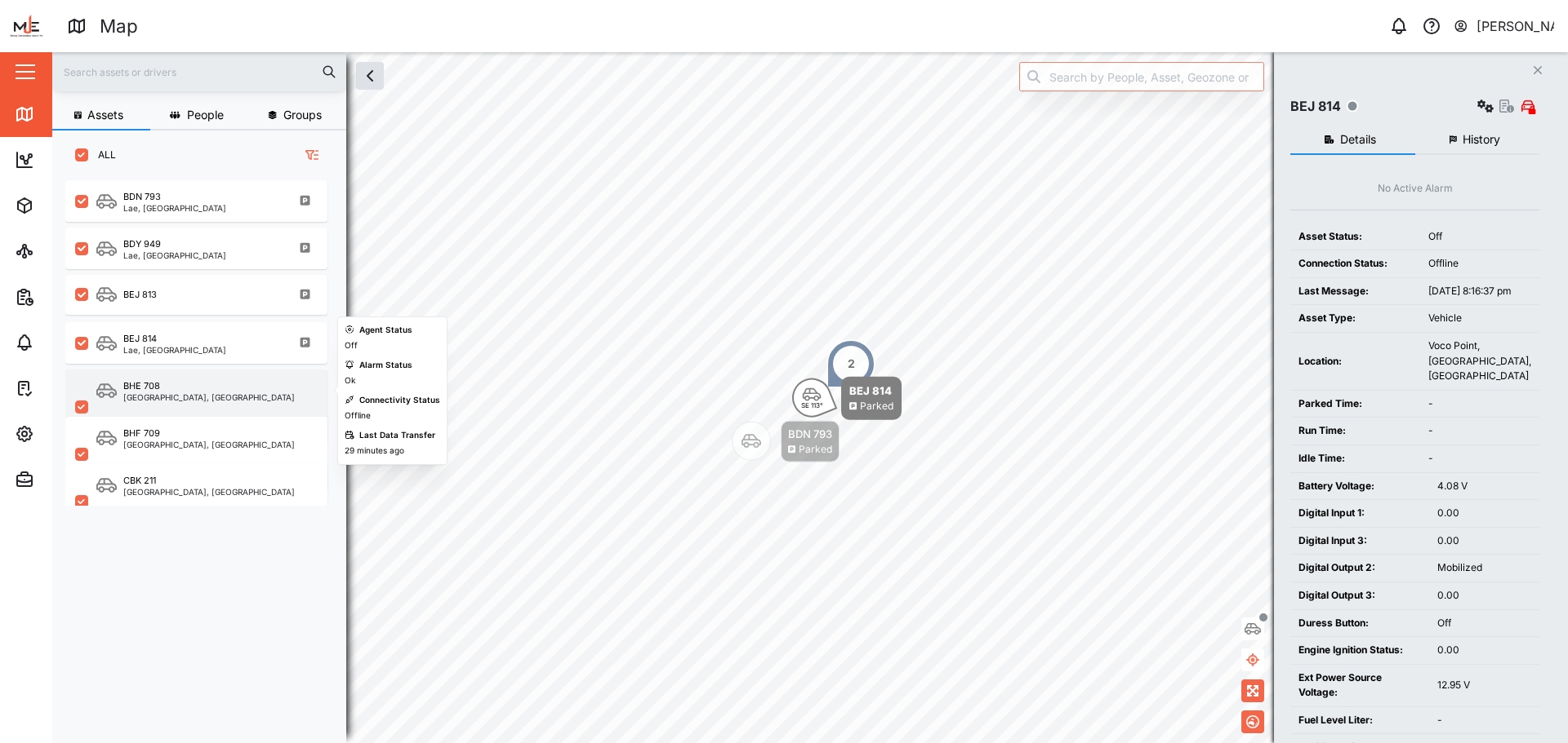
click at [192, 370] on div "BHE 708 Port Moresby, Southern Region" at bounding box center [196, 407] width 262 height 75
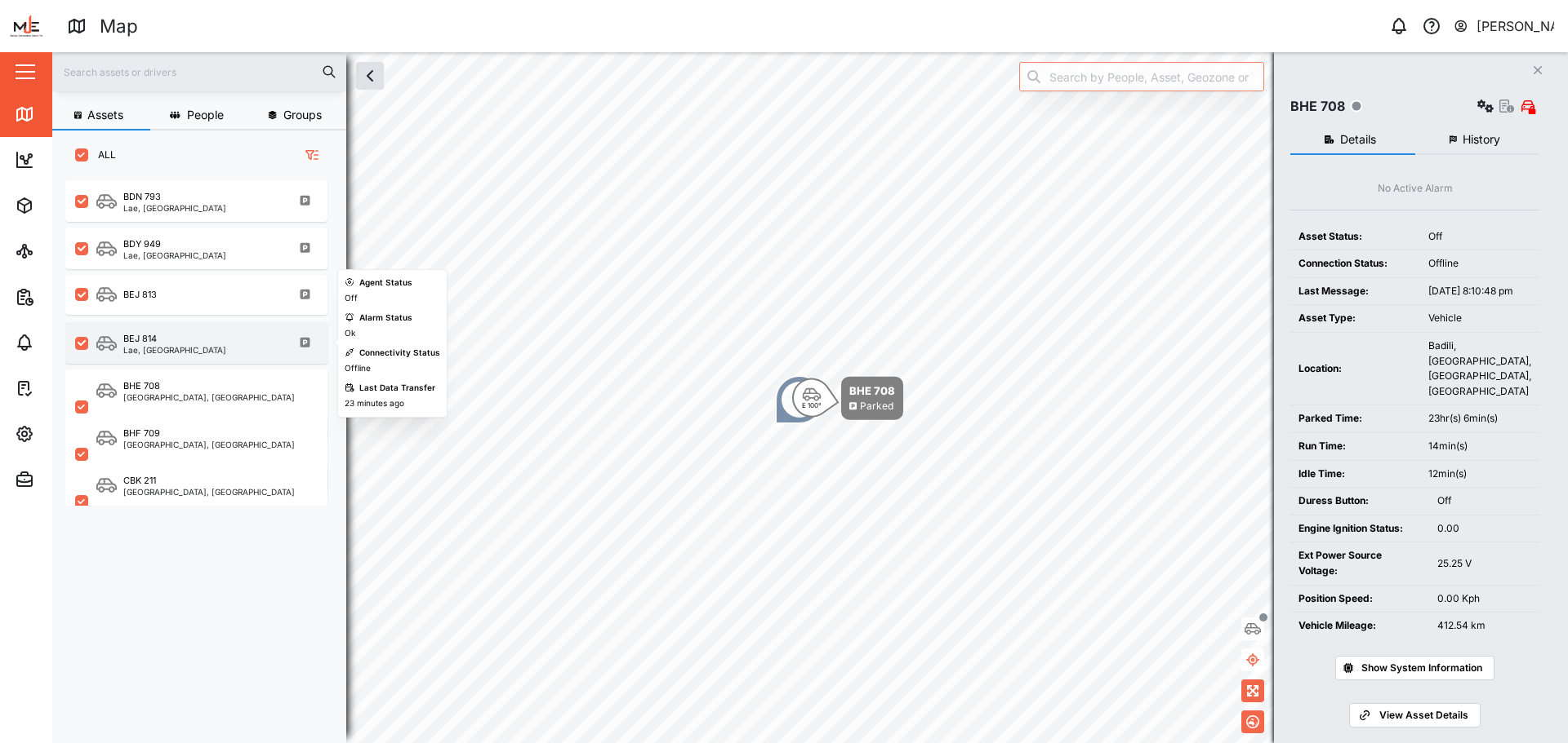
click at [177, 355] on div "BEJ 814 Lae, Momase Region" at bounding box center [196, 343] width 262 height 42
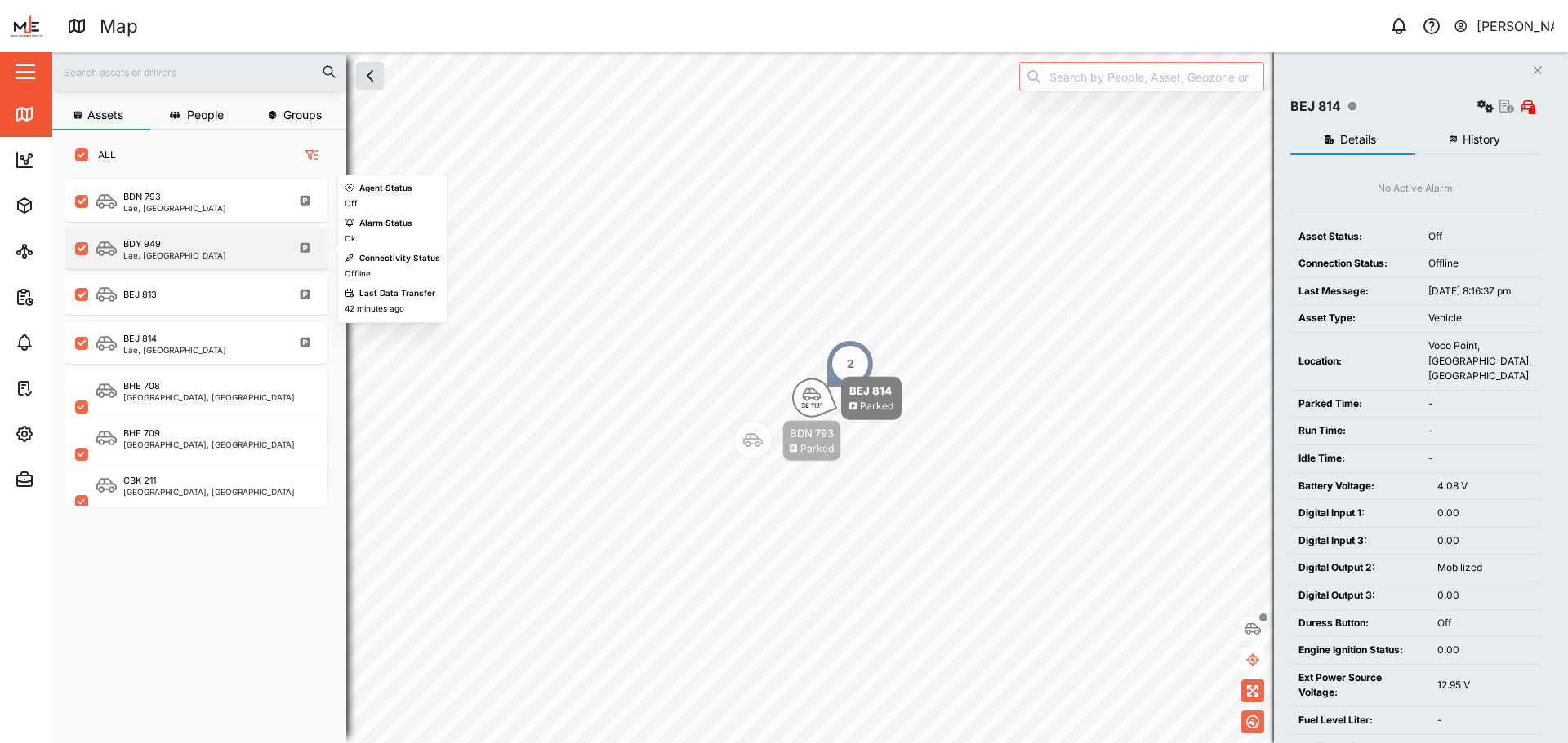
click at [171, 258] on div "Lae, Momase Region" at bounding box center [175, 255] width 103 height 8
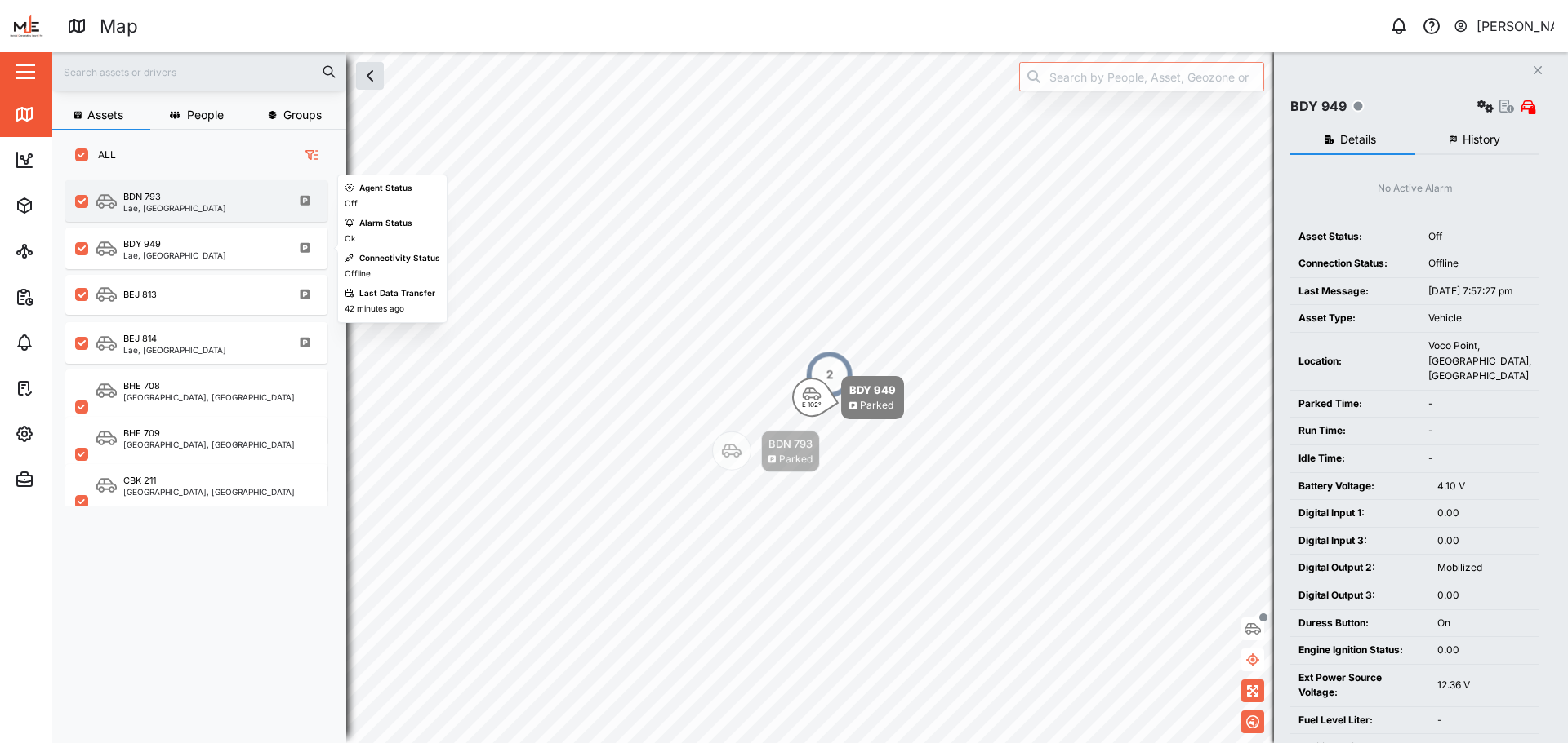
click at [170, 210] on div "Lae, Momase Region" at bounding box center [175, 207] width 103 height 8
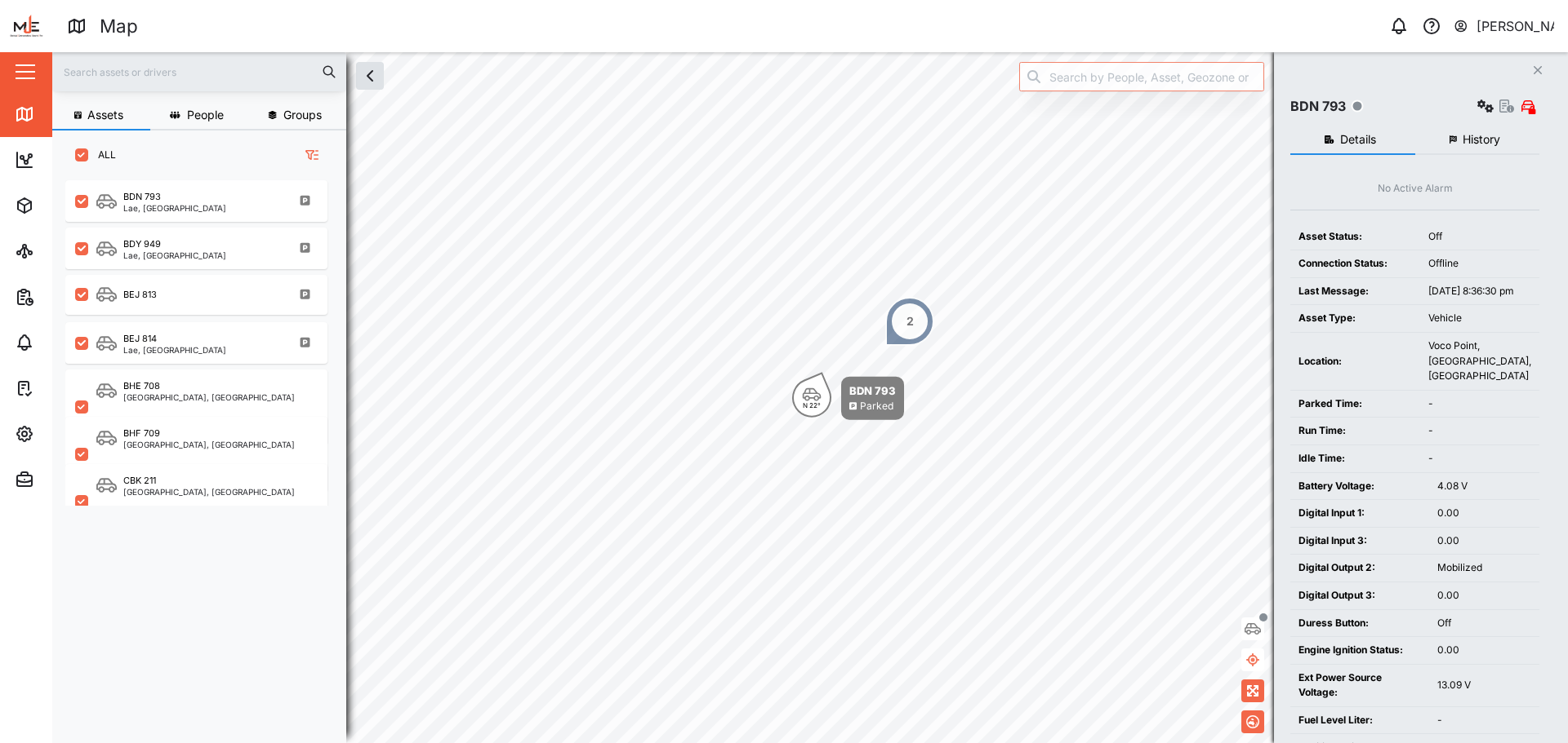
click at [1470, 135] on span "History" at bounding box center [1481, 139] width 37 height 11
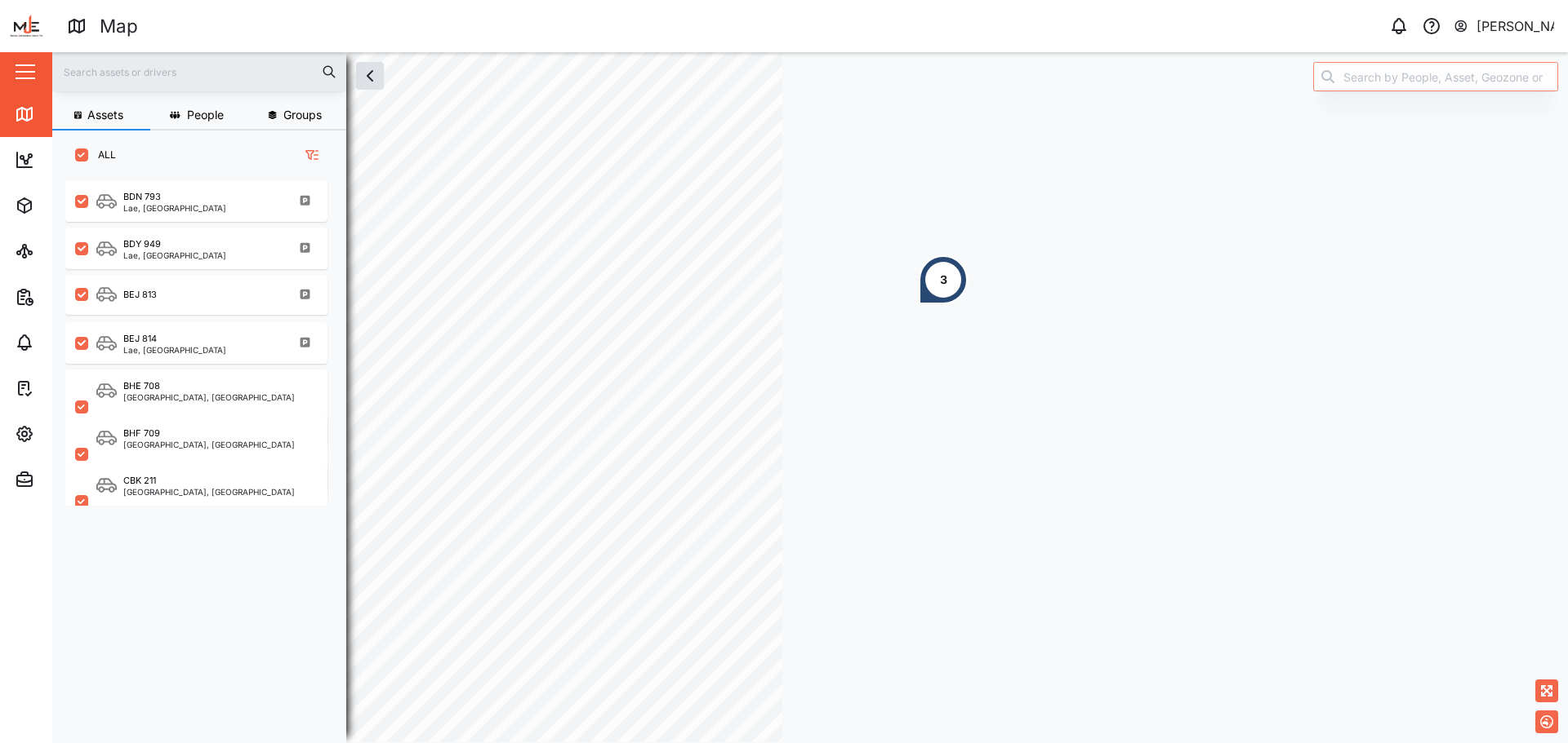
scroll to position [544, 255]
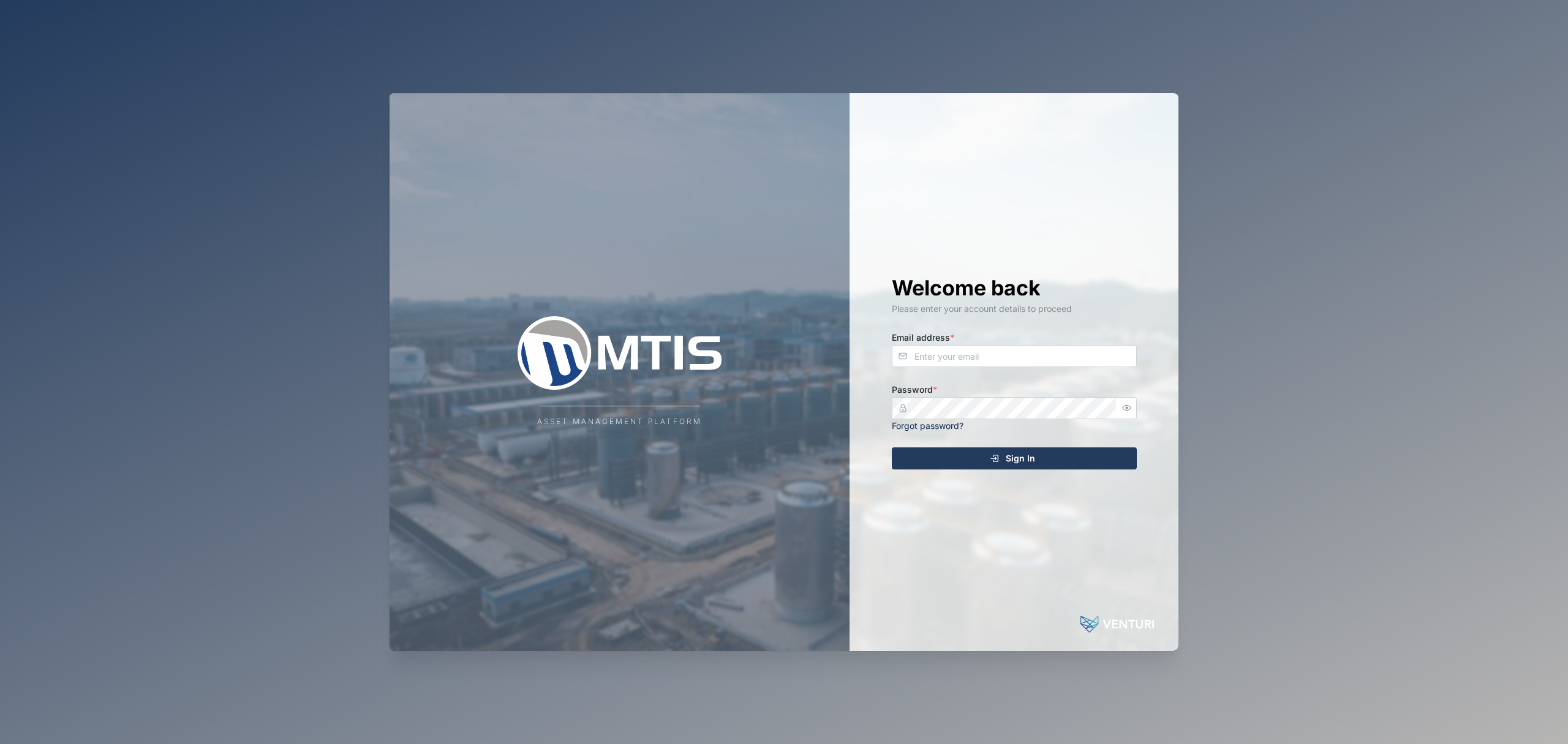
click at [523, 277] on div "Asset Management Platform" at bounding box center [619, 372] width 460 height 558
click at [1003, 356] on input "Email address *" at bounding box center [1014, 356] width 245 height 22
type input "[EMAIL_ADDRESS][PERSON_NAME][DOMAIN_NAME]"
click at [892, 447] on button "Sign In" at bounding box center [1014, 458] width 245 height 22
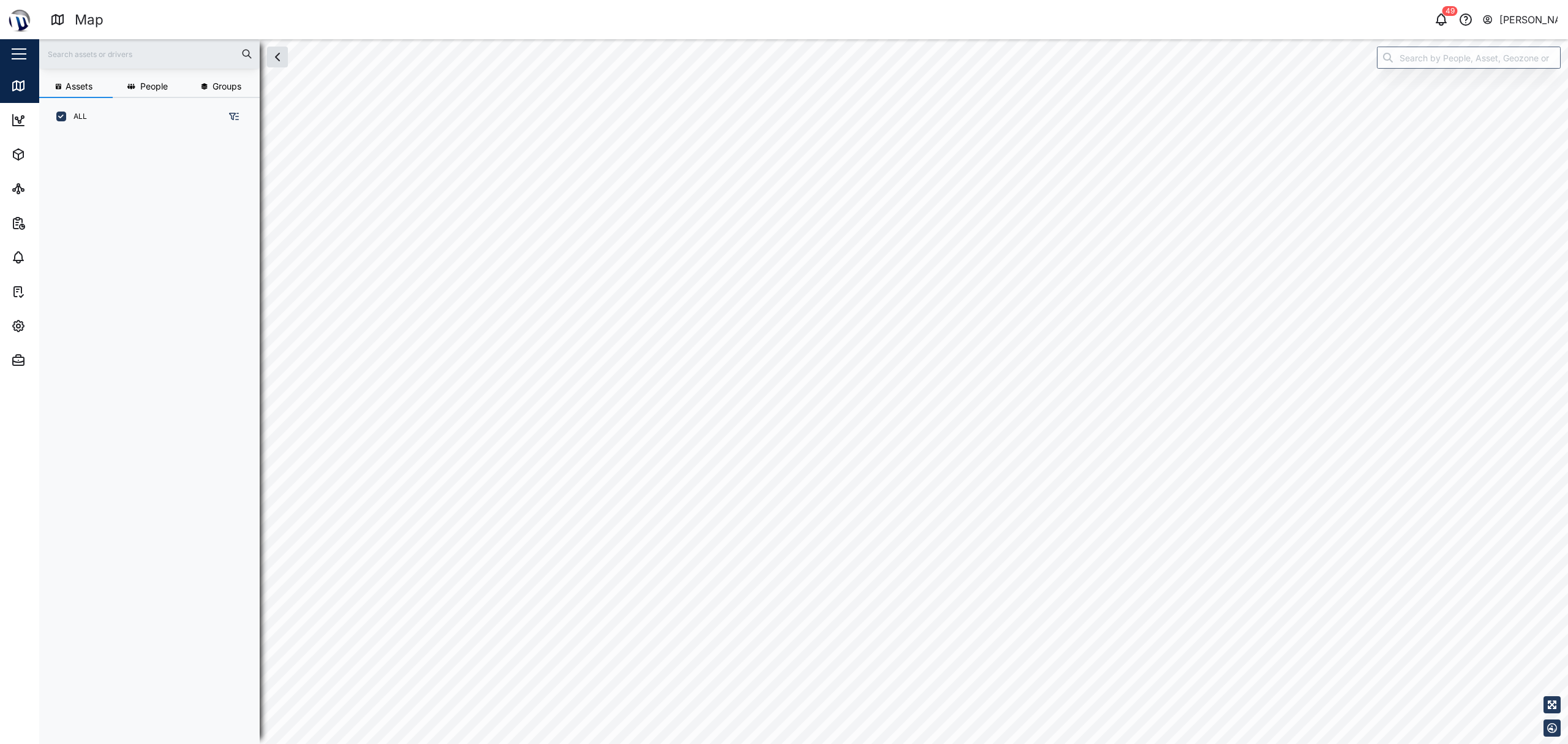
scroll to position [591, 189]
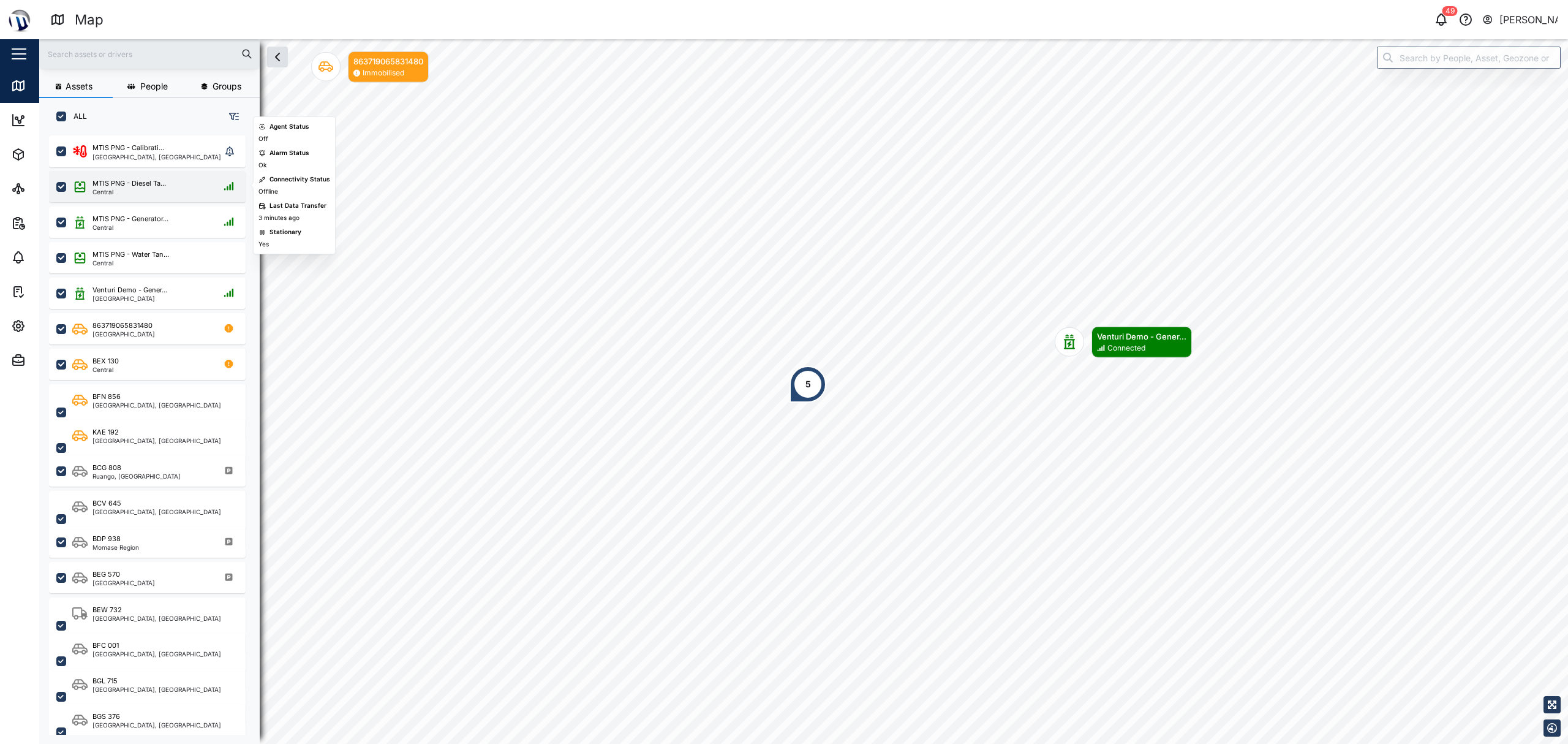
click at [158, 186] on div "MTIS PNG - Diesel Ta..." at bounding box center [129, 183] width 74 height 11
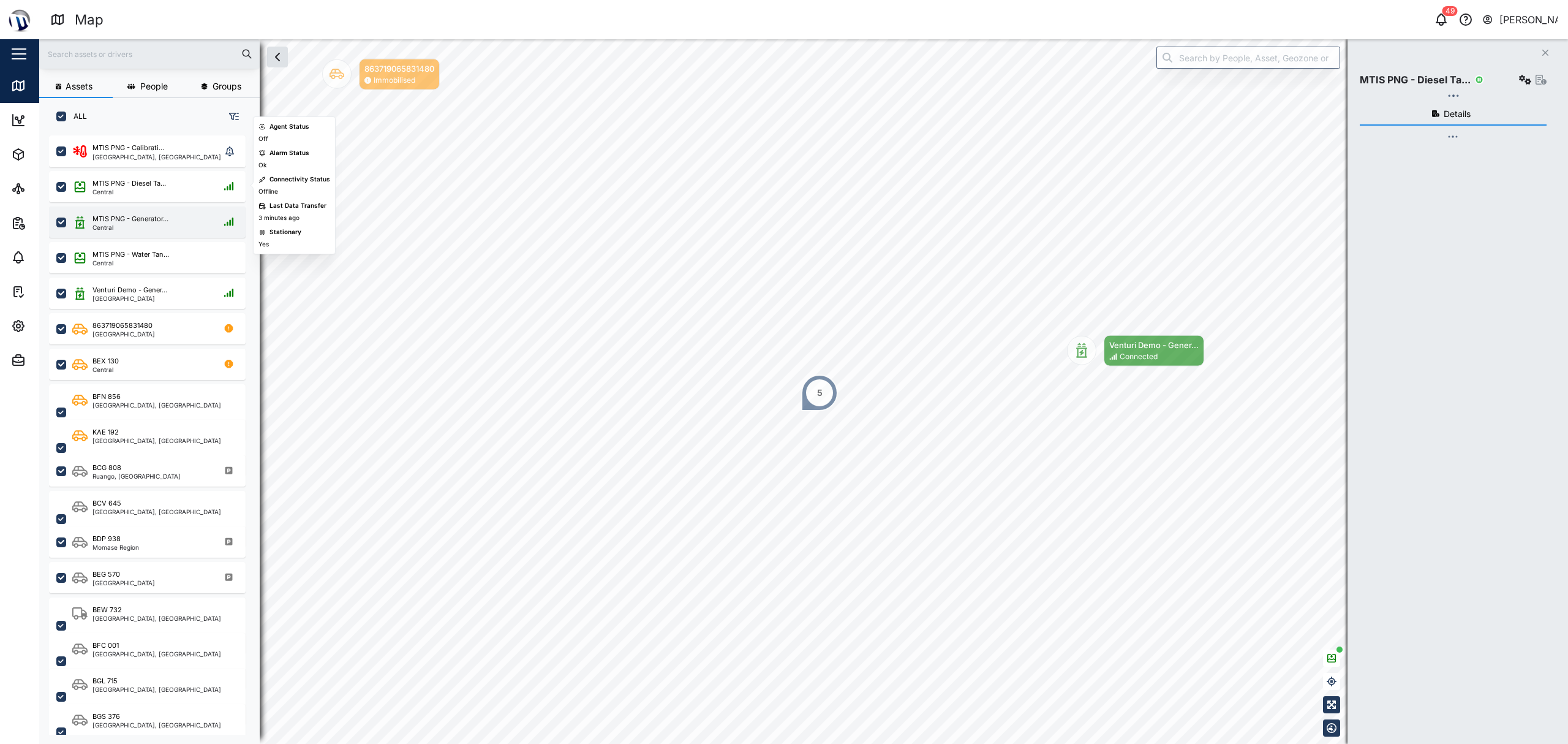
click at [152, 208] on div "MTIS PNG - Generator... Central" at bounding box center [147, 222] width 196 height 32
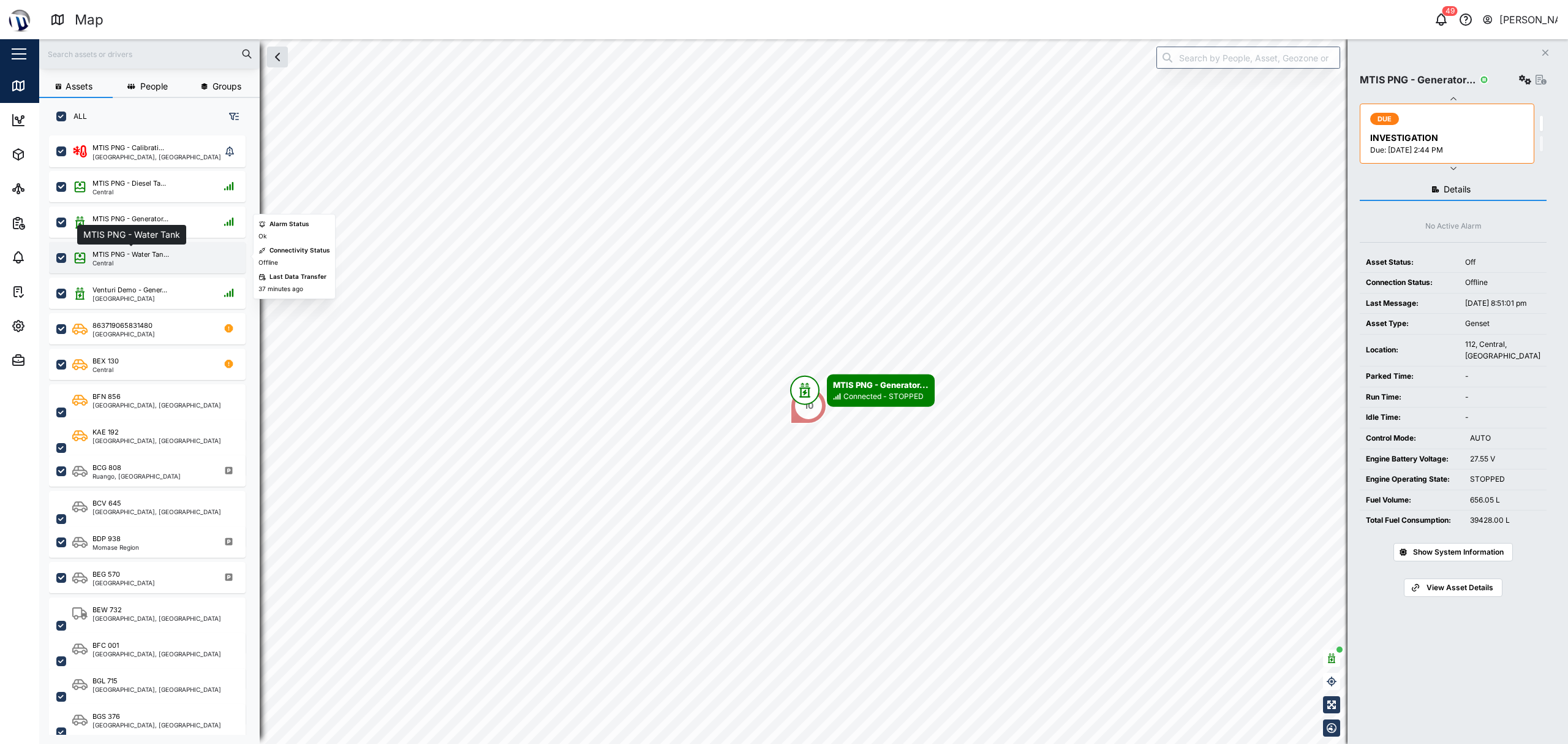
click at [130, 256] on div "MTIS PNG - Water Tan..." at bounding box center [130, 254] width 76 height 11
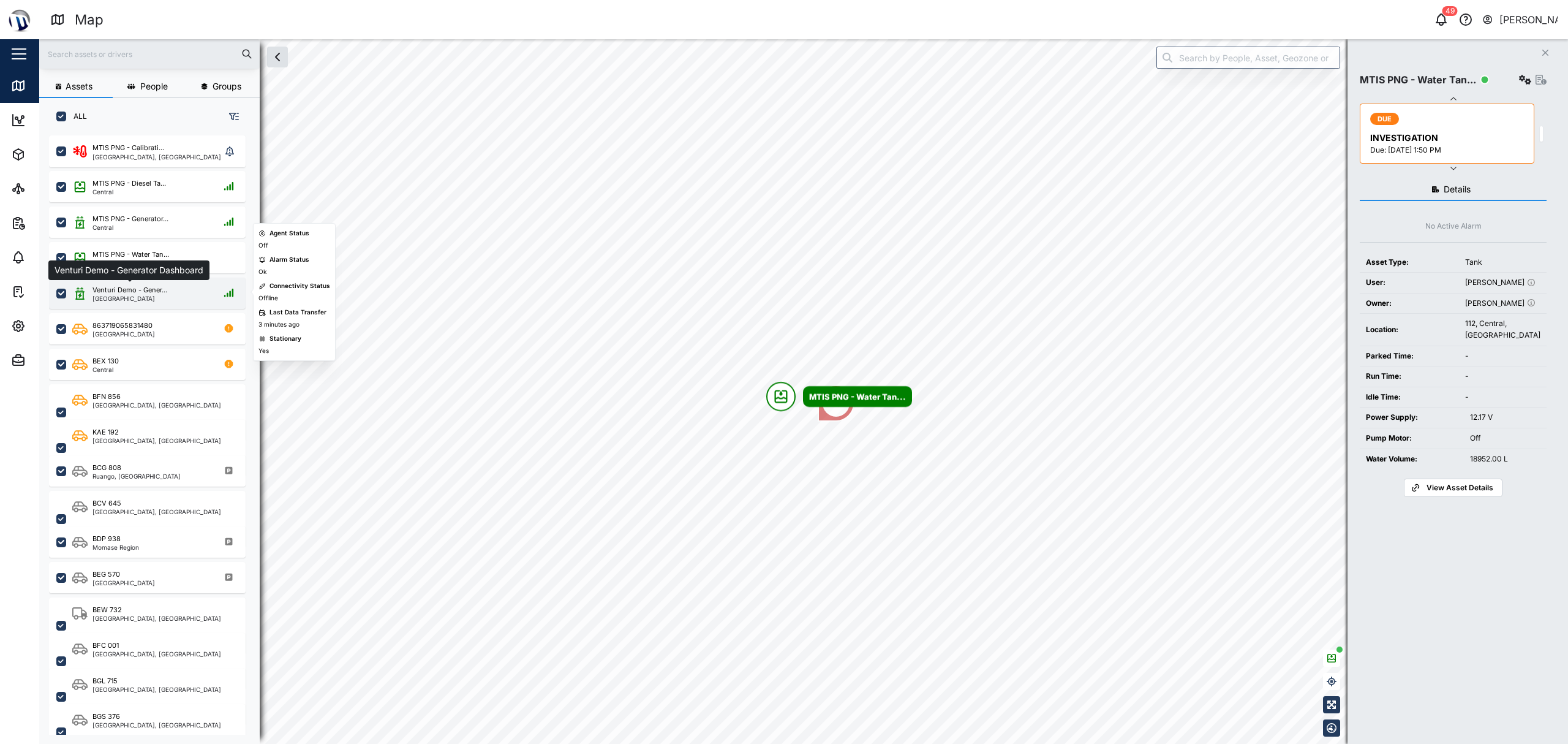
click at [143, 292] on div "Venturi Demo - Gener..." at bounding box center [130, 290] width 75 height 11
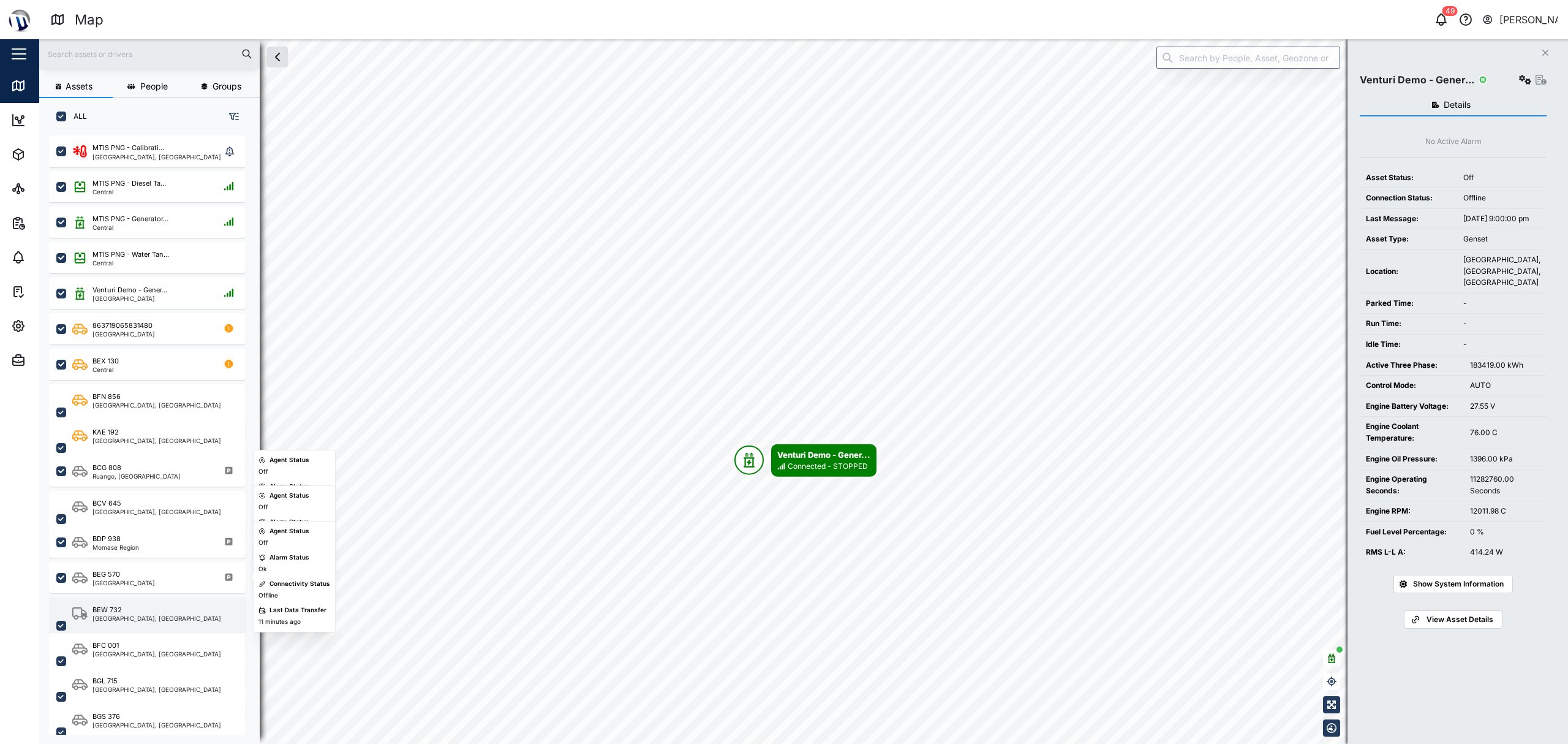
click at [114, 602] on div "BEW 732 [GEOGRAPHIC_DATA], [GEOGRAPHIC_DATA]" at bounding box center [147, 625] width 196 height 56
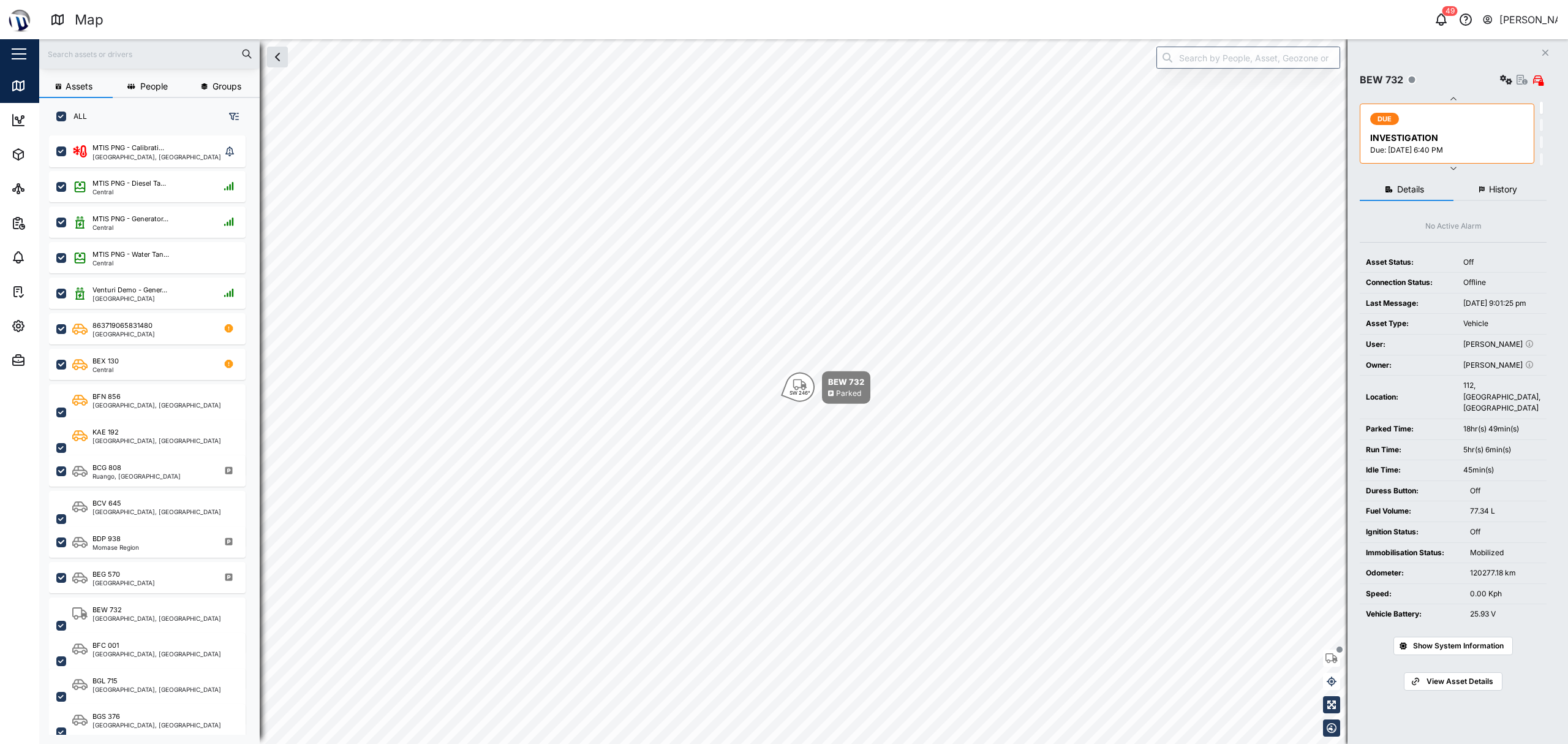
click at [1520, 77] on icon "button" at bounding box center [1522, 80] width 11 height 10
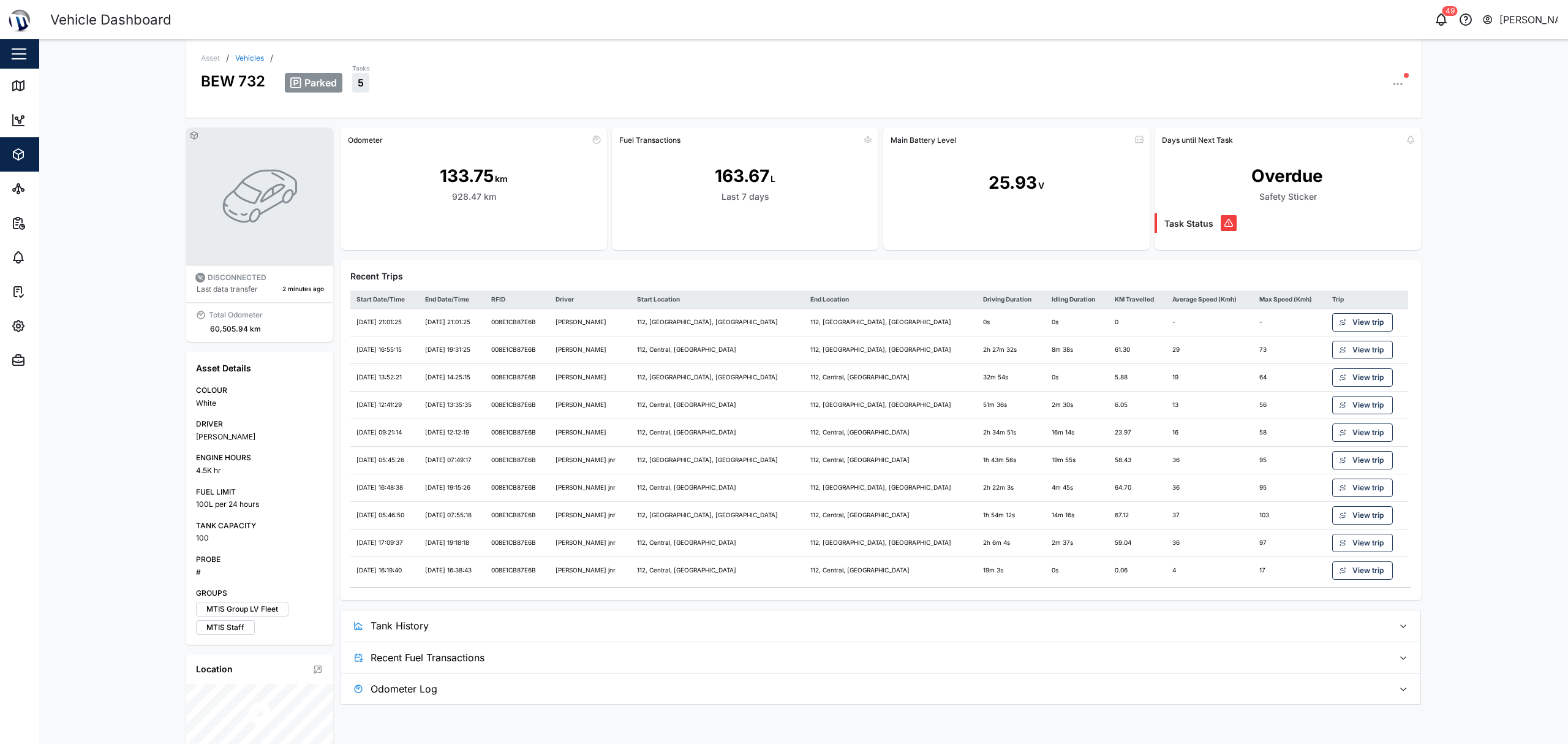
click at [856, 646] on span "Recent Fuel Transactions" at bounding box center [877, 658] width 1013 height 31
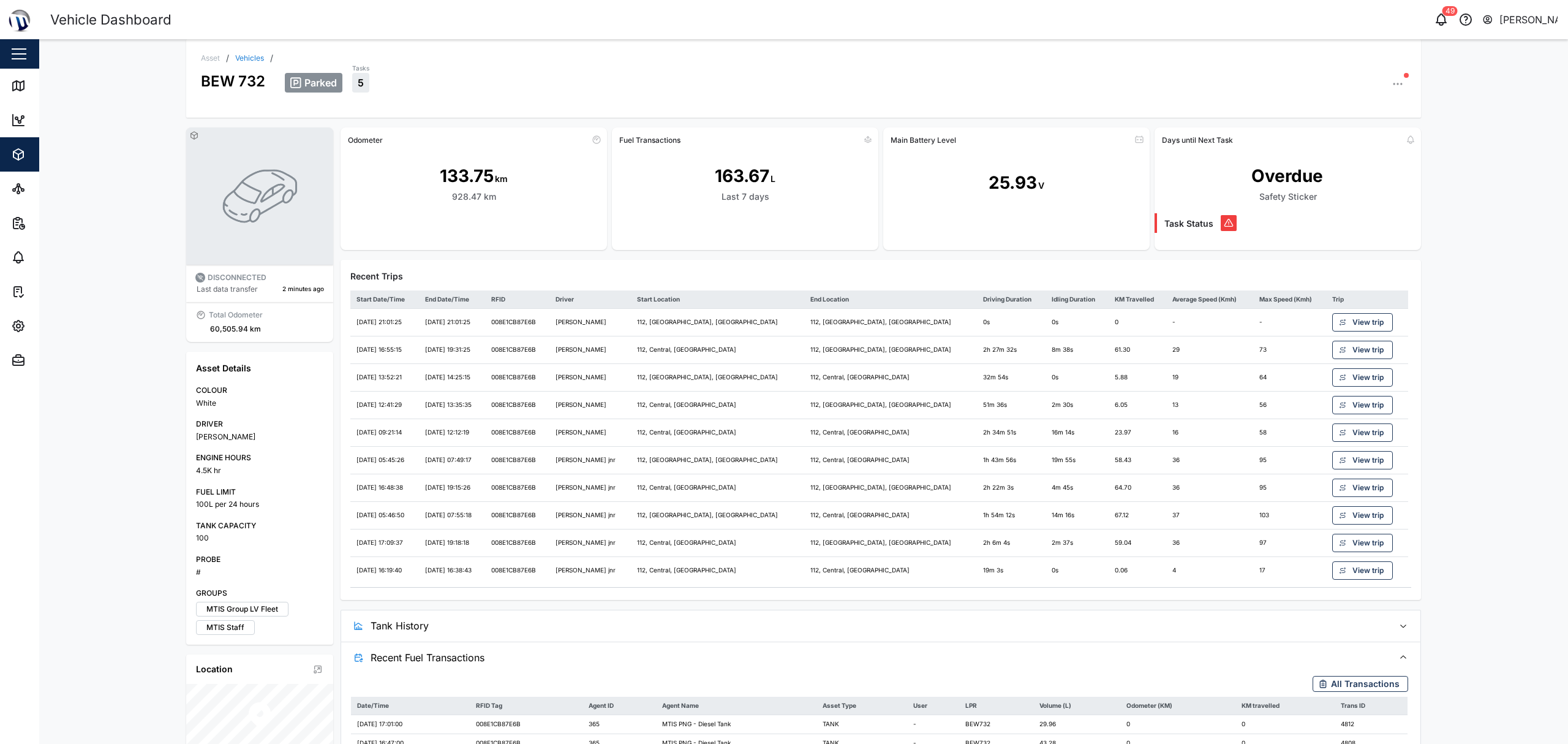
click at [872, 631] on span "Tank History" at bounding box center [877, 626] width 1013 height 31
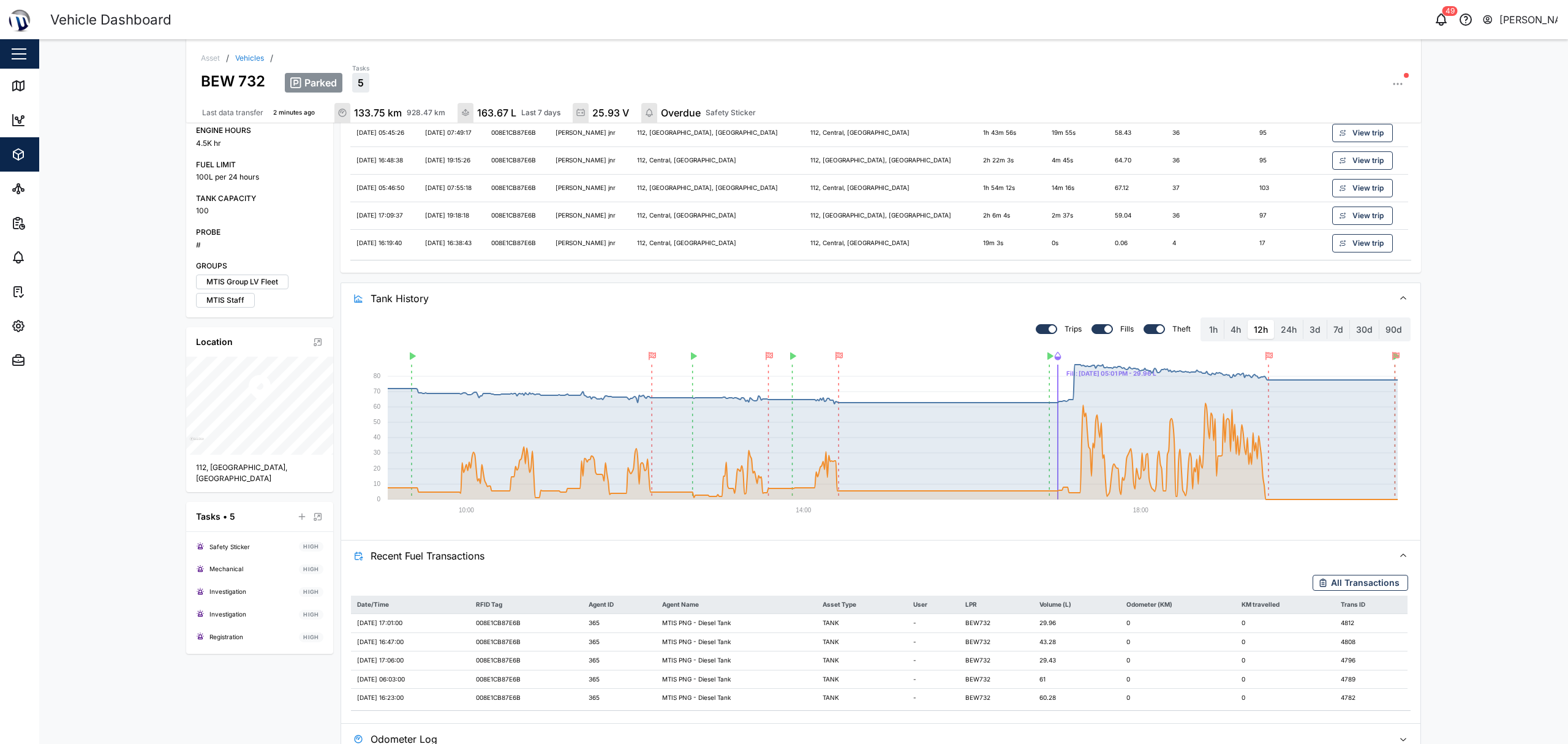
scroll to position [333, 0]
click at [24, 84] on icon at bounding box center [18, 86] width 11 height 10
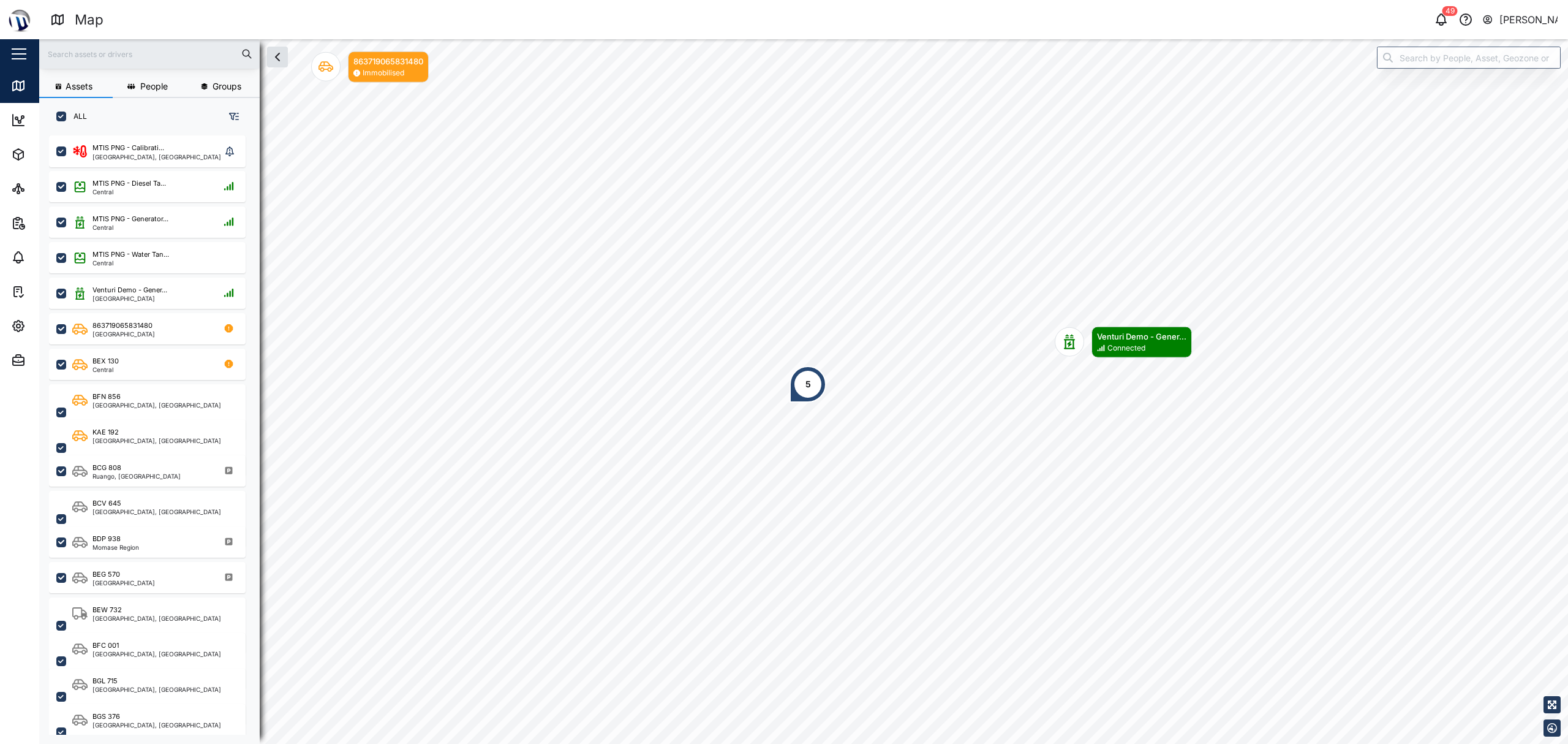
scroll to position [591, 189]
